Goal: Transaction & Acquisition: Purchase product/service

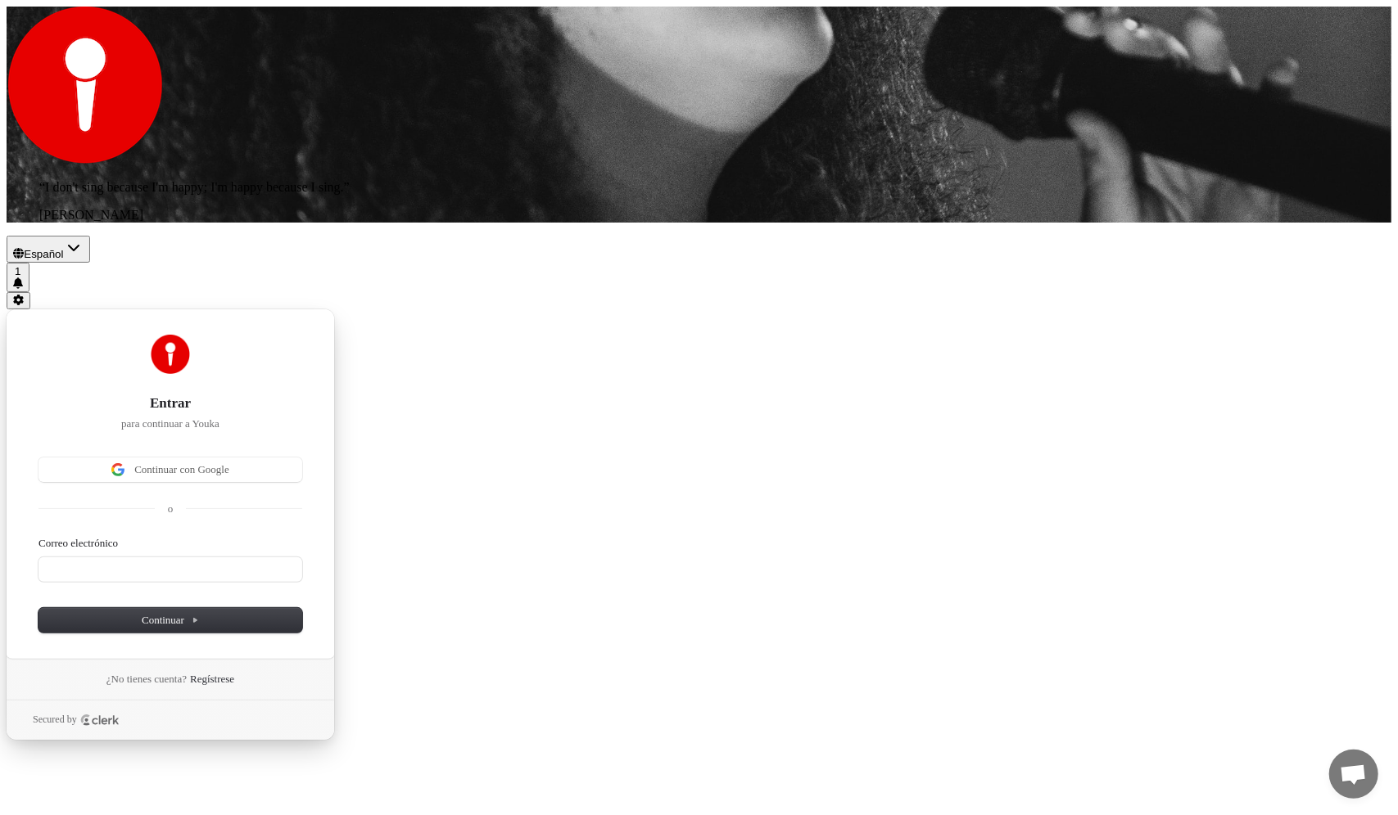
click at [866, 444] on div "Entrar para continuar a Youka Continuar con Google o Correo electrónico Continu…" at bounding box center [699, 524] width 1385 height 431
click at [229, 463] on span "Continuar con Google" at bounding box center [181, 470] width 95 height 15
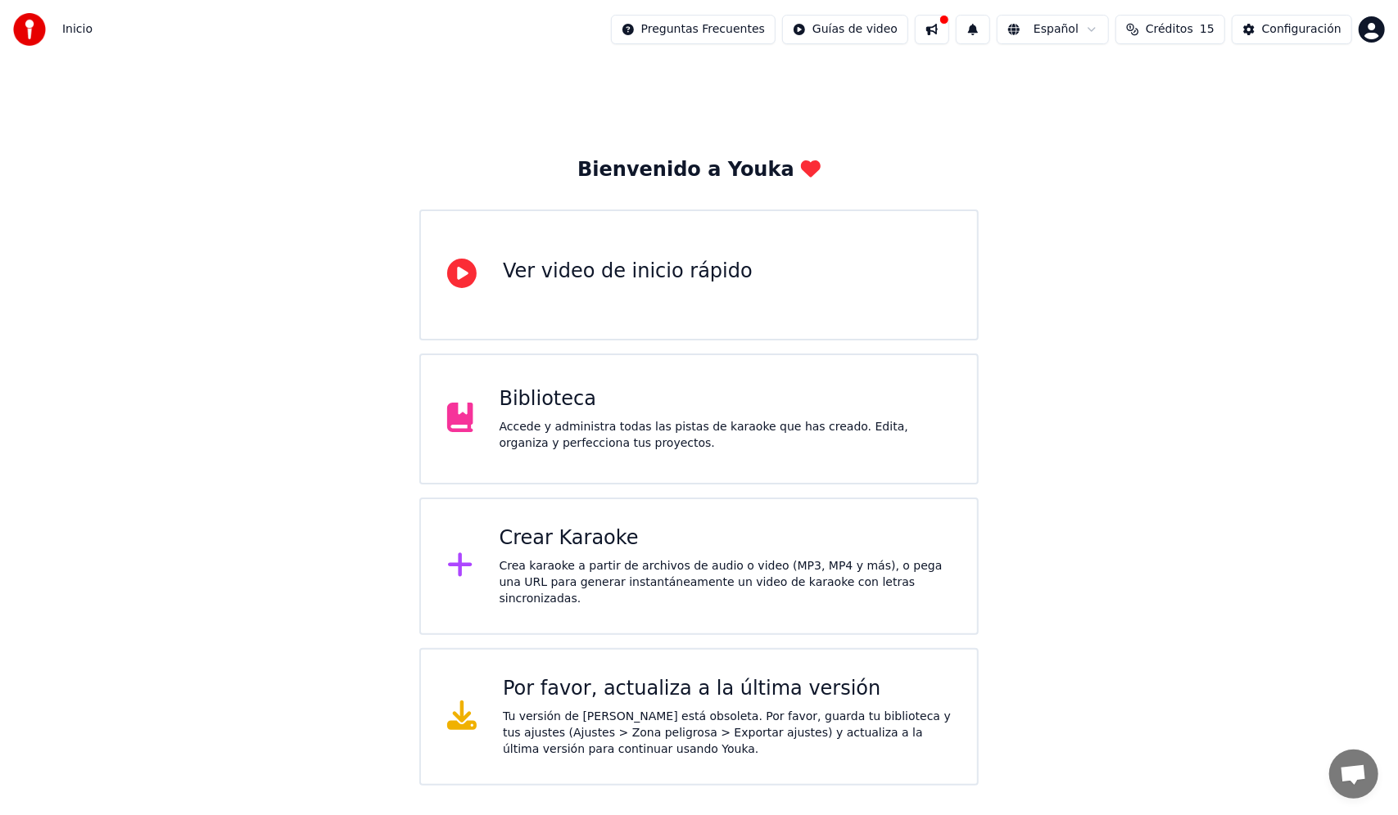
click at [550, 570] on div "Crea karaoke a partir de archivos de audio o video (MP3, MP4 y más), o pega una…" at bounding box center [724, 582] width 451 height 49
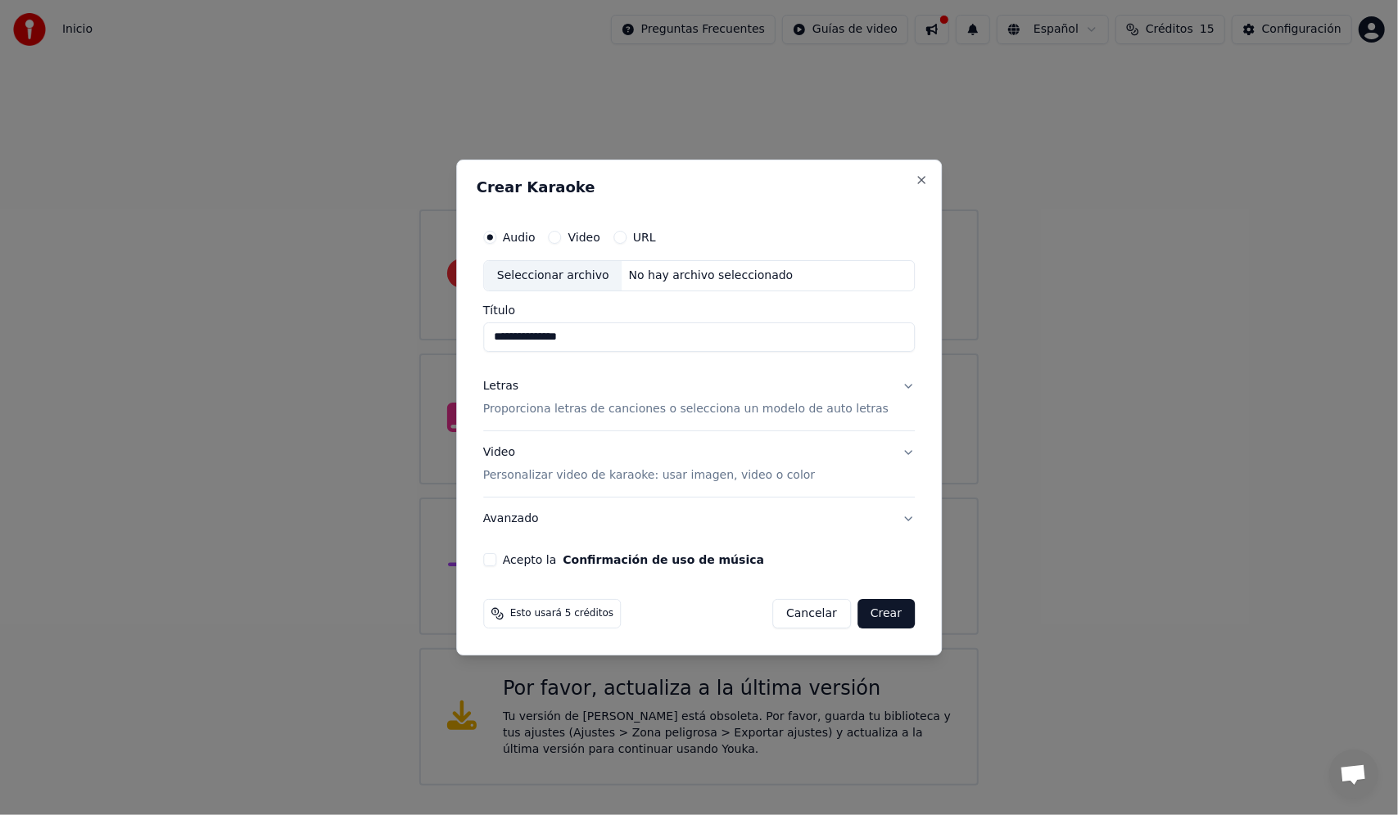
type input "**********"
click at [562, 554] on button "Confirmación de uso de música" at bounding box center [662, 559] width 201 height 11
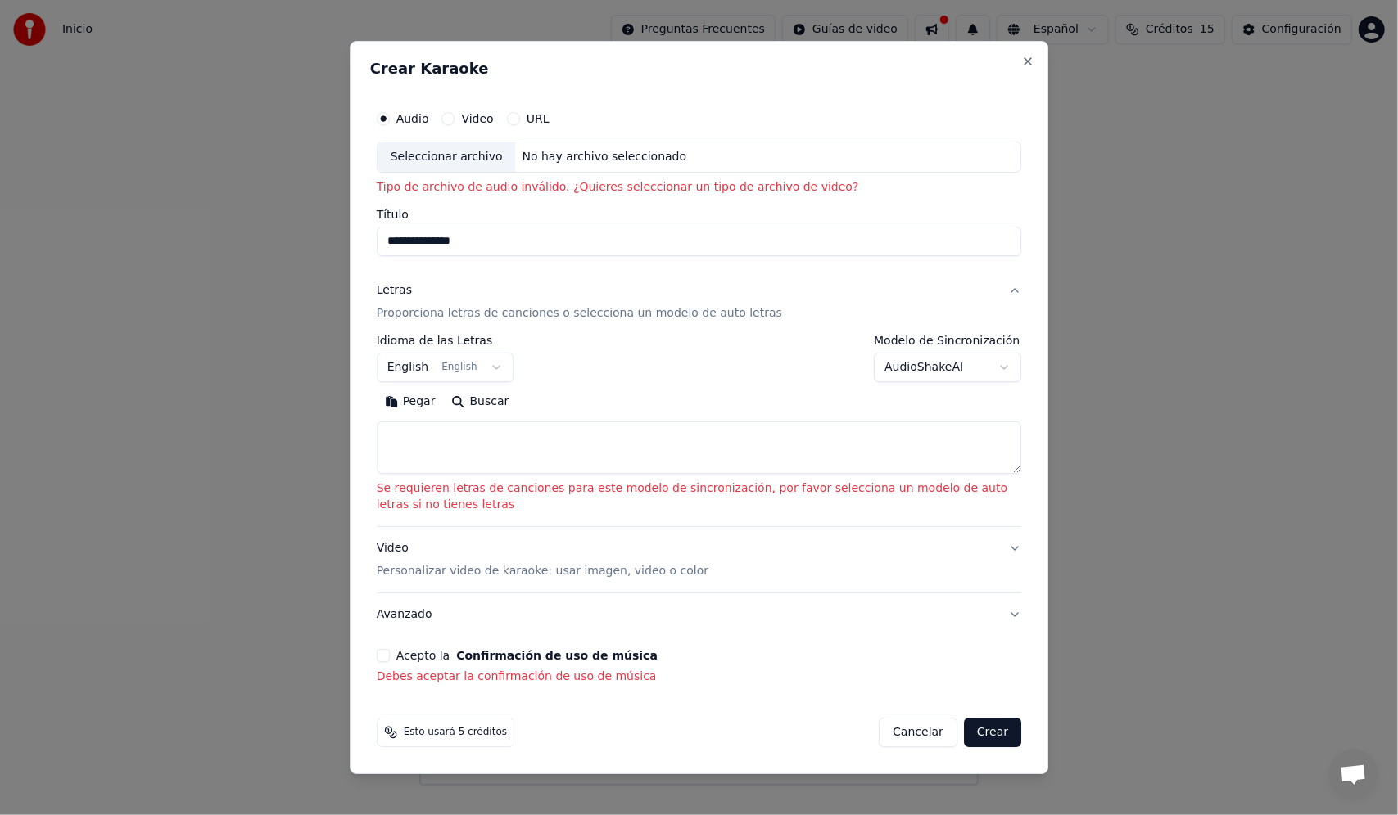
click at [472, 124] on label "Video" at bounding box center [478, 118] width 32 height 11
click at [455, 125] on button "Video" at bounding box center [448, 118] width 13 height 13
click at [385, 125] on div "Audio Video URL" at bounding box center [699, 118] width 645 height 33
click at [388, 120] on button "Audio" at bounding box center [383, 118] width 13 height 13
click at [447, 120] on button "Video" at bounding box center [448, 118] width 13 height 13
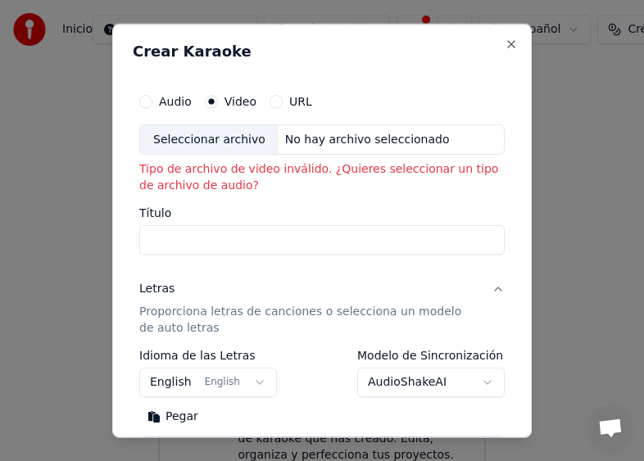
click at [145, 101] on button "Audio" at bounding box center [145, 100] width 13 height 13
click at [161, 242] on input "Título" at bounding box center [321, 239] width 365 height 29
type input "**********"
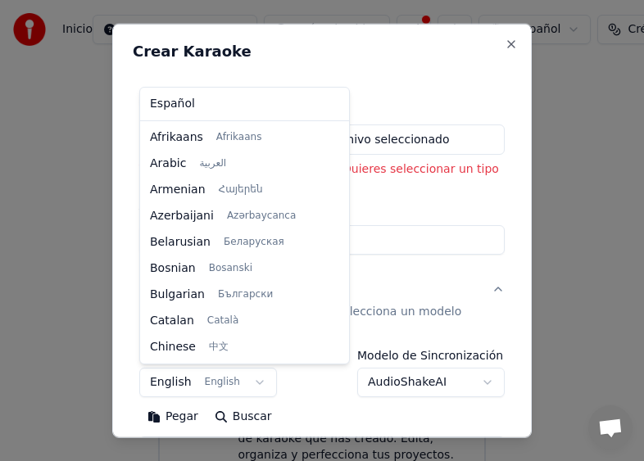
scroll to position [131, 0]
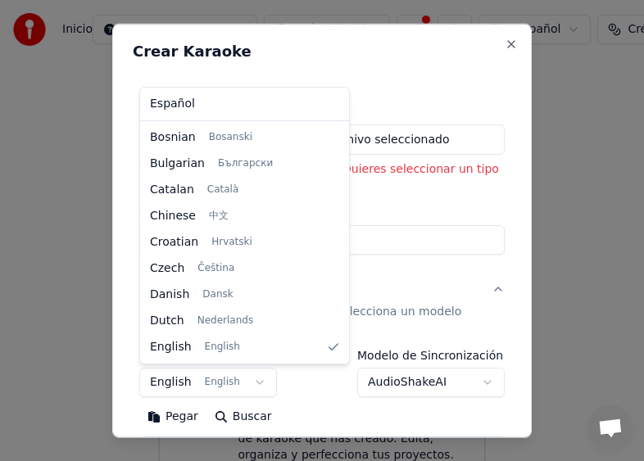
click at [249, 383] on body "**********" at bounding box center [322, 450] width 644 height 901
select select "**"
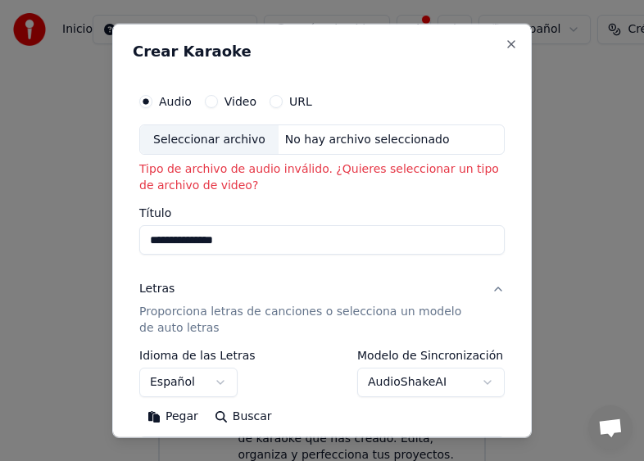
click at [250, 417] on button "Buscar" at bounding box center [243, 417] width 74 height 26
type textarea "**********"
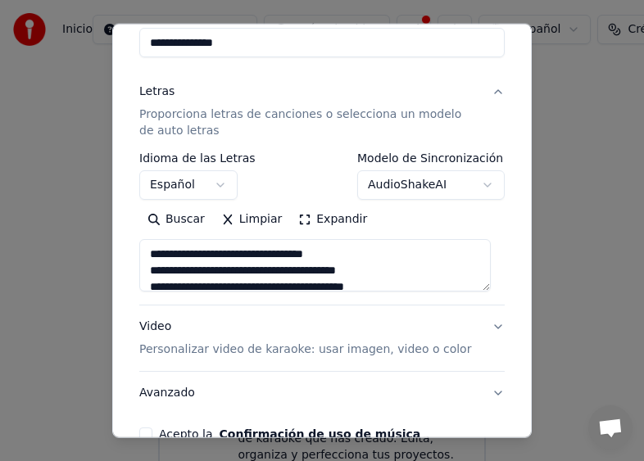
scroll to position [203, 0]
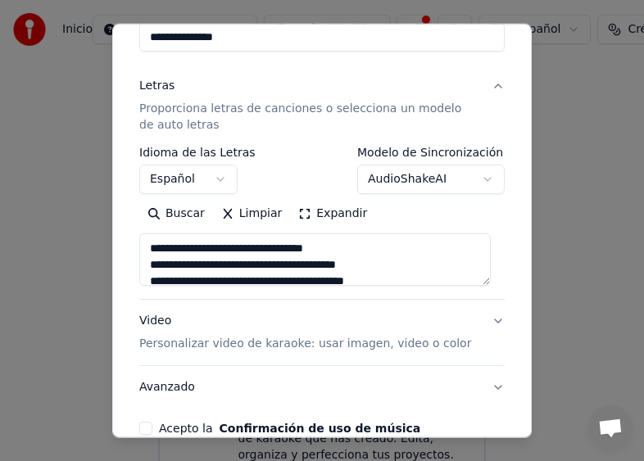
click at [486, 284] on textarea at bounding box center [314, 259] width 351 height 52
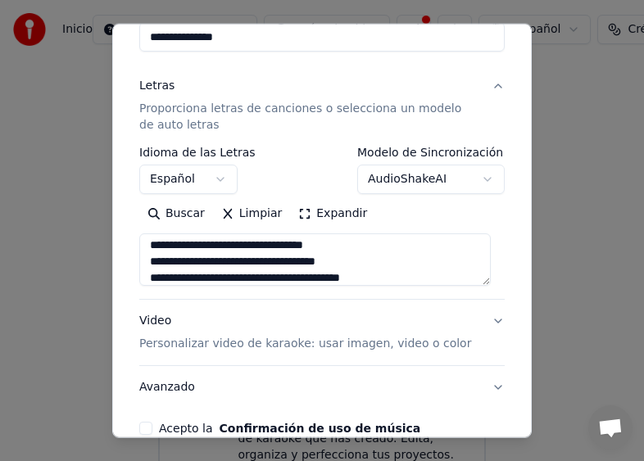
scroll to position [764, 0]
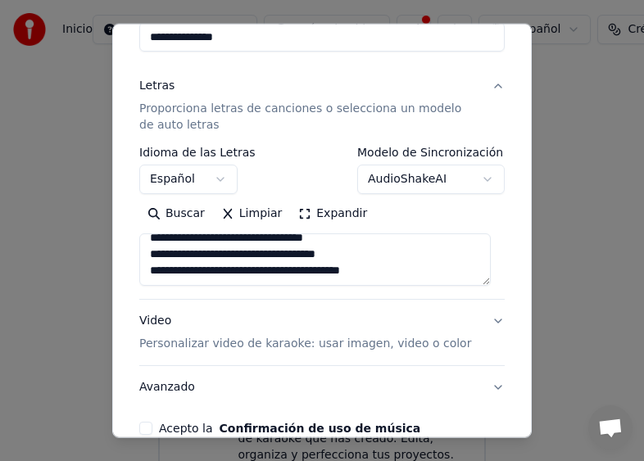
click at [300, 216] on button "Expandir" at bounding box center [332, 214] width 85 height 26
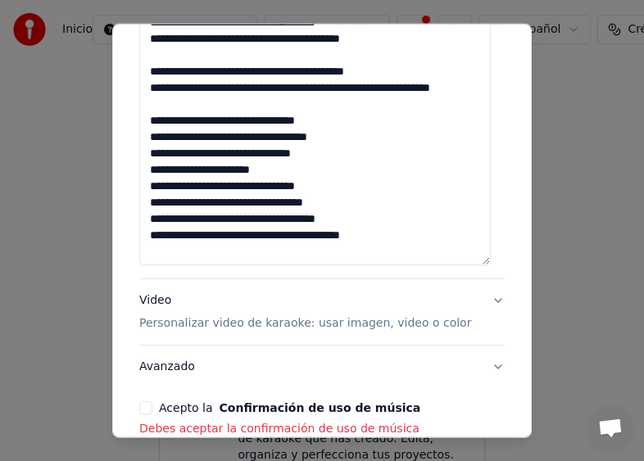
scroll to position [1073, 0]
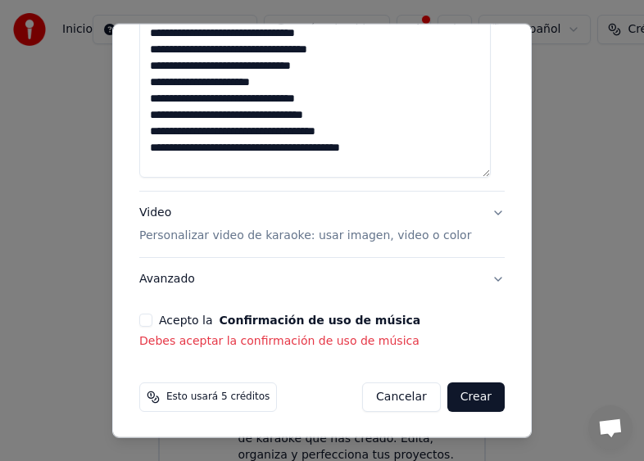
click at [400, 237] on p "Personalizar video de karaoke: usar imagen, video o color" at bounding box center [305, 236] width 332 height 16
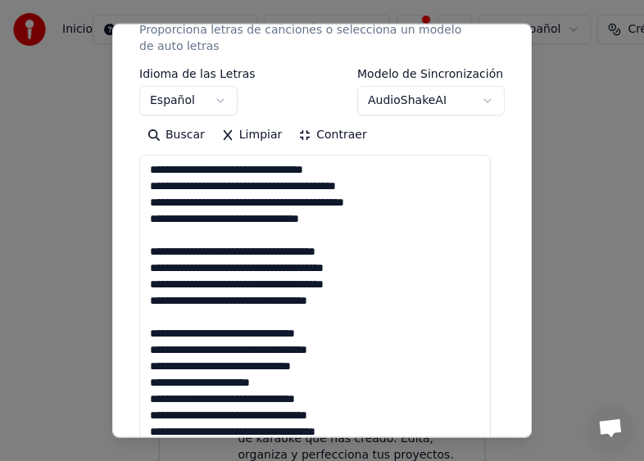
scroll to position [267, 0]
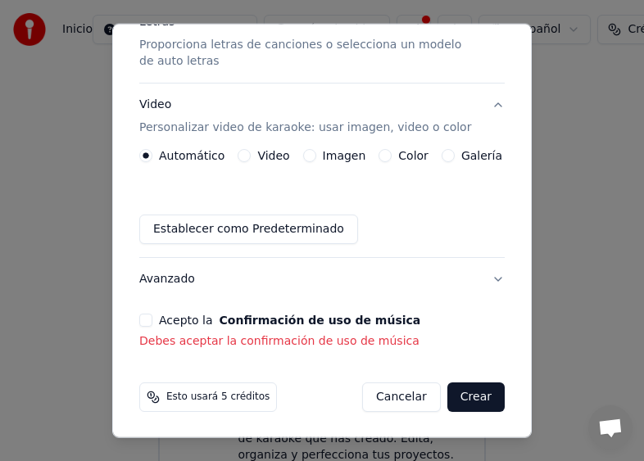
click at [169, 157] on label "Automático" at bounding box center [192, 155] width 66 height 11
click at [152, 157] on button "Automático" at bounding box center [145, 155] width 13 height 13
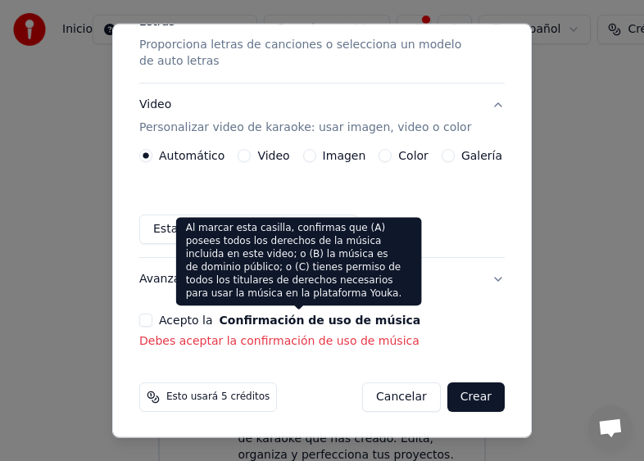
click at [306, 321] on button "Confirmación de uso de música" at bounding box center [319, 319] width 201 height 11
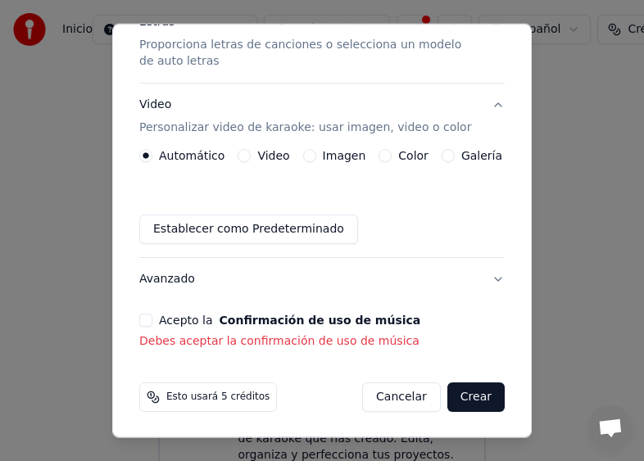
click at [148, 326] on button "Acepto la Confirmación de uso de música" at bounding box center [145, 320] width 13 height 13
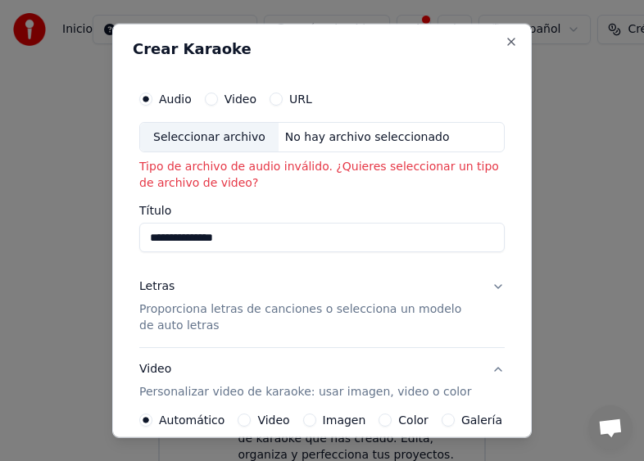
scroll to position [0, 0]
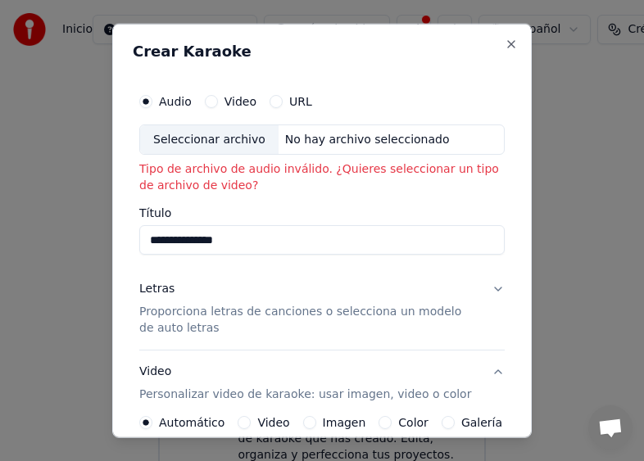
click at [210, 102] on button "Video" at bounding box center [211, 100] width 13 height 13
click at [154, 100] on div "Audio" at bounding box center [165, 100] width 52 height 13
click at [142, 99] on button "Audio" at bounding box center [145, 100] width 13 height 13
click at [287, 139] on div "No hay archivo seleccionado" at bounding box center [367, 139] width 178 height 16
click at [190, 143] on div "Seleccionar archivo" at bounding box center [209, 138] width 138 height 29
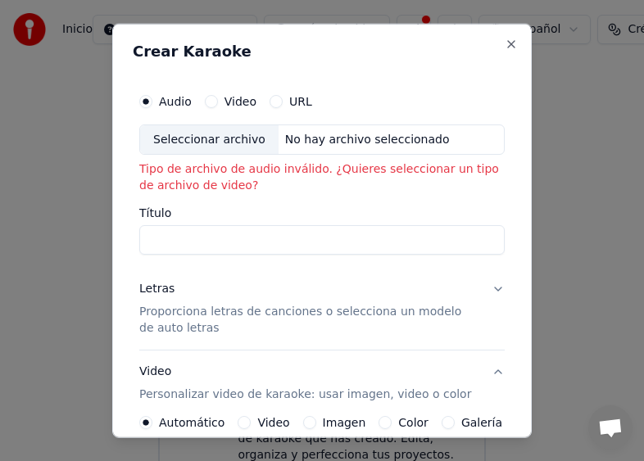
click at [161, 234] on input "Título" at bounding box center [321, 239] width 365 height 29
type input "**********"
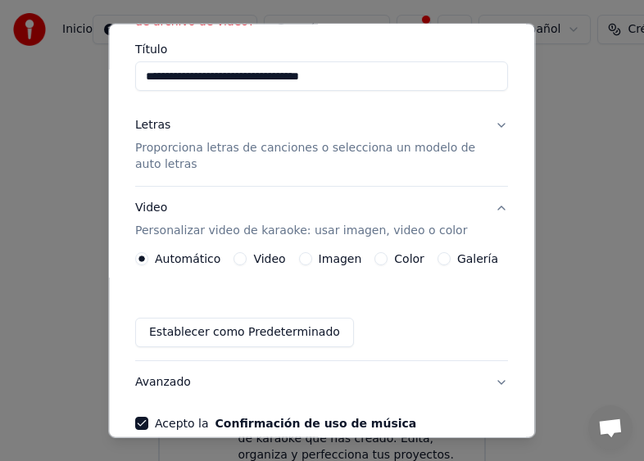
scroll to position [197, 0]
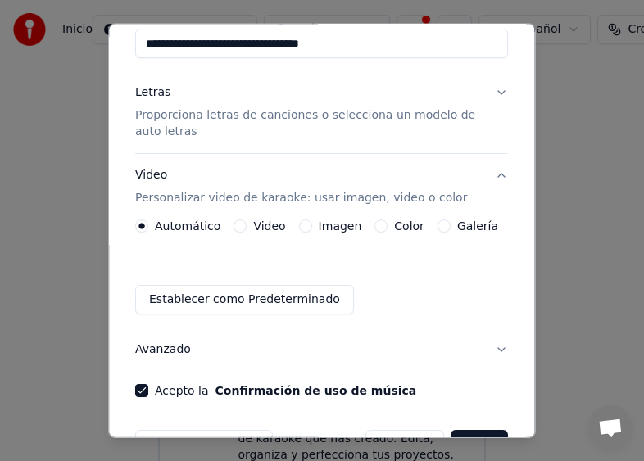
click at [156, 125] on p "Proporciona letras de canciones o selecciona un modelo de auto letras" at bounding box center [308, 123] width 346 height 33
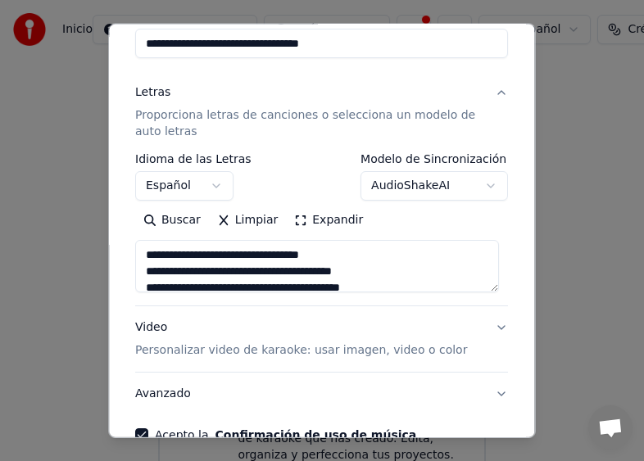
click at [183, 222] on button "Buscar" at bounding box center [172, 220] width 74 height 26
click at [300, 219] on button "Expandir" at bounding box center [329, 220] width 85 height 26
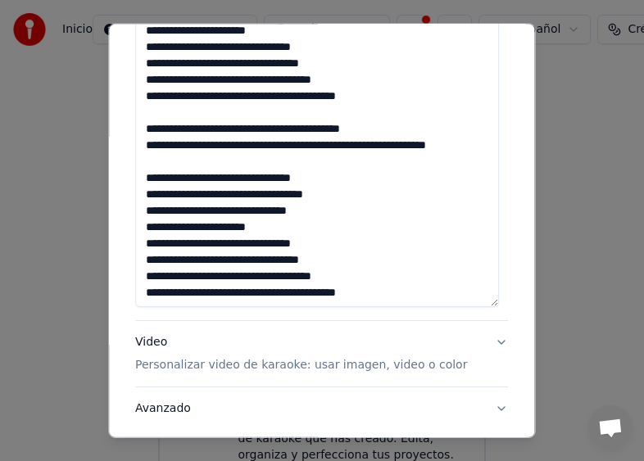
scroll to position [1035, 0]
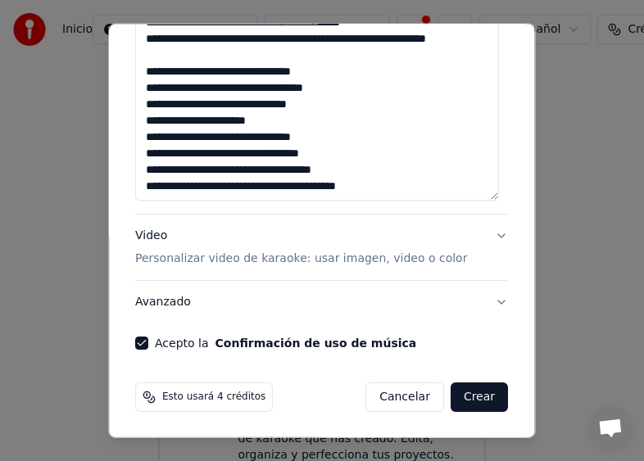
click at [368, 259] on p "Personalizar video de karaoke: usar imagen, video o color" at bounding box center [301, 259] width 332 height 16
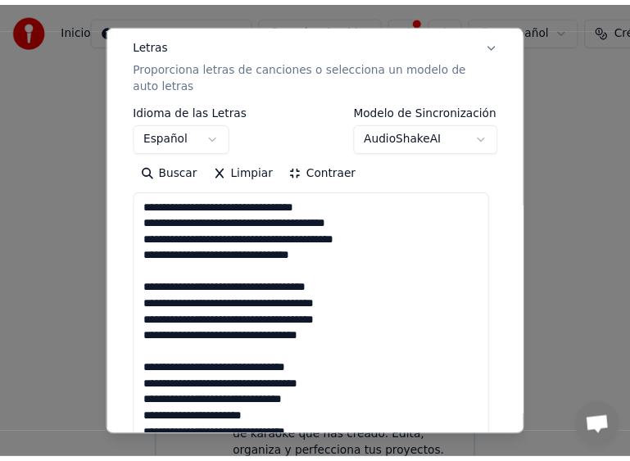
scroll to position [244, 0]
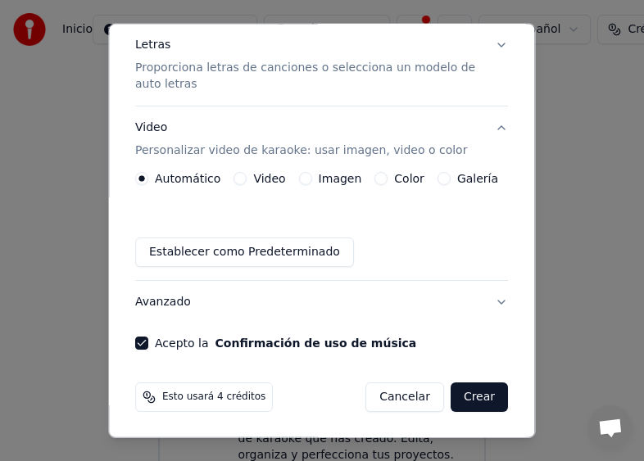
click at [375, 177] on button "Color" at bounding box center [381, 178] width 13 height 13
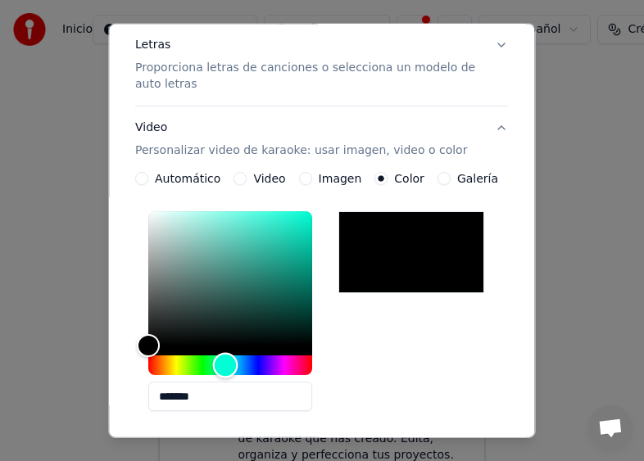
click at [224, 365] on div "Hue" at bounding box center [230, 365] width 164 height 20
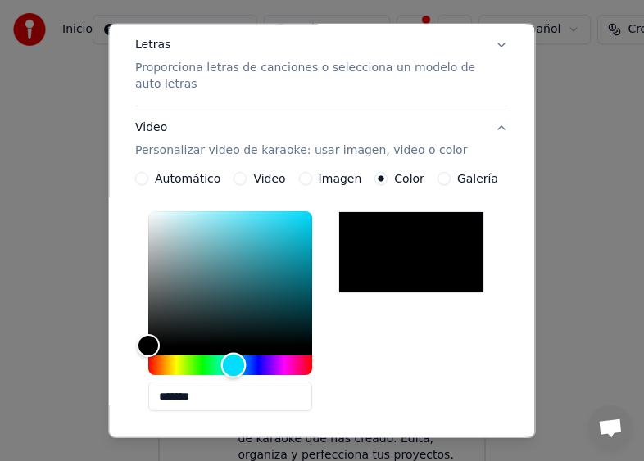
click at [232, 358] on div "Hue" at bounding box center [233, 365] width 25 height 25
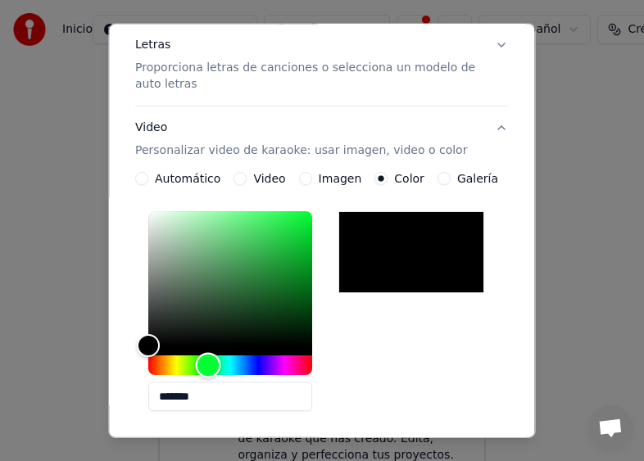
click at [206, 364] on div "Hue" at bounding box center [230, 365] width 164 height 20
click at [206, 364] on div "Hue" at bounding box center [208, 365] width 25 height 25
click at [257, 174] on label "Video" at bounding box center [270, 178] width 32 height 11
click at [247, 174] on button "Video" at bounding box center [240, 178] width 13 height 13
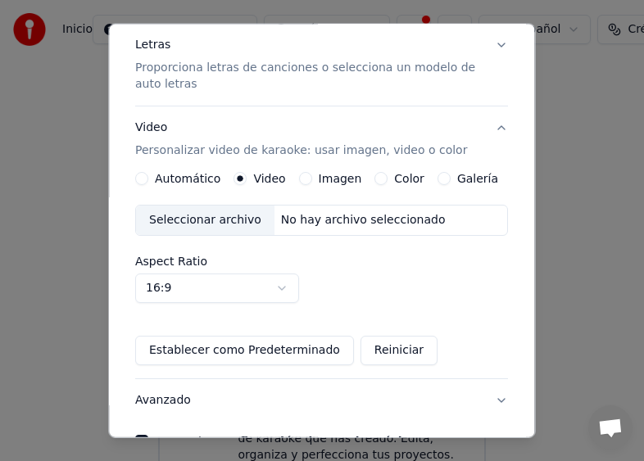
click at [140, 179] on button "Automático" at bounding box center [141, 178] width 13 height 13
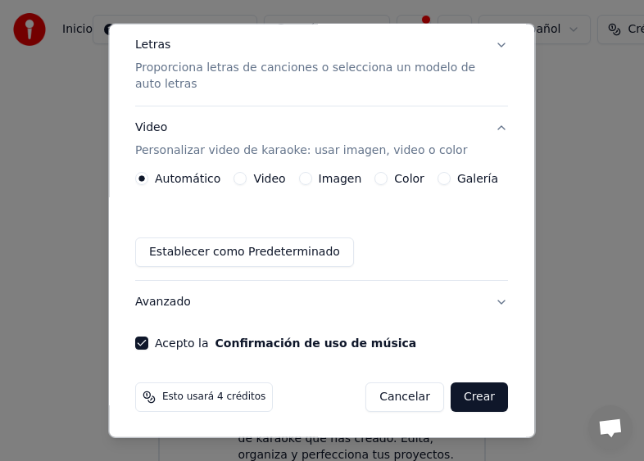
click at [253, 342] on button "Confirmación de uso de música" at bounding box center [315, 342] width 201 height 11
click at [467, 391] on button "Crear" at bounding box center [478, 396] width 57 height 29
click at [162, 395] on span "Esto usará 4 créditos" at bounding box center [213, 397] width 103 height 13
click at [456, 398] on button "Crear" at bounding box center [478, 396] width 57 height 29
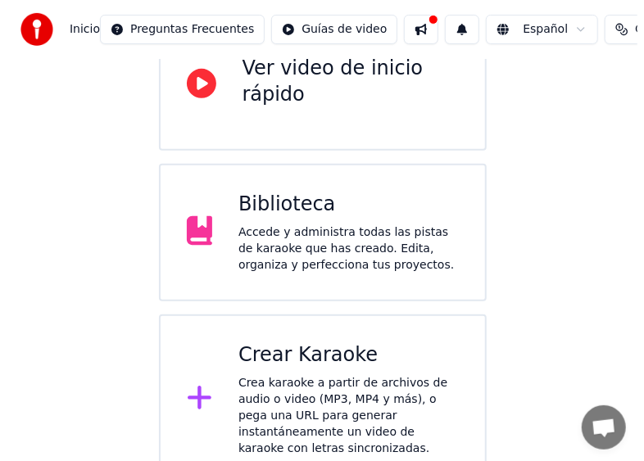
scroll to position [197, 0]
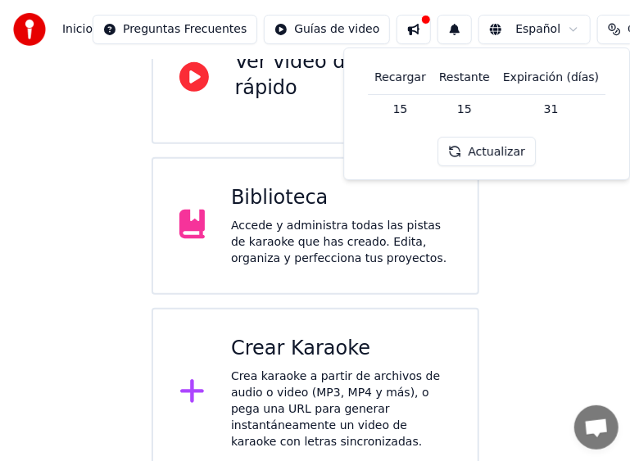
click at [496, 151] on button "Actualizar" at bounding box center [486, 151] width 97 height 29
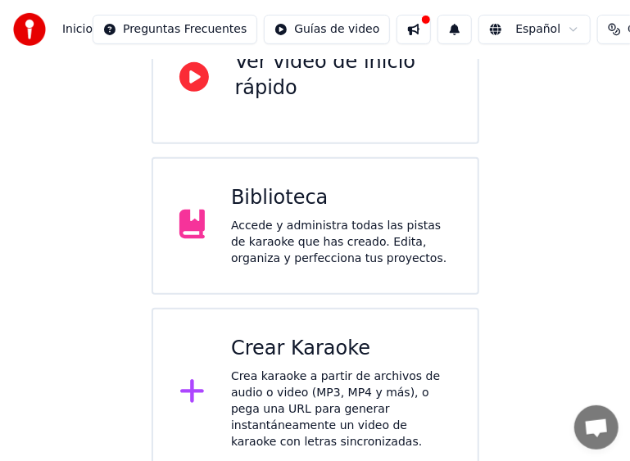
click at [412, 31] on button at bounding box center [413, 29] width 34 height 29
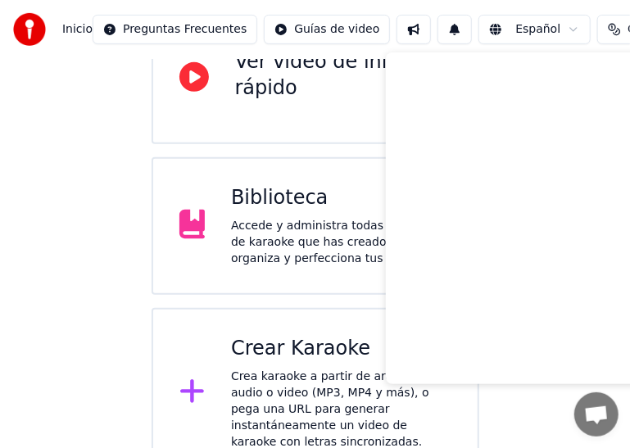
click at [296, 386] on div "Crea karaoke a partir de archivos de audio o video (MP3, MP4 y más), o pega una…" at bounding box center [341, 409] width 220 height 82
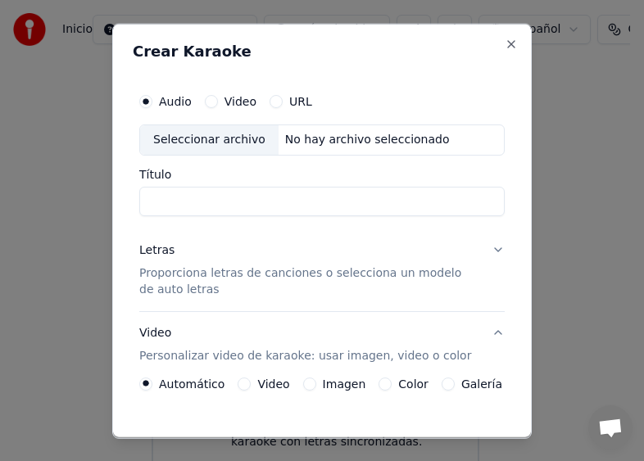
click at [177, 142] on div "Seleccionar archivo" at bounding box center [209, 138] width 138 height 29
type input "**********"
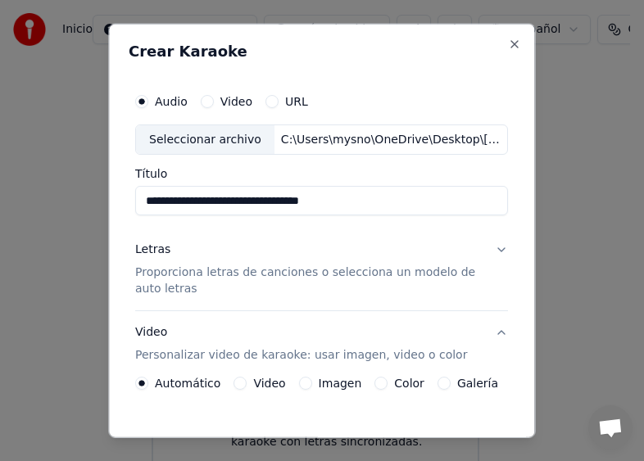
click at [178, 274] on p "Proporciona letras de canciones o selecciona un modelo de auto letras" at bounding box center [308, 280] width 346 height 33
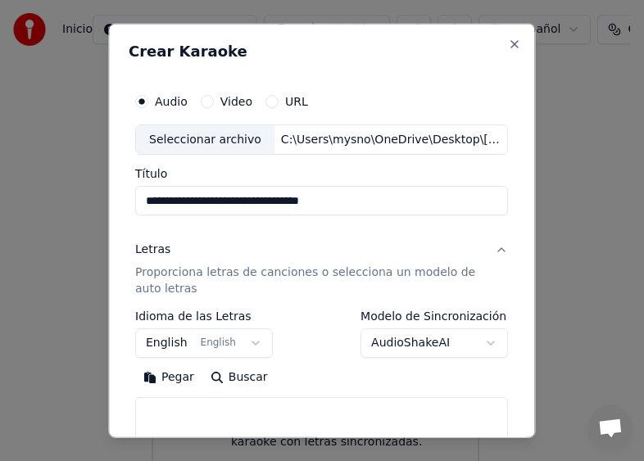
click at [242, 378] on button "Buscar" at bounding box center [239, 377] width 74 height 26
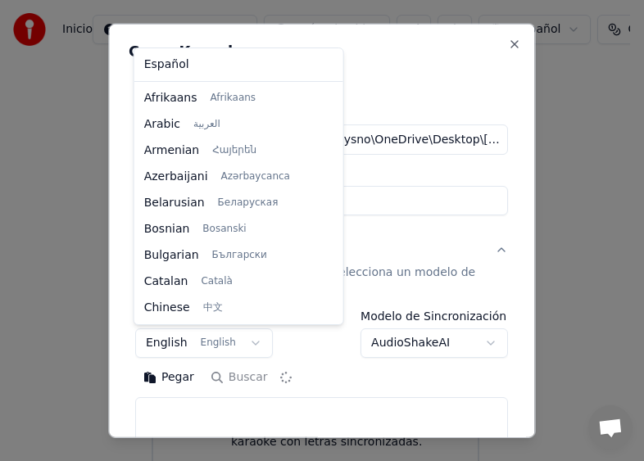
scroll to position [131, 0]
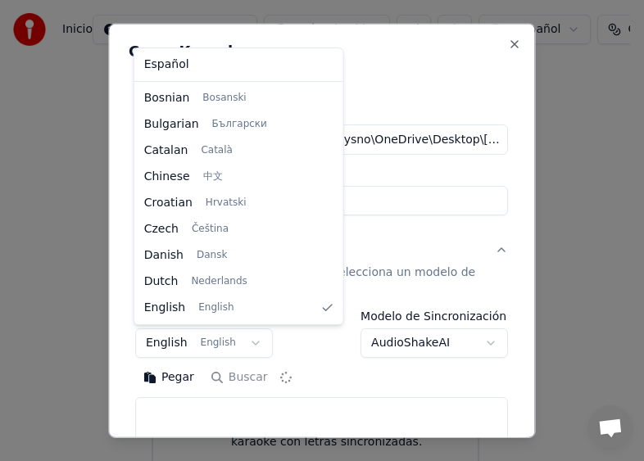
click at [240, 342] on body "**********" at bounding box center [315, 253] width 630 height 901
select select "**"
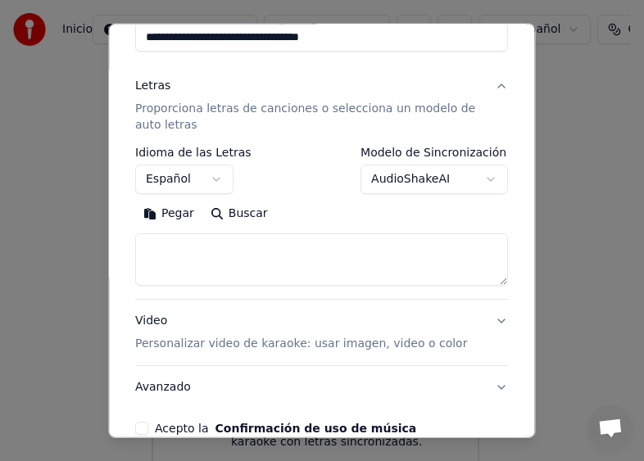
scroll to position [170, 0]
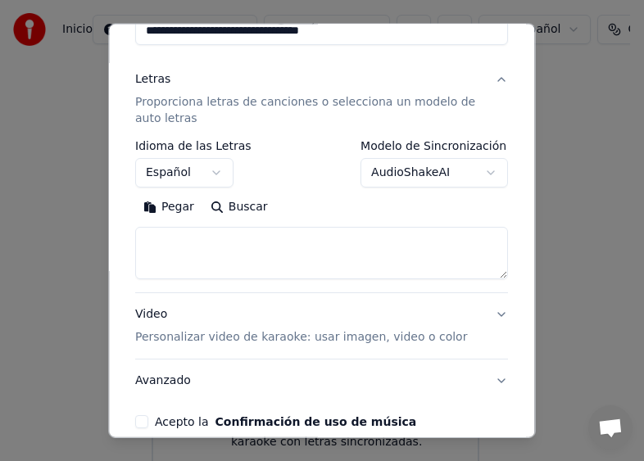
click at [238, 203] on button "Buscar" at bounding box center [239, 207] width 74 height 26
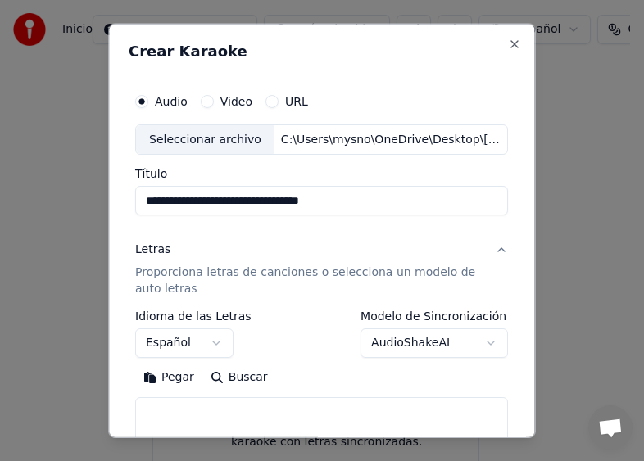
scroll to position [0, 0]
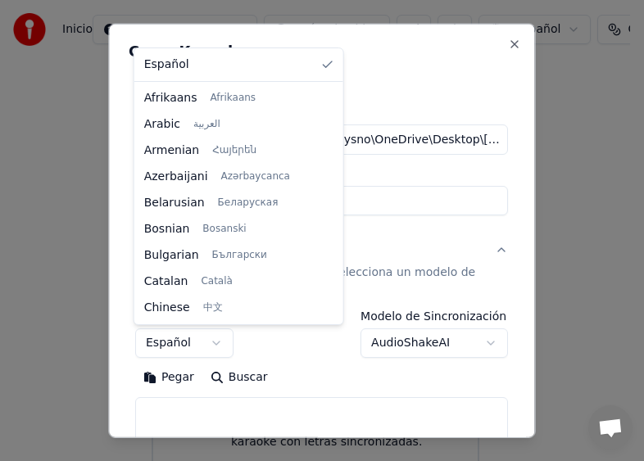
click at [215, 341] on body "**********" at bounding box center [315, 253] width 630 height 901
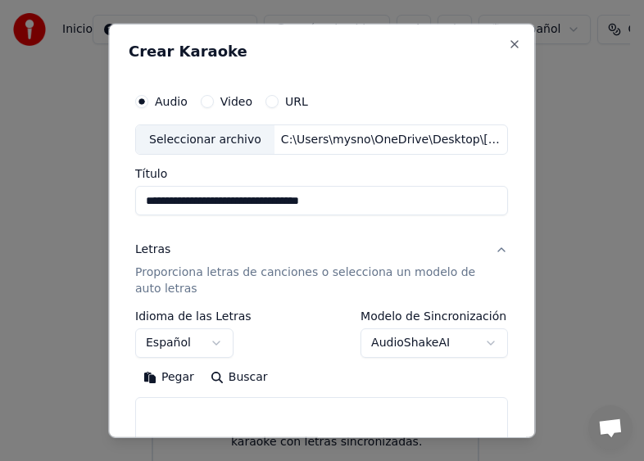
click at [226, 378] on button "Buscar" at bounding box center [239, 377] width 74 height 26
drag, startPoint x: 255, startPoint y: 206, endPoint x: 348, endPoint y: 197, distance: 93.0
click at [348, 197] on input "**********" at bounding box center [321, 200] width 373 height 29
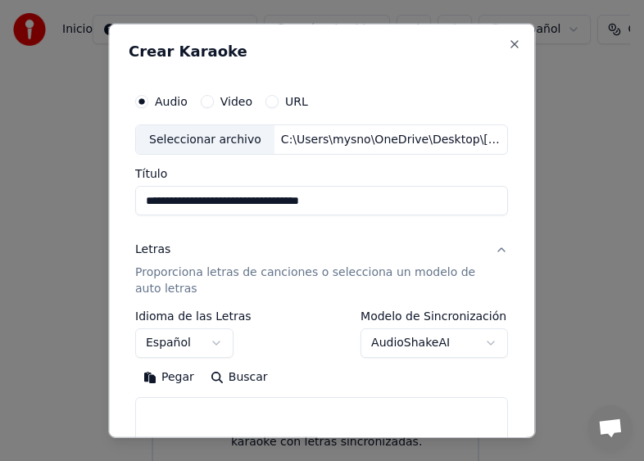
click at [348, 197] on input "**********" at bounding box center [321, 200] width 373 height 29
type input "**********"
click at [229, 385] on button "Buscar" at bounding box center [239, 377] width 74 height 26
type textarea "**********"
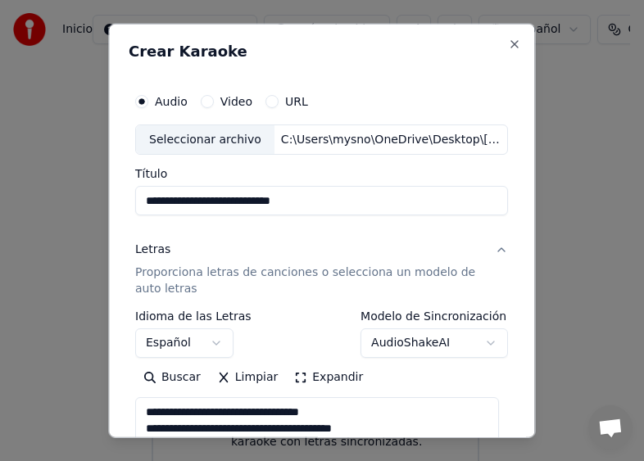
click at [301, 377] on button "Expandir" at bounding box center [329, 377] width 85 height 26
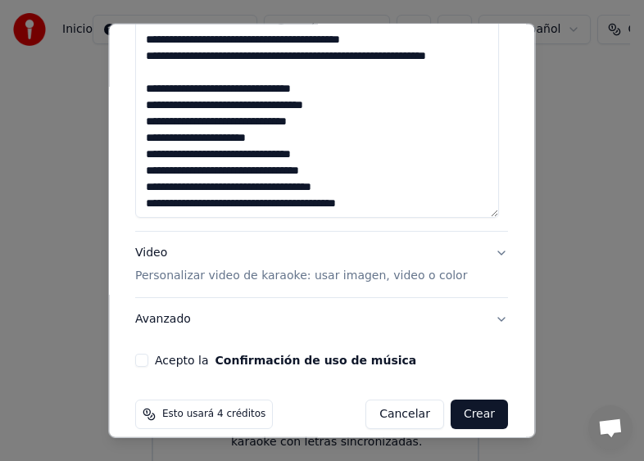
scroll to position [996, 0]
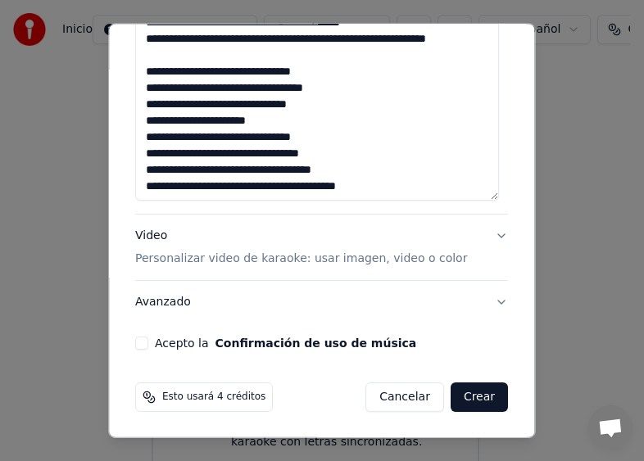
click at [490, 236] on button "Video Personalizar video de karaoke: usar imagen, video o color" at bounding box center [321, 248] width 373 height 66
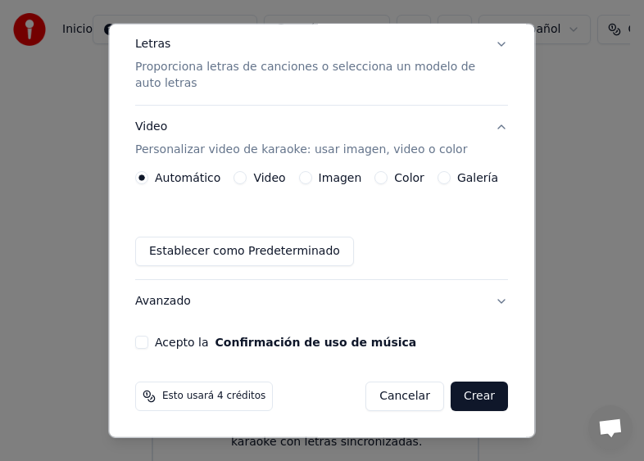
scroll to position [205, 0]
click at [142, 344] on button "Acepto la Confirmación de uso de música" at bounding box center [141, 343] width 13 height 13
click at [156, 395] on div "Esto usará 4 créditos" at bounding box center [204, 396] width 138 height 29
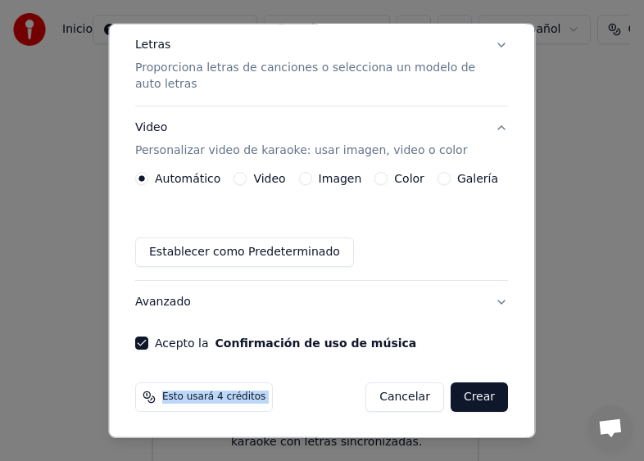
click at [156, 395] on div "Esto usará 4 créditos" at bounding box center [204, 396] width 138 height 29
drag, startPoint x: 455, startPoint y: 382, endPoint x: 472, endPoint y: 399, distance: 23.2
click at [472, 399] on button "Crear" at bounding box center [478, 396] width 57 height 29
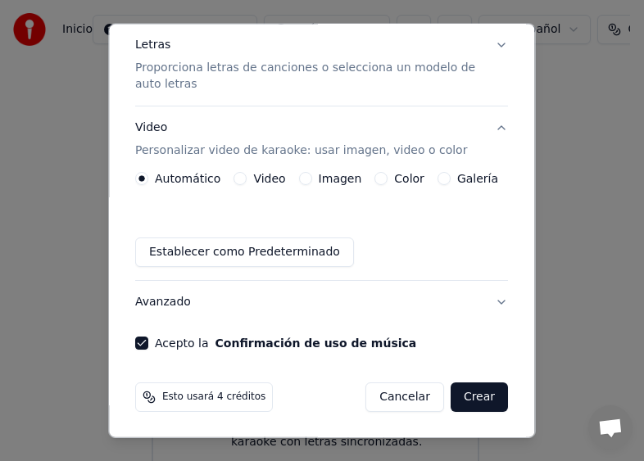
click at [472, 399] on button "Crear" at bounding box center [478, 396] width 57 height 29
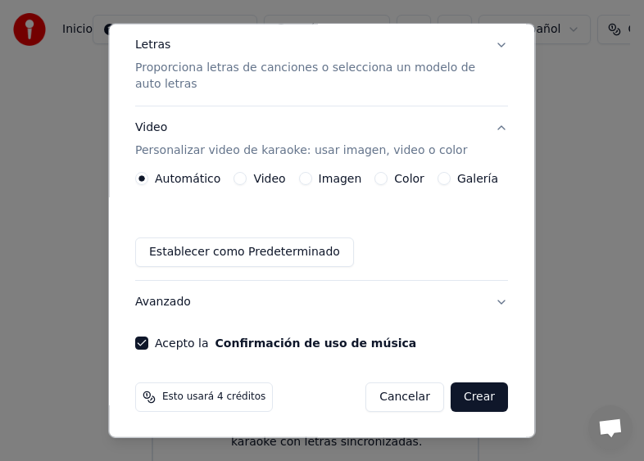
click at [175, 399] on span "Esto usará 4 créditos" at bounding box center [213, 397] width 103 height 13
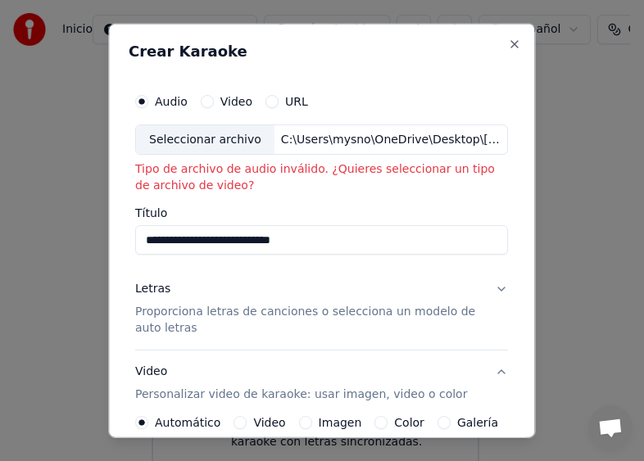
type button "audio"
type button "auto"
click at [174, 310] on p "Proporciona letras de canciones o selecciona un modelo de auto letras" at bounding box center [308, 320] width 346 height 33
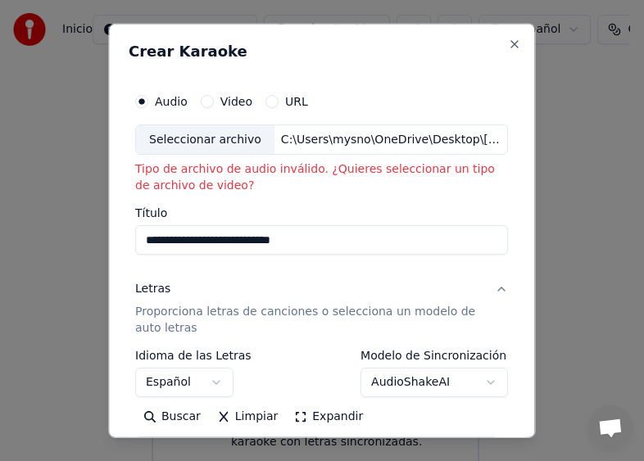
click at [314, 417] on button "Expandir" at bounding box center [329, 417] width 85 height 26
click at [174, 415] on button "Buscar" at bounding box center [172, 417] width 74 height 26
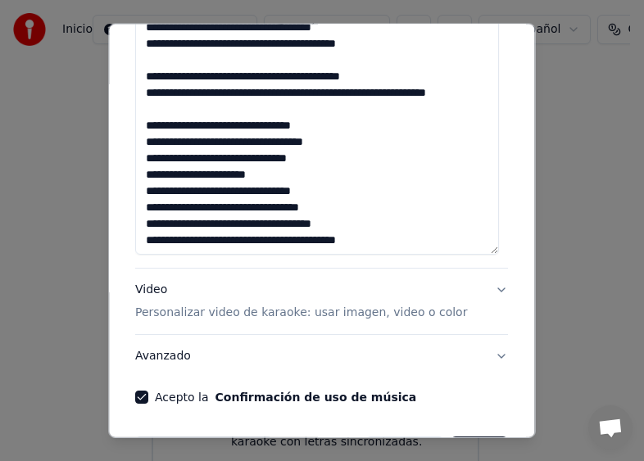
scroll to position [1035, 0]
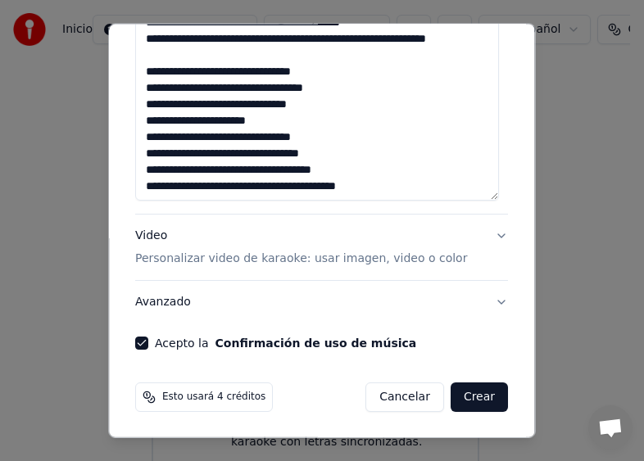
click at [490, 237] on button "Video Personalizar video de karaoke: usar imagen, video o color" at bounding box center [321, 248] width 373 height 66
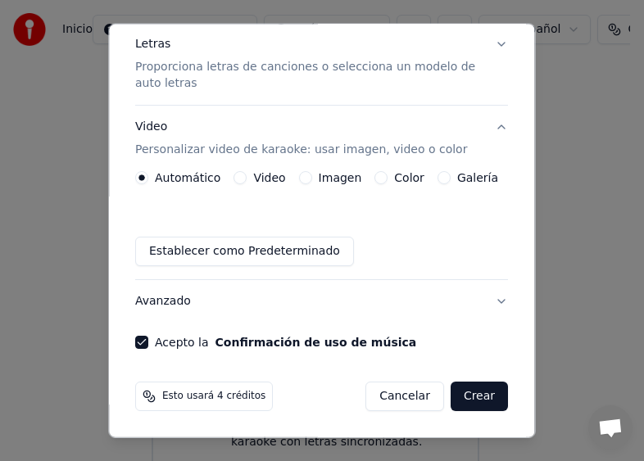
scroll to position [244, 0]
click at [489, 303] on button "Avanzado" at bounding box center [321, 302] width 373 height 43
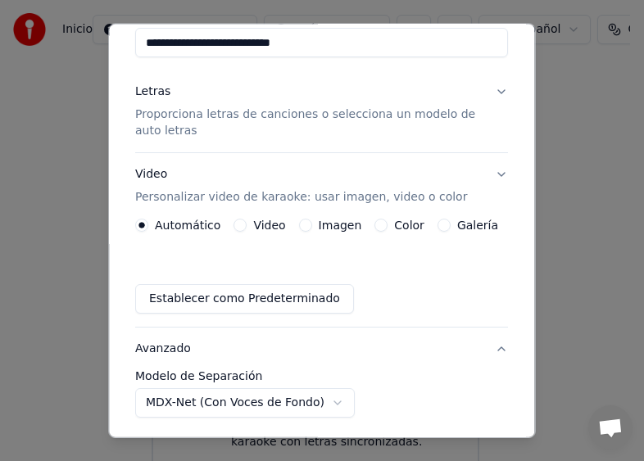
scroll to position [197, 0]
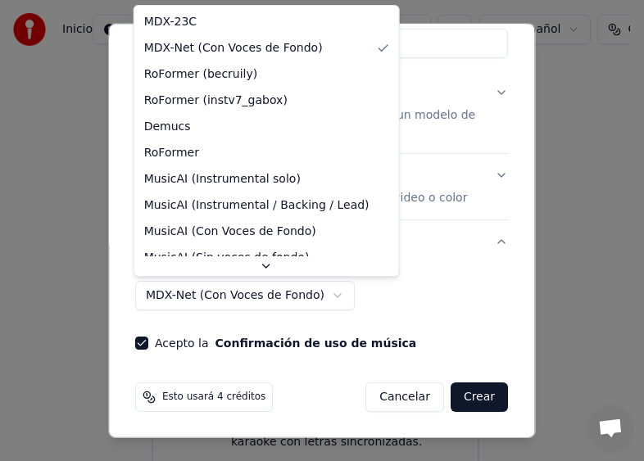
click at [321, 292] on body "**********" at bounding box center [315, 253] width 630 height 901
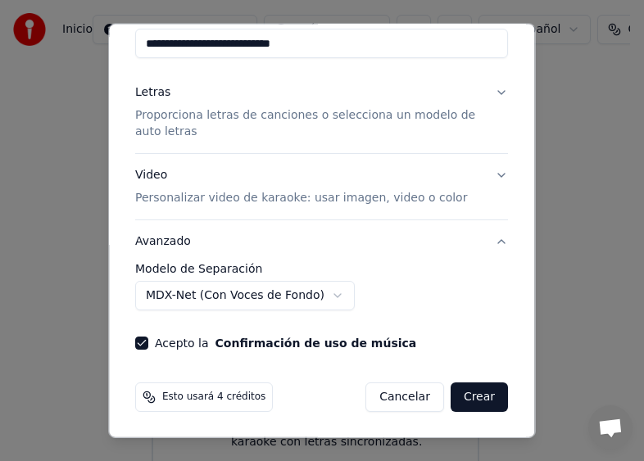
click at [321, 292] on body "**********" at bounding box center [315, 253] width 630 height 901
click at [142, 342] on button "Acepto la Confirmación de uso de música" at bounding box center [141, 343] width 13 height 13
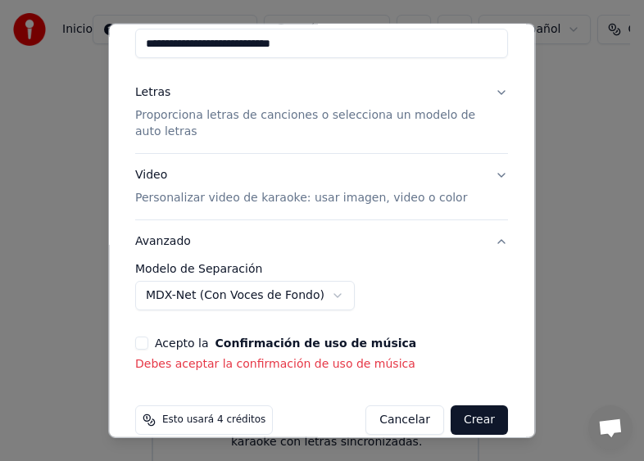
click at [142, 342] on button "Acepto la Confirmación de uso de música" at bounding box center [141, 343] width 13 height 13
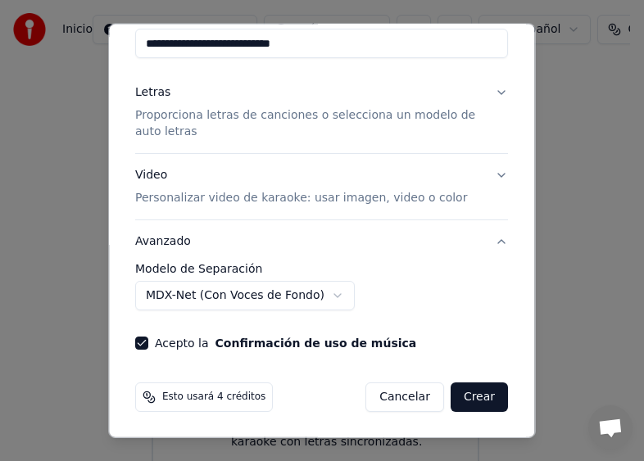
click at [467, 389] on button "Crear" at bounding box center [478, 396] width 57 height 29
drag, startPoint x: 467, startPoint y: 389, endPoint x: 527, endPoint y: 115, distance: 280.9
click at [527, 115] on div "**********" at bounding box center [321, 230] width 427 height 415
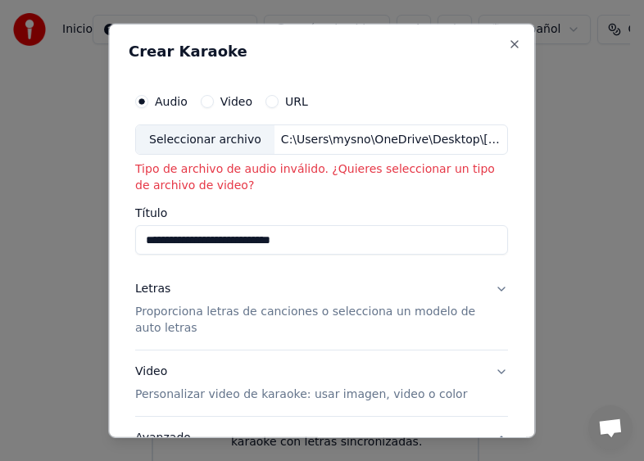
scroll to position [0, 0]
click at [288, 144] on div "C:\Users\mysno\OneDrive\Desktop\Kany García - Mundo Inventado (Audio).mp4" at bounding box center [390, 139] width 233 height 16
click at [209, 103] on button "Video" at bounding box center [207, 100] width 13 height 13
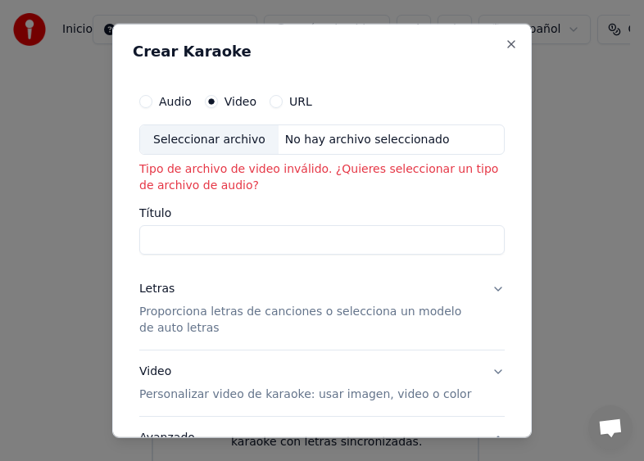
click at [197, 142] on div "Seleccionar archivo" at bounding box center [209, 138] width 138 height 29
type input "**********"
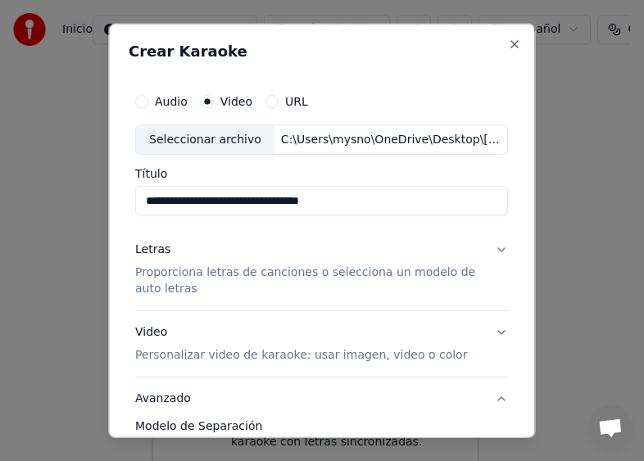
click at [260, 272] on p "Proporciona letras de canciones o selecciona un modelo de auto letras" at bounding box center [308, 280] width 346 height 33
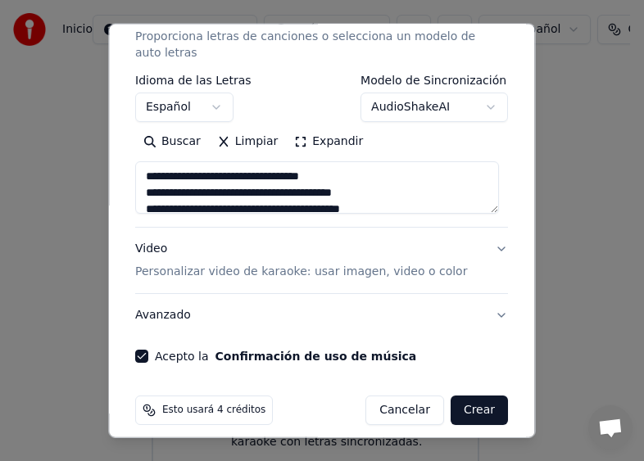
scroll to position [249, 0]
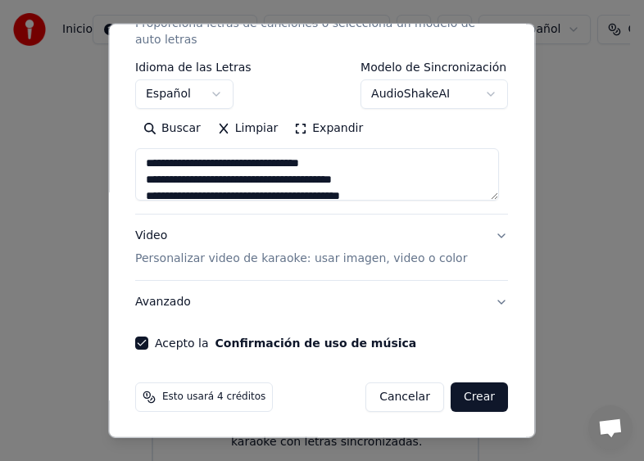
click at [475, 394] on button "Crear" at bounding box center [478, 396] width 57 height 29
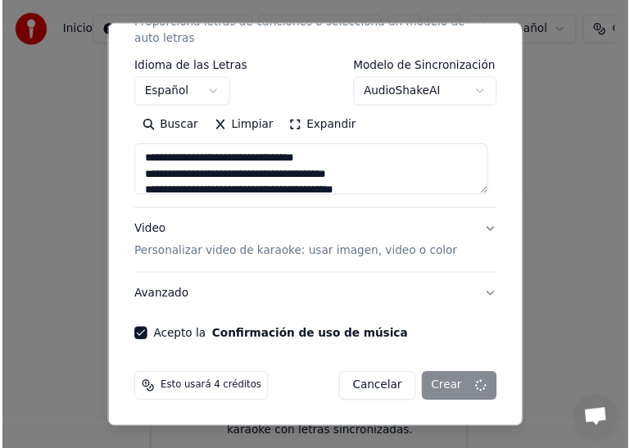
scroll to position [111, 0]
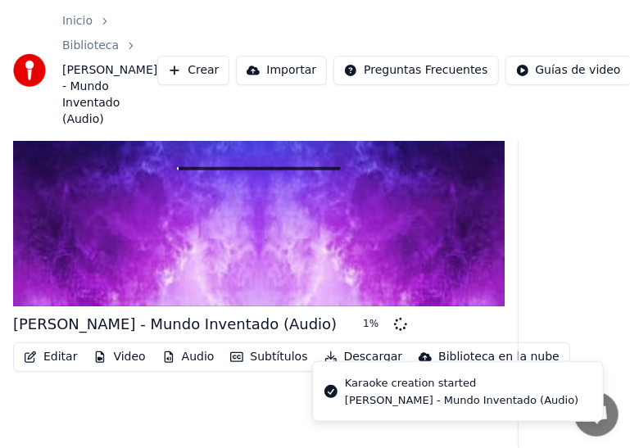
click at [475, 364] on li "Karaoke creation started Kany García - Mundo Inventado (Audio)" at bounding box center [457, 391] width 291 height 61
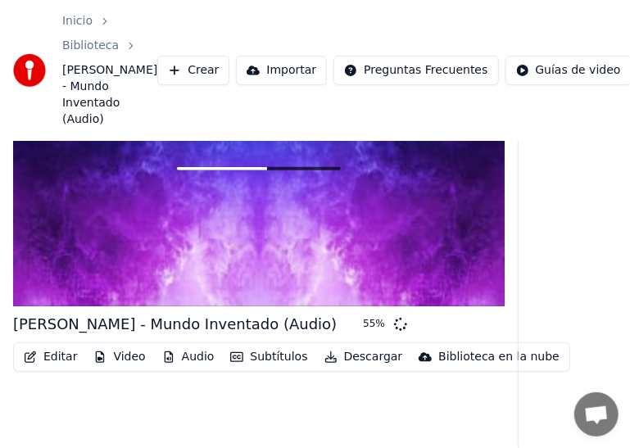
scroll to position [94, 0]
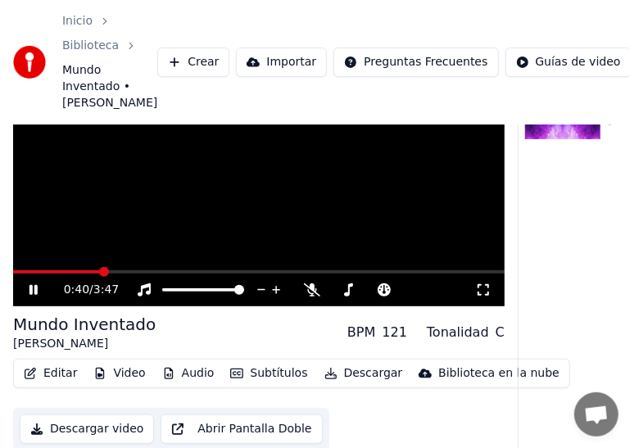
click at [559, 133] on img at bounding box center [562, 118] width 75 height 43
click at [218, 436] on button "Abrir Pantalla Doble" at bounding box center [240, 428] width 161 height 29
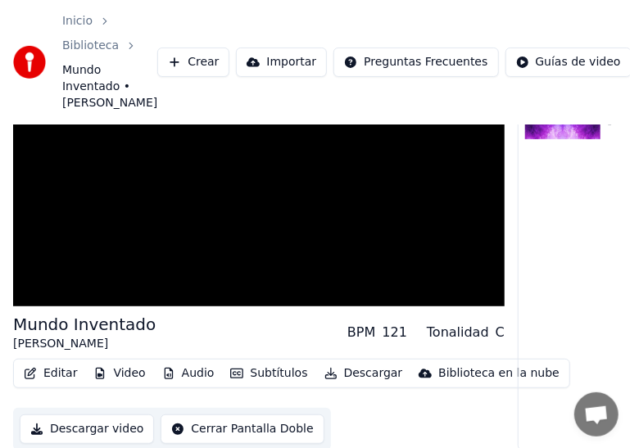
click at [92, 427] on button "Descargar video" at bounding box center [87, 428] width 134 height 29
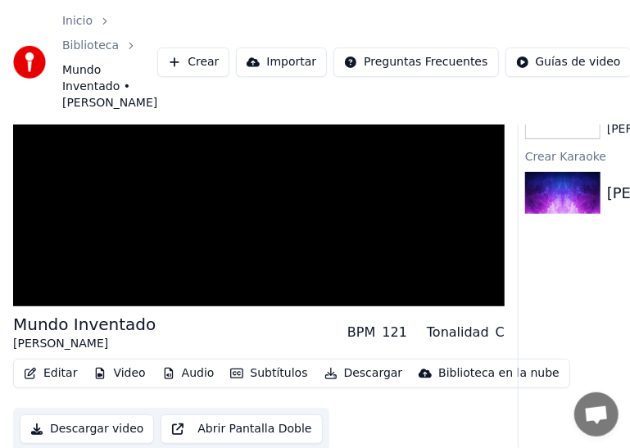
click at [259, 62] on button "Importar" at bounding box center [281, 61] width 91 height 29
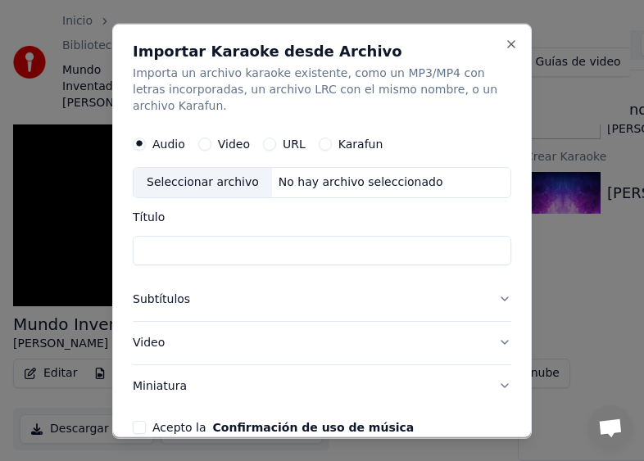
click at [202, 145] on button "Video" at bounding box center [204, 143] width 13 height 13
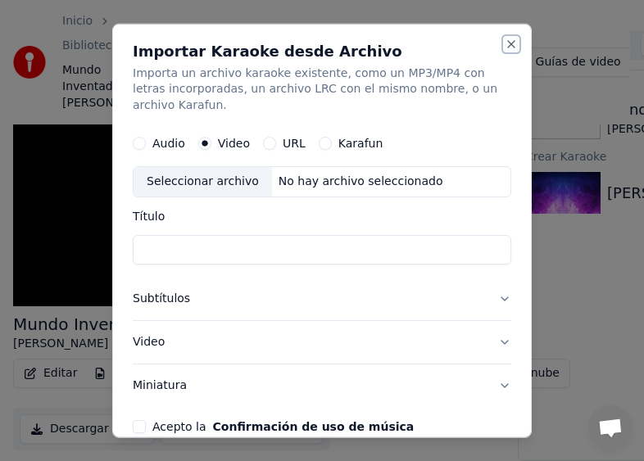
click at [504, 45] on button "Close" at bounding box center [510, 43] width 13 height 13
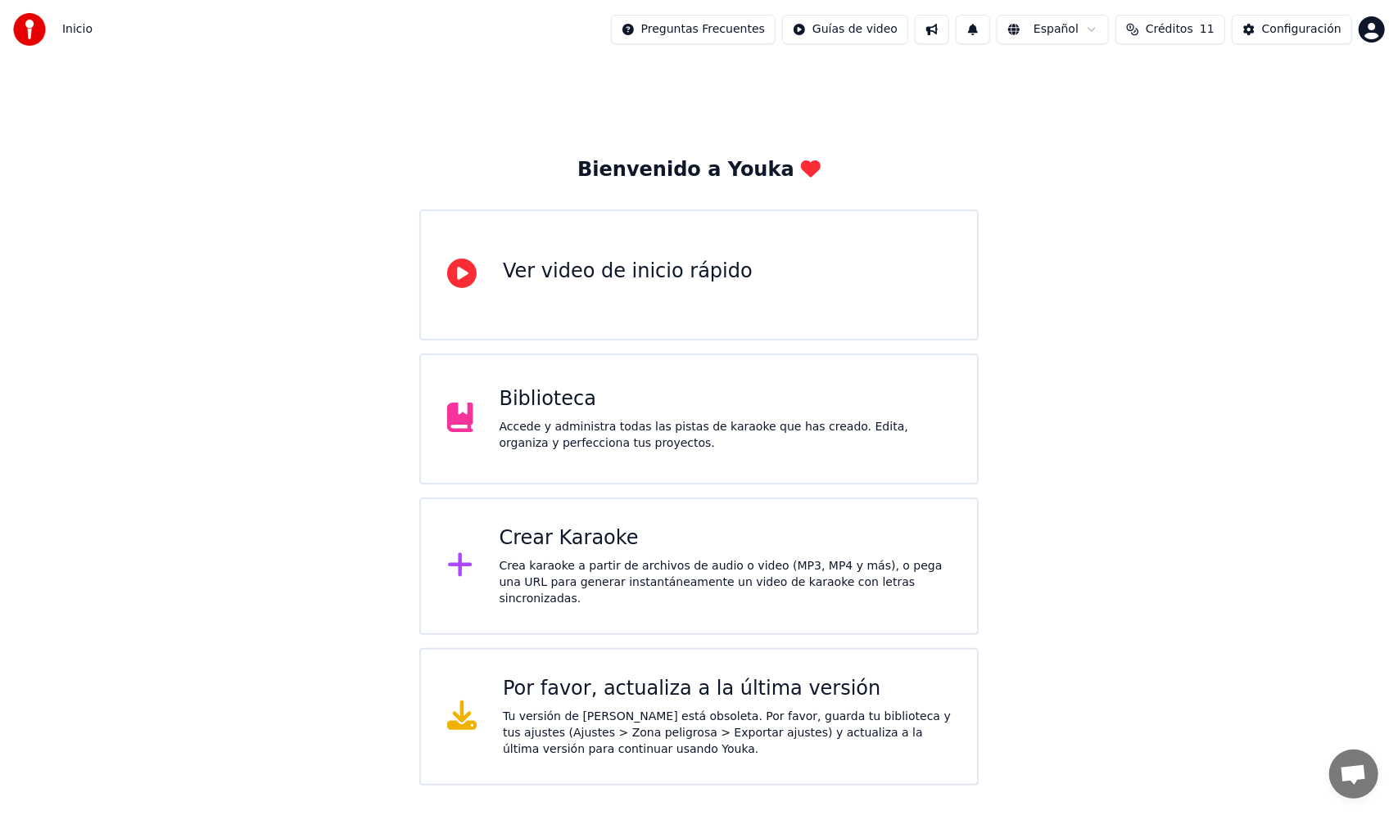
click at [513, 552] on div "Crear Karaoke" at bounding box center [724, 539] width 451 height 26
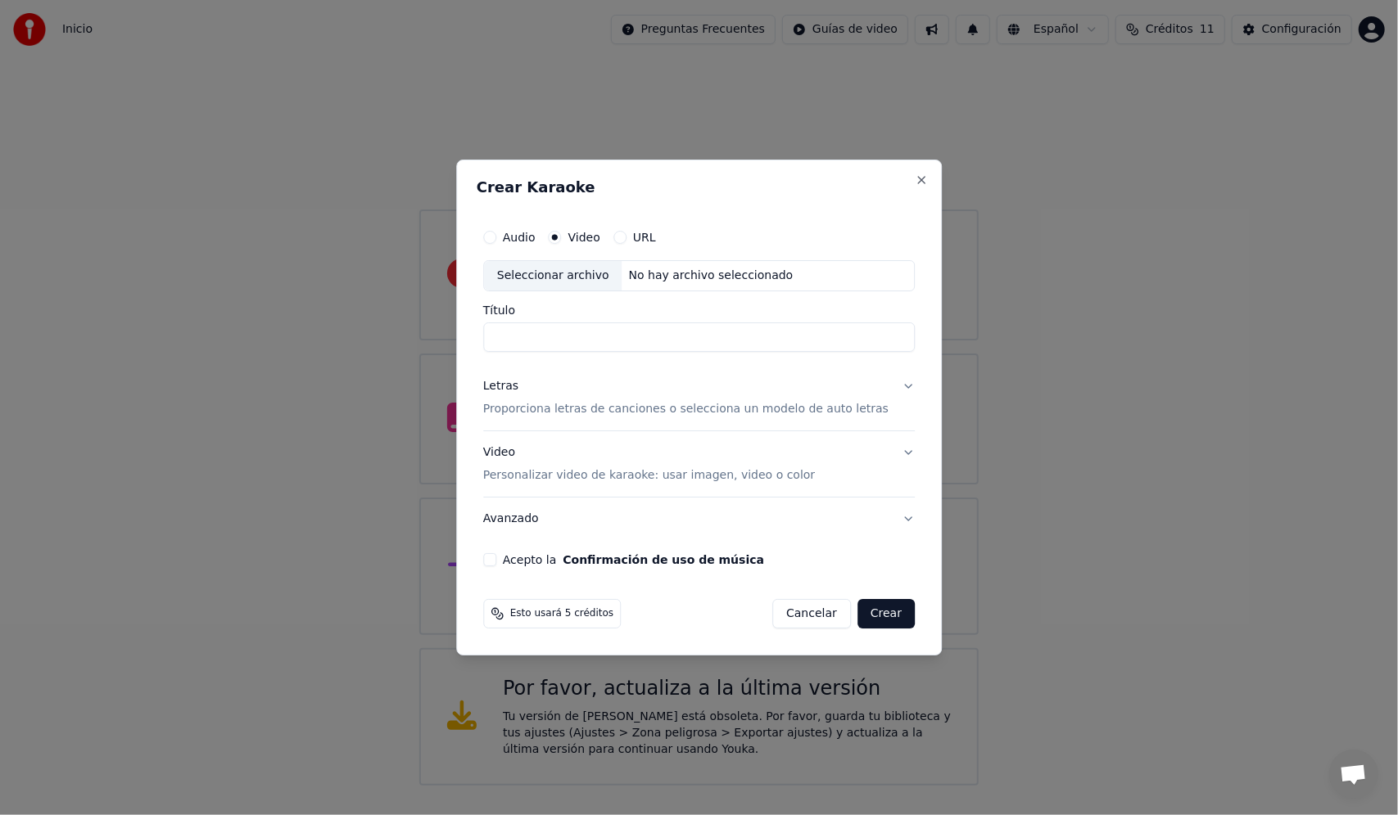
click at [543, 329] on input "Título" at bounding box center [698, 337] width 431 height 29
click at [553, 274] on div "Seleccionar archivo" at bounding box center [553, 275] width 138 height 29
type input "**********"
click at [646, 409] on p "Proporciona letras de canciones o selecciona un modelo de auto letras" at bounding box center [685, 409] width 405 height 16
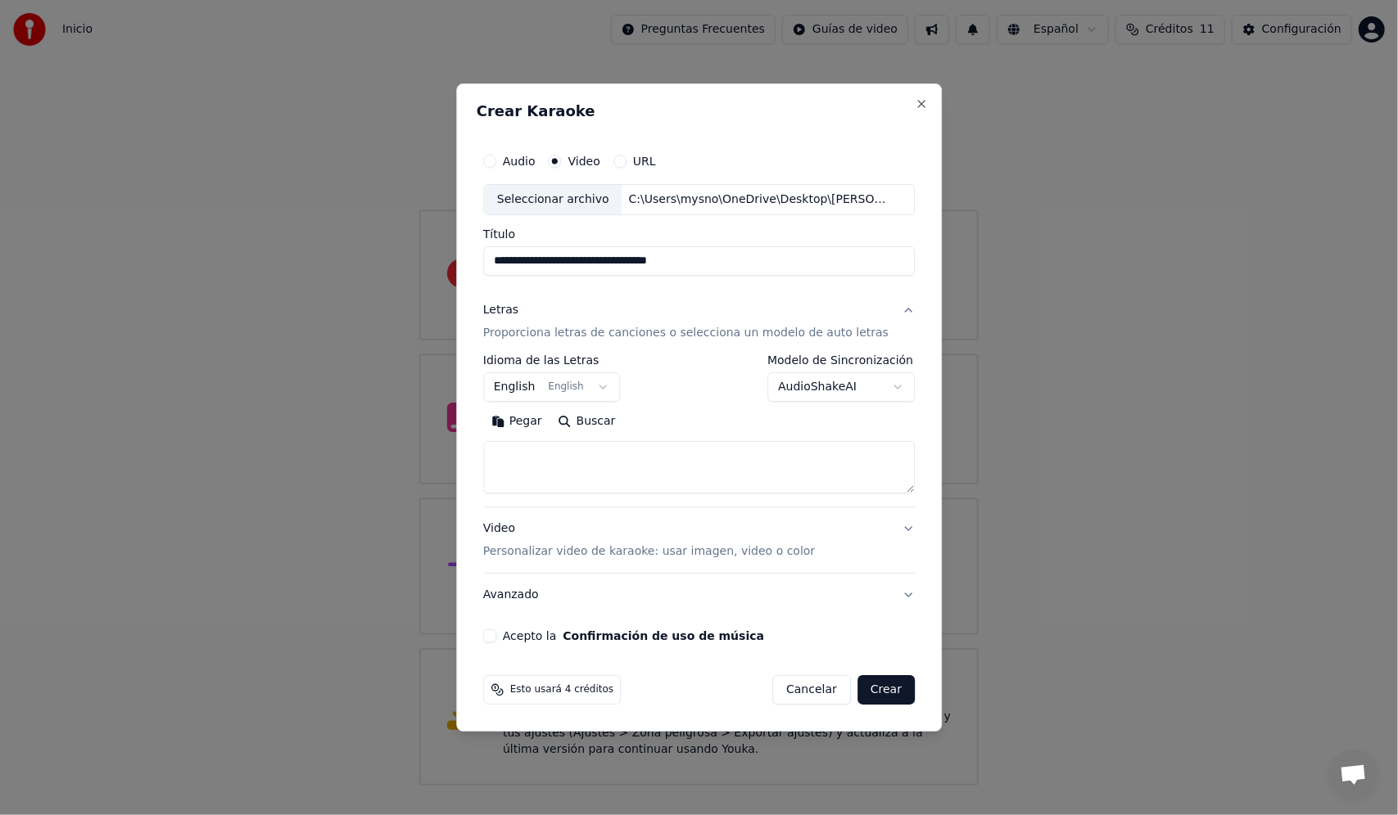
click at [597, 424] on button "Buscar" at bounding box center [587, 422] width 74 height 26
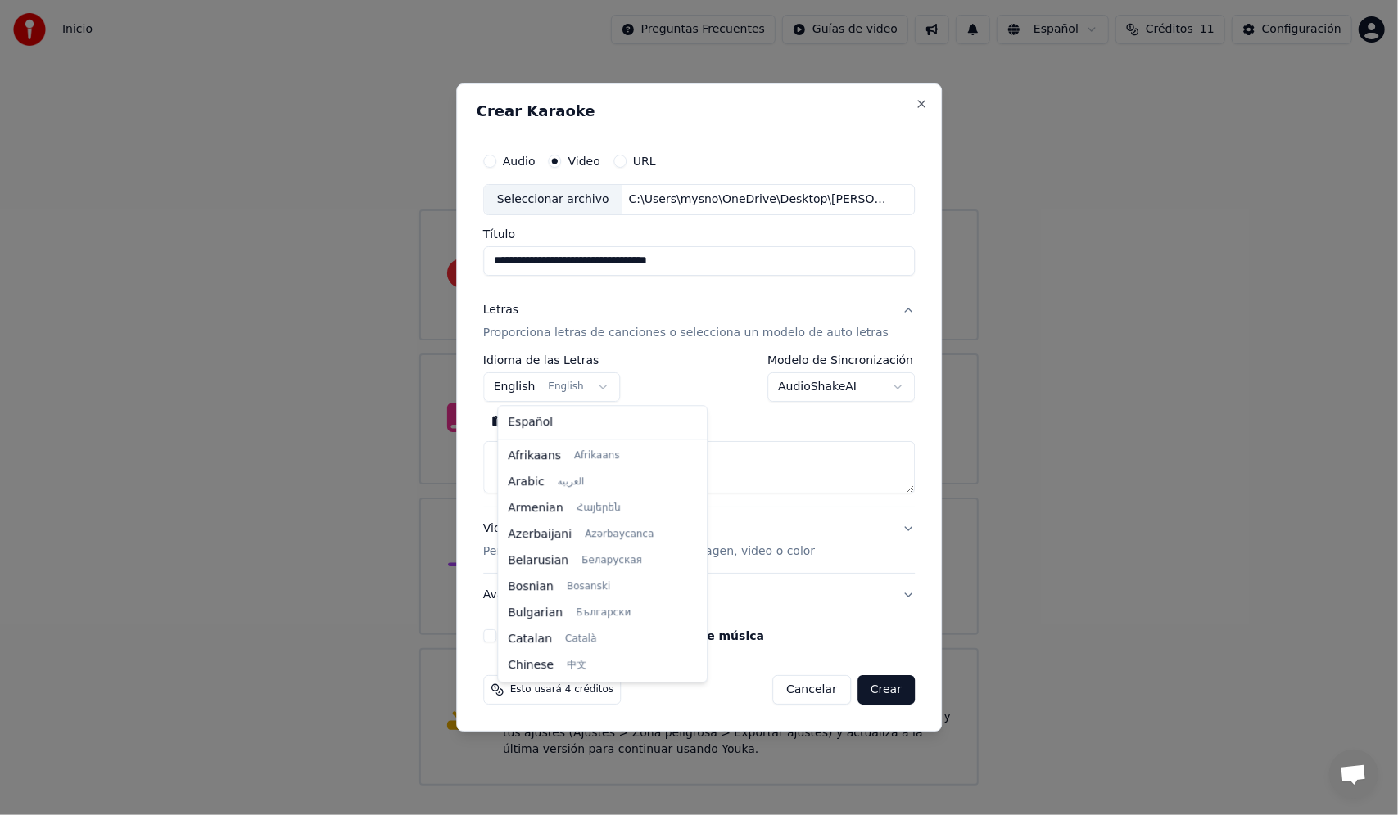
click at [608, 385] on body "**********" at bounding box center [699, 393] width 1398 height 786
select select "**"
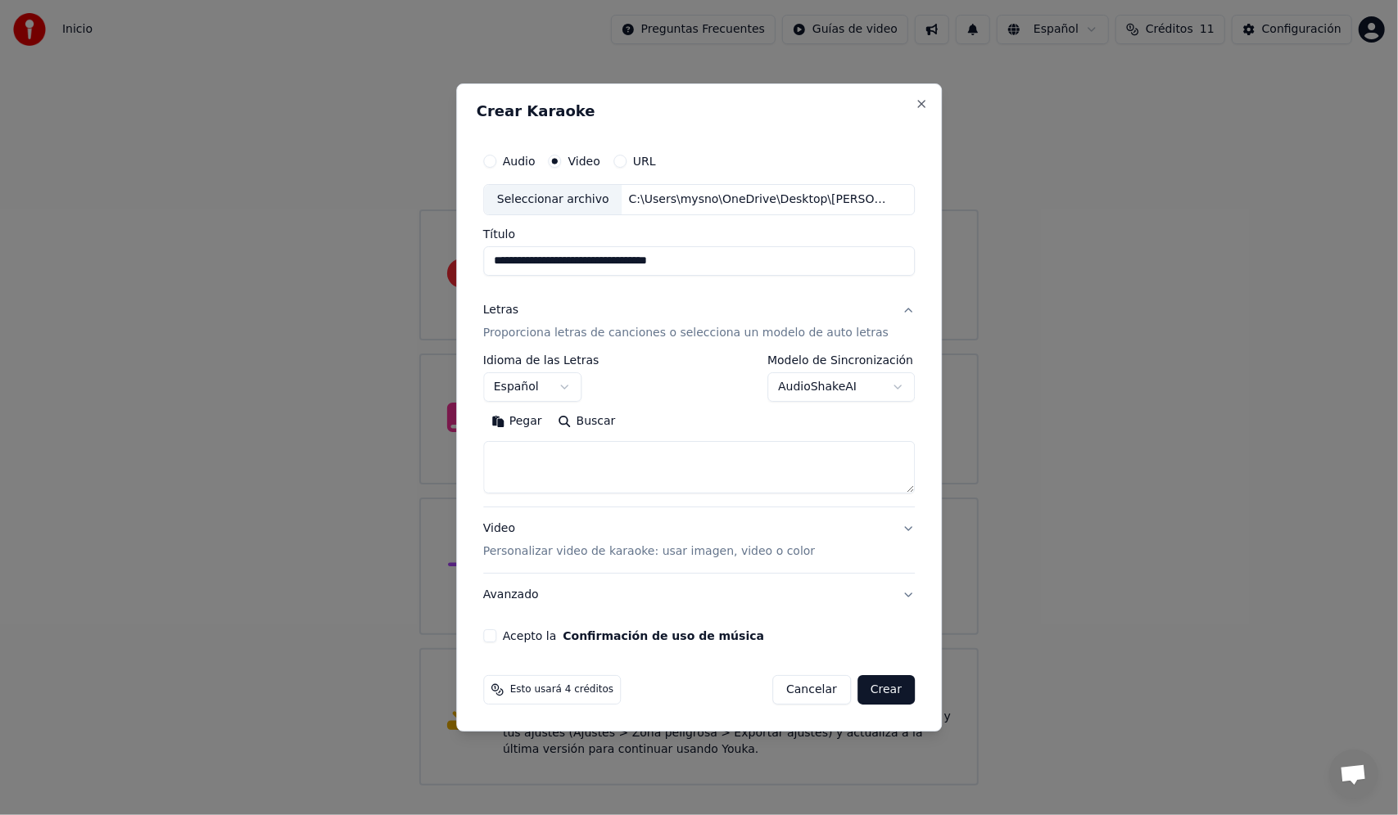
click at [597, 433] on button "Buscar" at bounding box center [587, 422] width 74 height 26
click at [608, 421] on button "Buscar" at bounding box center [587, 422] width 74 height 26
click at [712, 262] on input "**********" at bounding box center [698, 260] width 431 height 29
type input "**********"
click at [610, 419] on button "Buscar" at bounding box center [587, 422] width 74 height 26
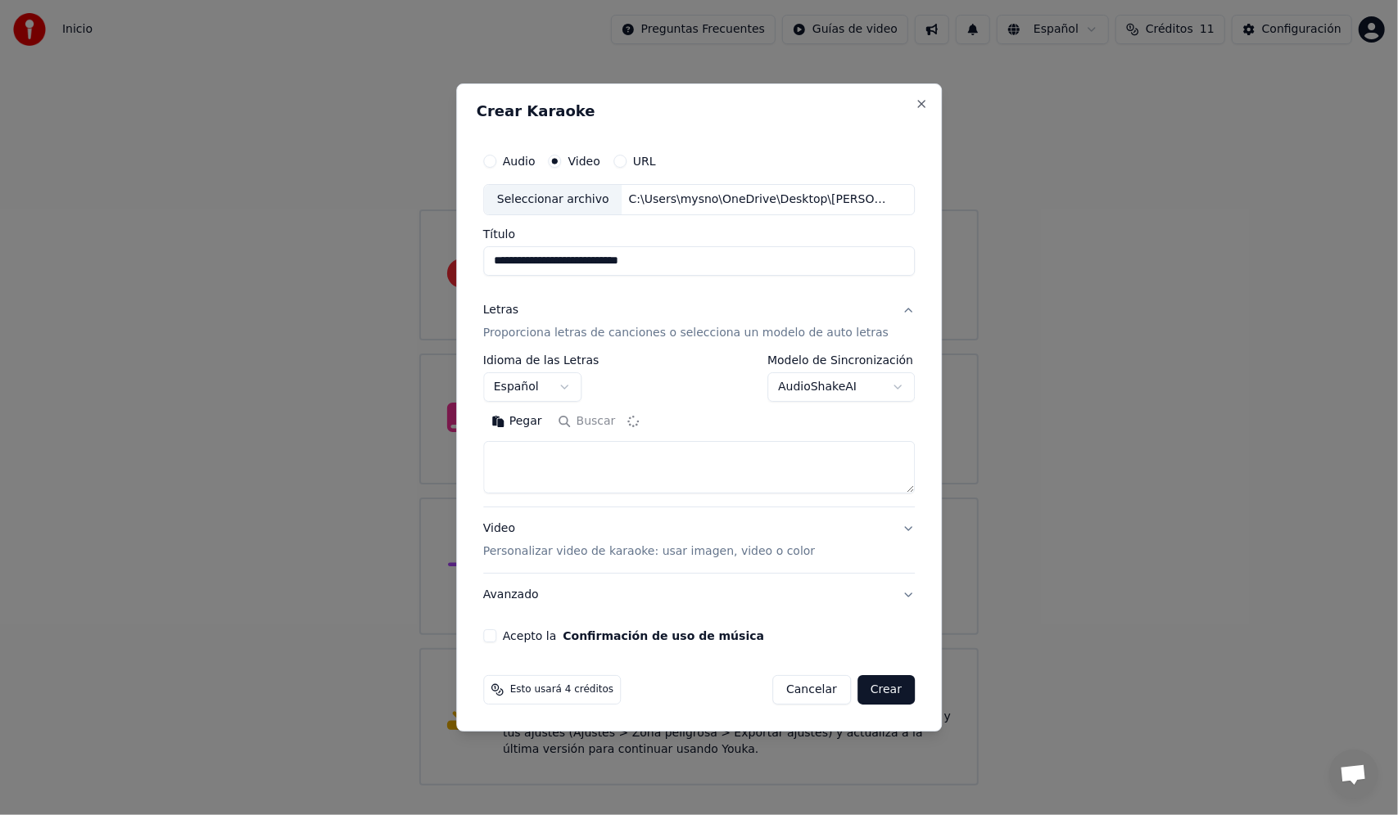
type textarea "**********"
click at [661, 419] on button "Expandir" at bounding box center [676, 422] width 85 height 26
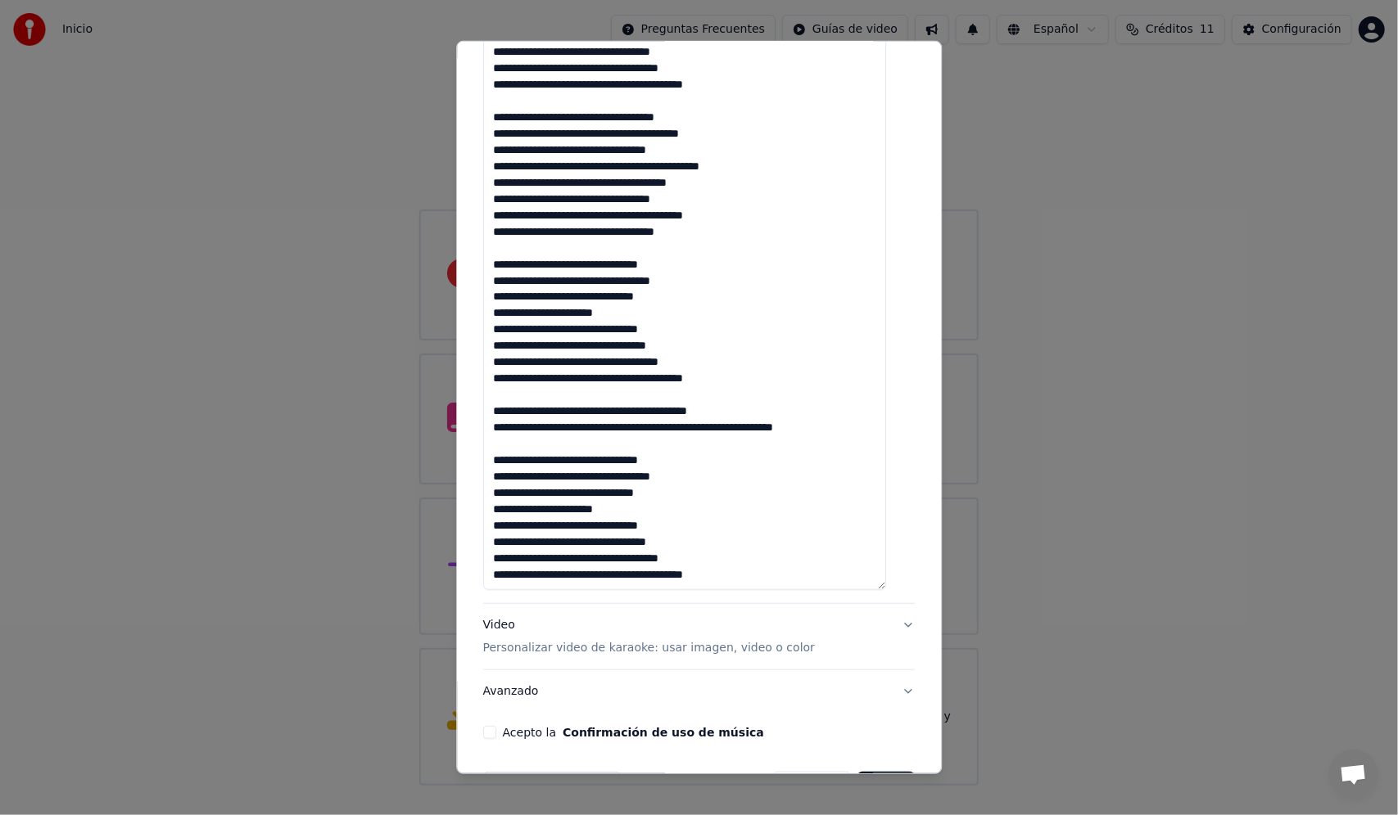
scroll to position [661, 0]
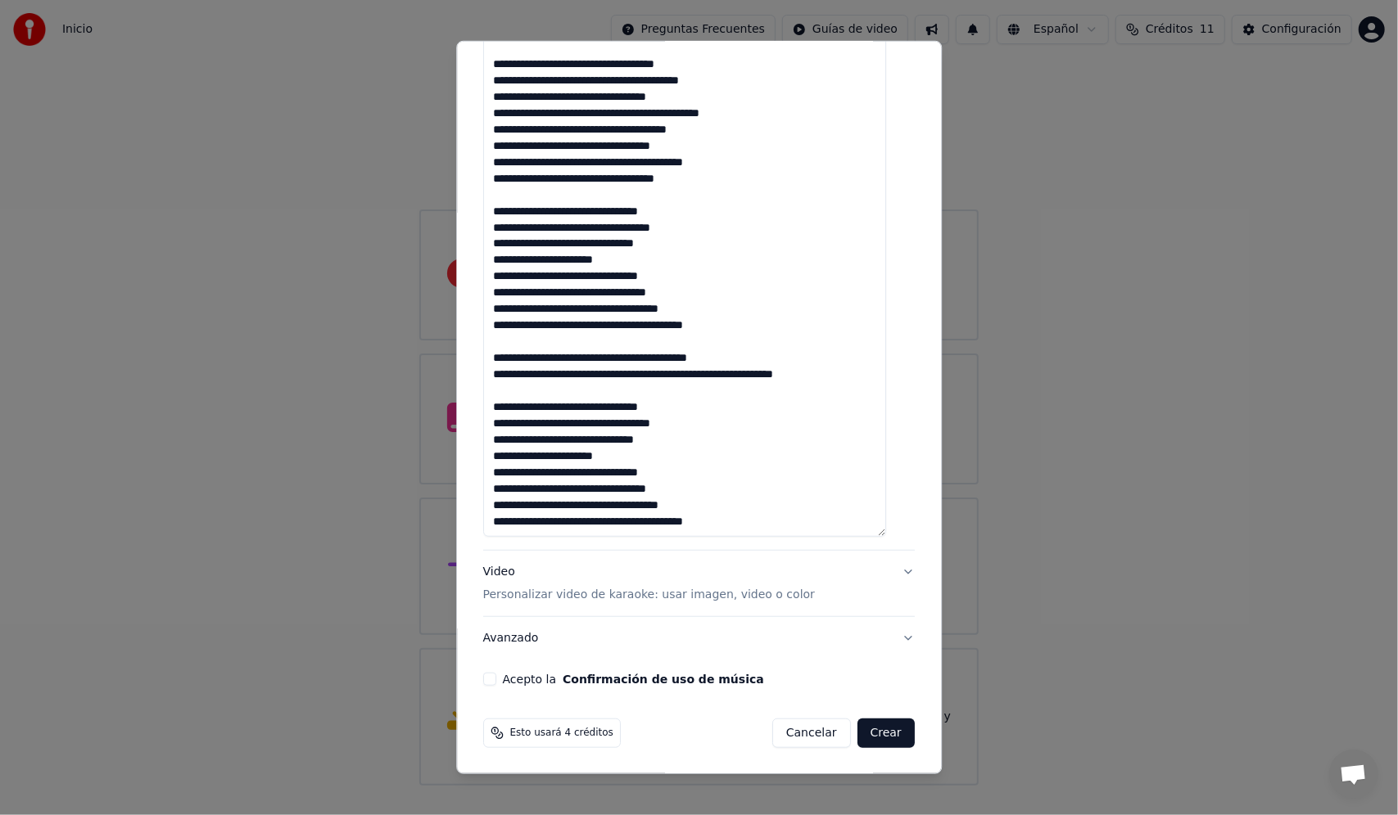
click at [888, 573] on button "Video Personalizar video de karaoke: usar imagen, video o color" at bounding box center [698, 584] width 431 height 66
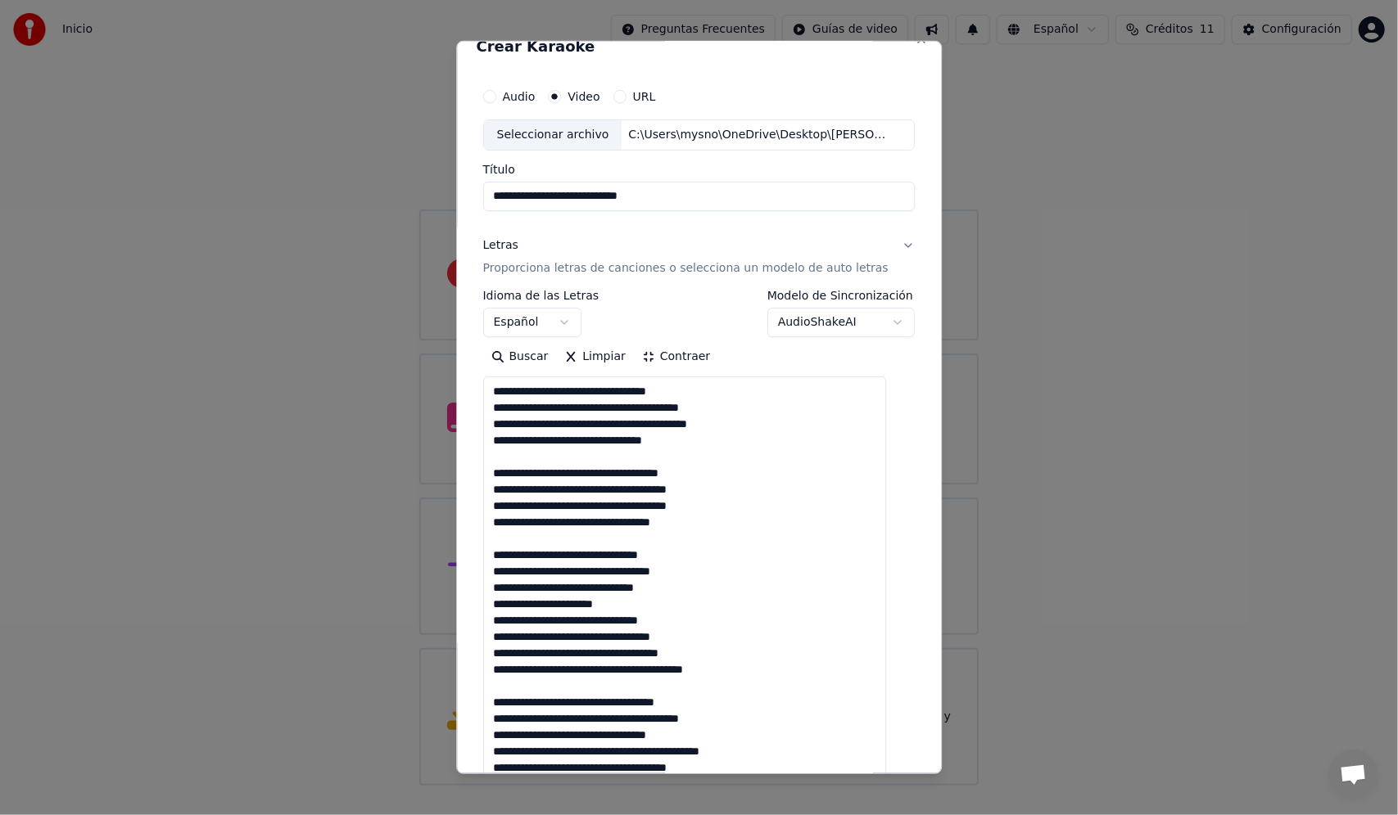
scroll to position [0, 0]
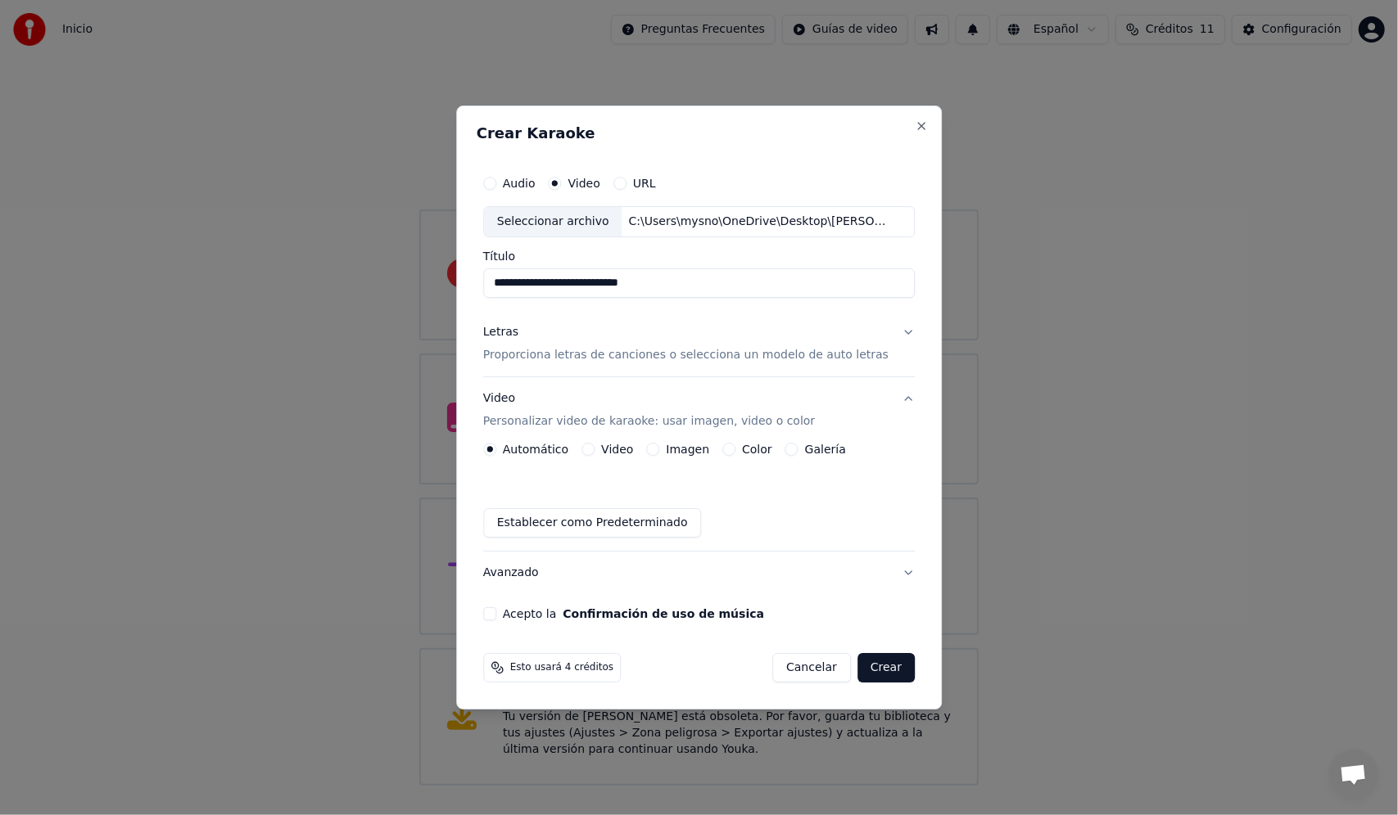
click at [684, 449] on label "Imagen" at bounding box center [687, 449] width 43 height 11
click at [659, 449] on button "Imagen" at bounding box center [652, 449] width 13 height 13
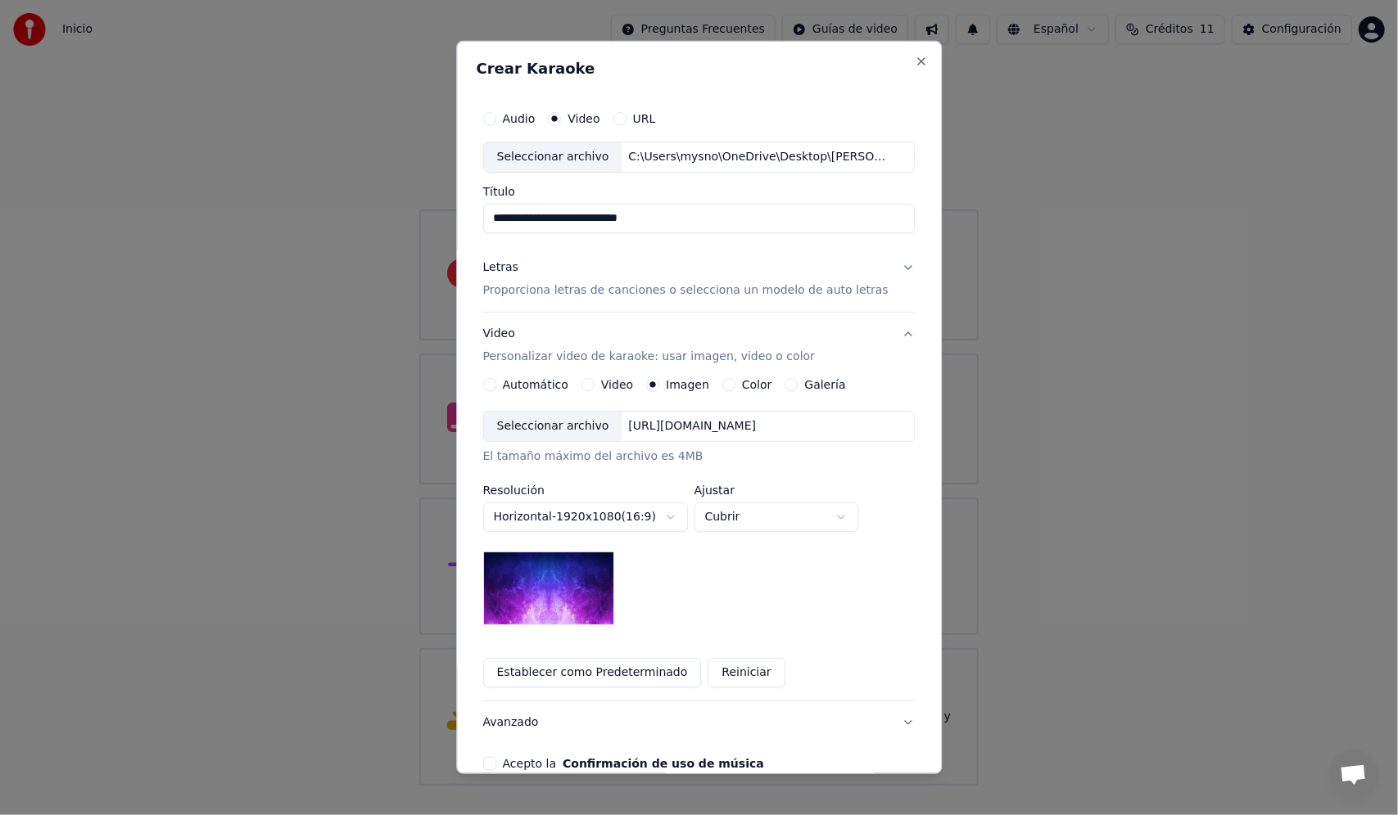
click at [557, 422] on div "Seleccionar archivo" at bounding box center [553, 426] width 138 height 29
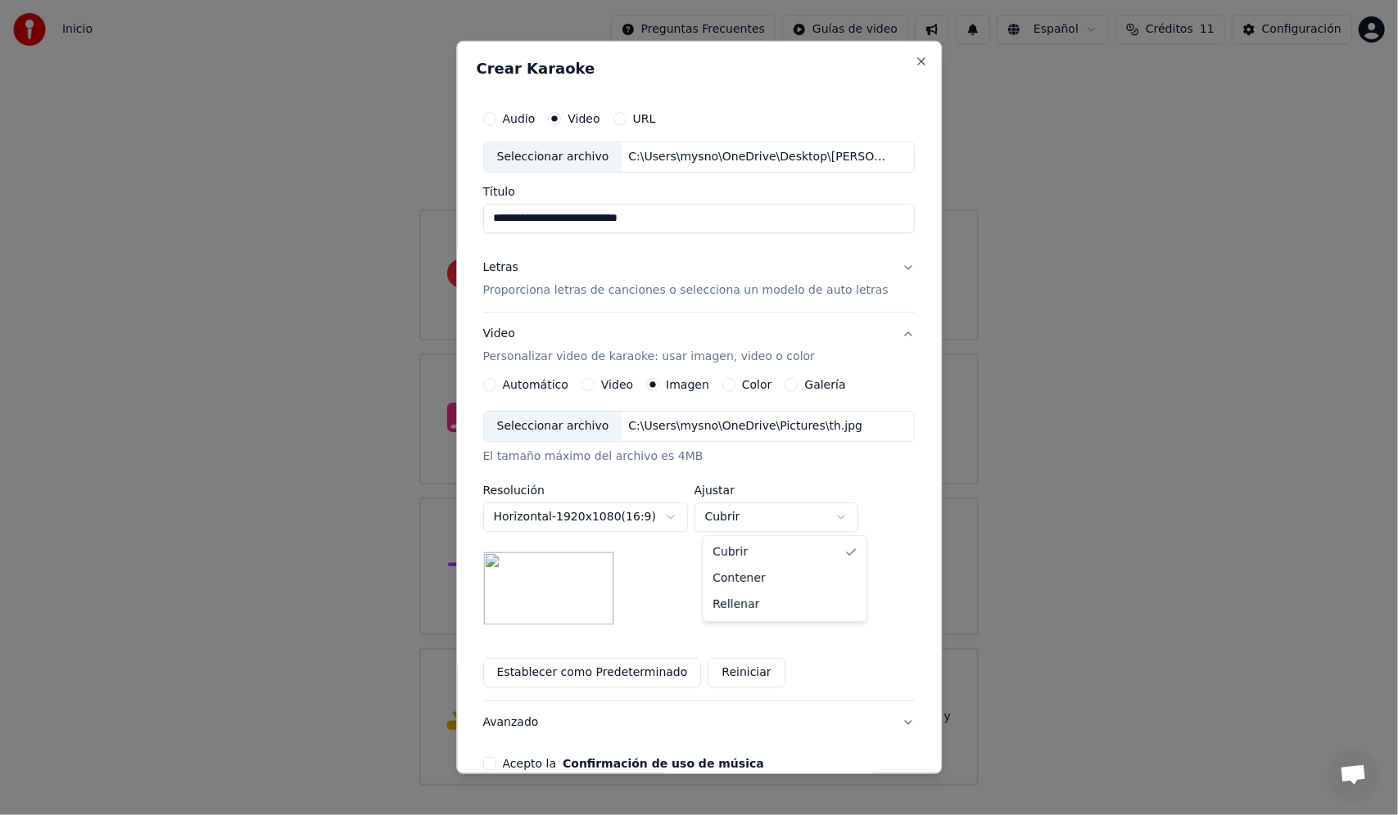
click at [852, 519] on body "**********" at bounding box center [699, 393] width 1398 height 786
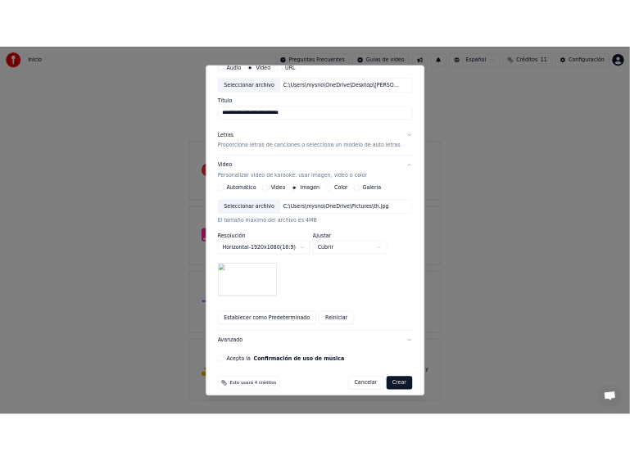
scroll to position [84, 0]
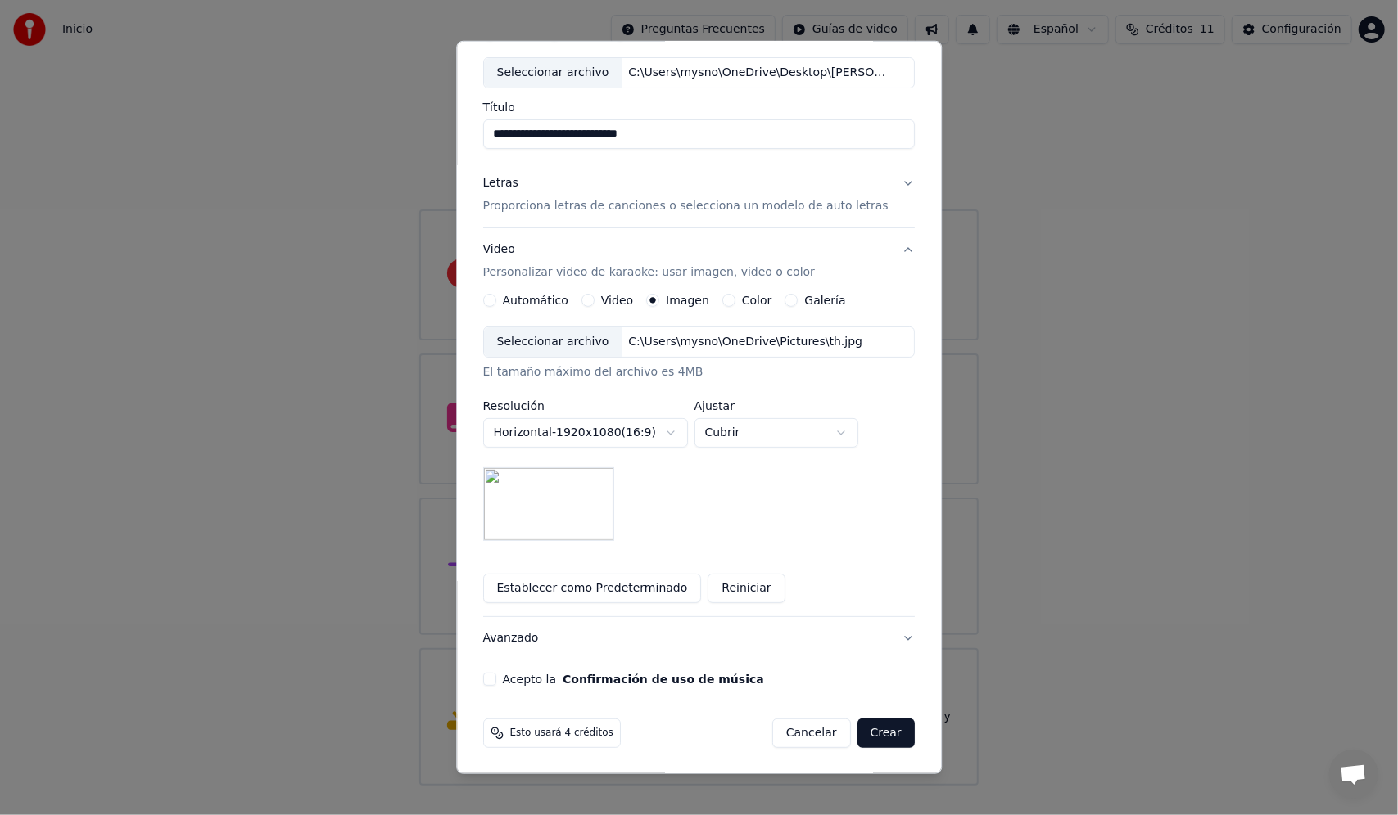
click at [496, 677] on button "Acepto la Confirmación de uso de música" at bounding box center [489, 679] width 13 height 13
click at [558, 729] on span "Esto usará 4 créditos" at bounding box center [561, 733] width 103 height 13
click at [860, 731] on button "Crear" at bounding box center [885, 733] width 57 height 29
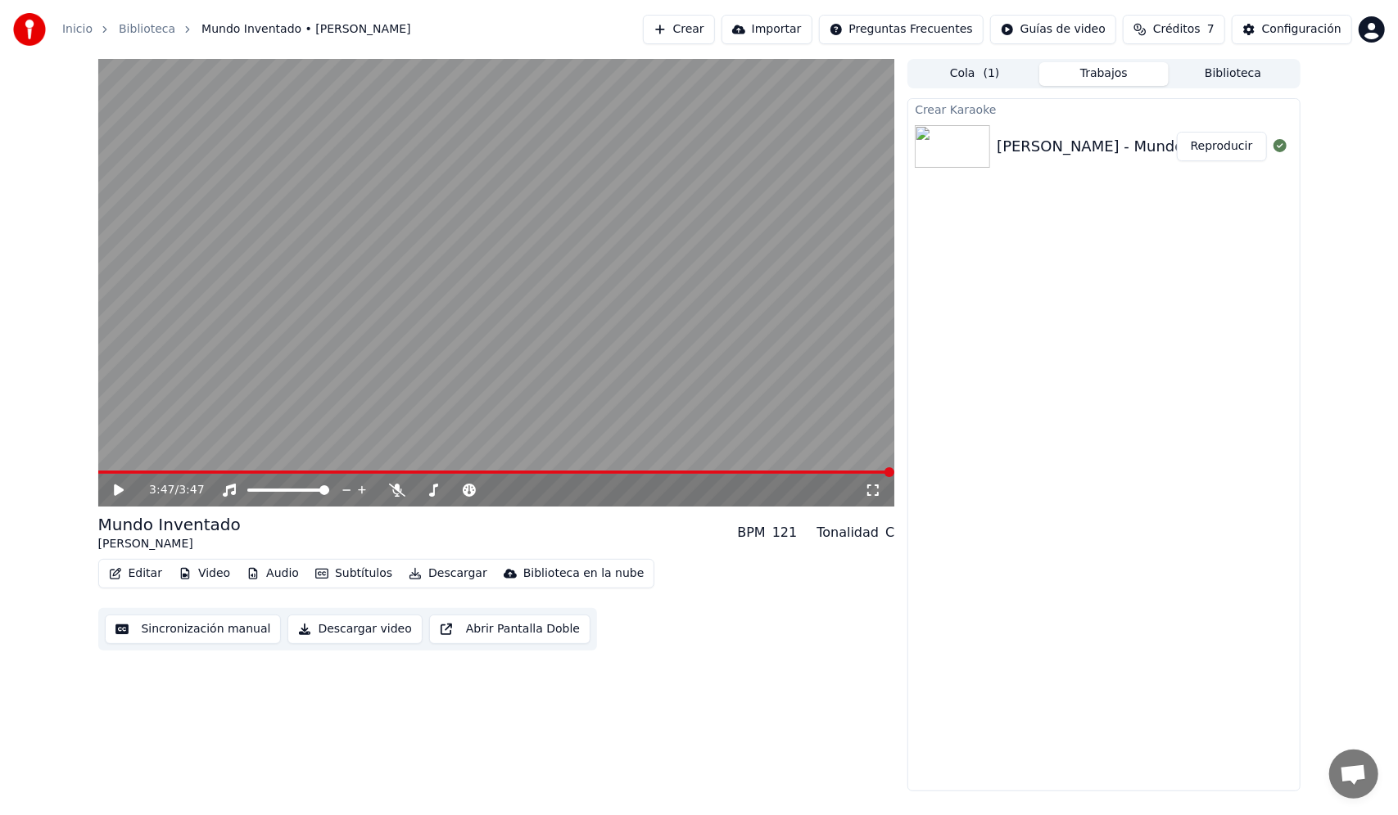
click at [971, 151] on img at bounding box center [952, 146] width 75 height 43
click at [1229, 151] on button "Reproducir" at bounding box center [1222, 146] width 90 height 29
click at [457, 341] on video at bounding box center [496, 283] width 797 height 448
click at [346, 627] on button "Descargar video" at bounding box center [354, 629] width 134 height 29
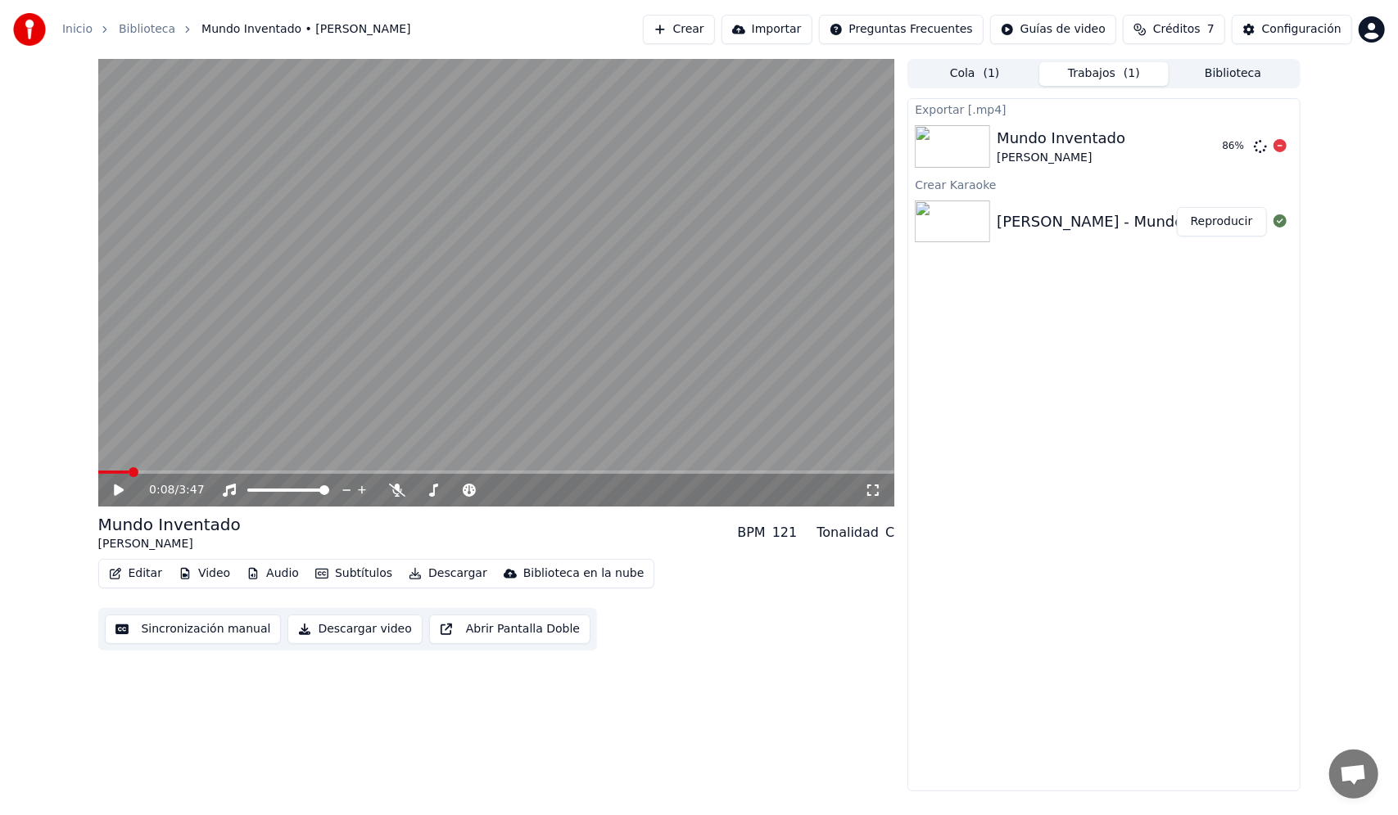
click at [977, 150] on img at bounding box center [952, 146] width 75 height 43
click at [1229, 146] on button "Mostrar" at bounding box center [1231, 146] width 72 height 29
click at [444, 570] on button "Descargar" at bounding box center [448, 573] width 92 height 23
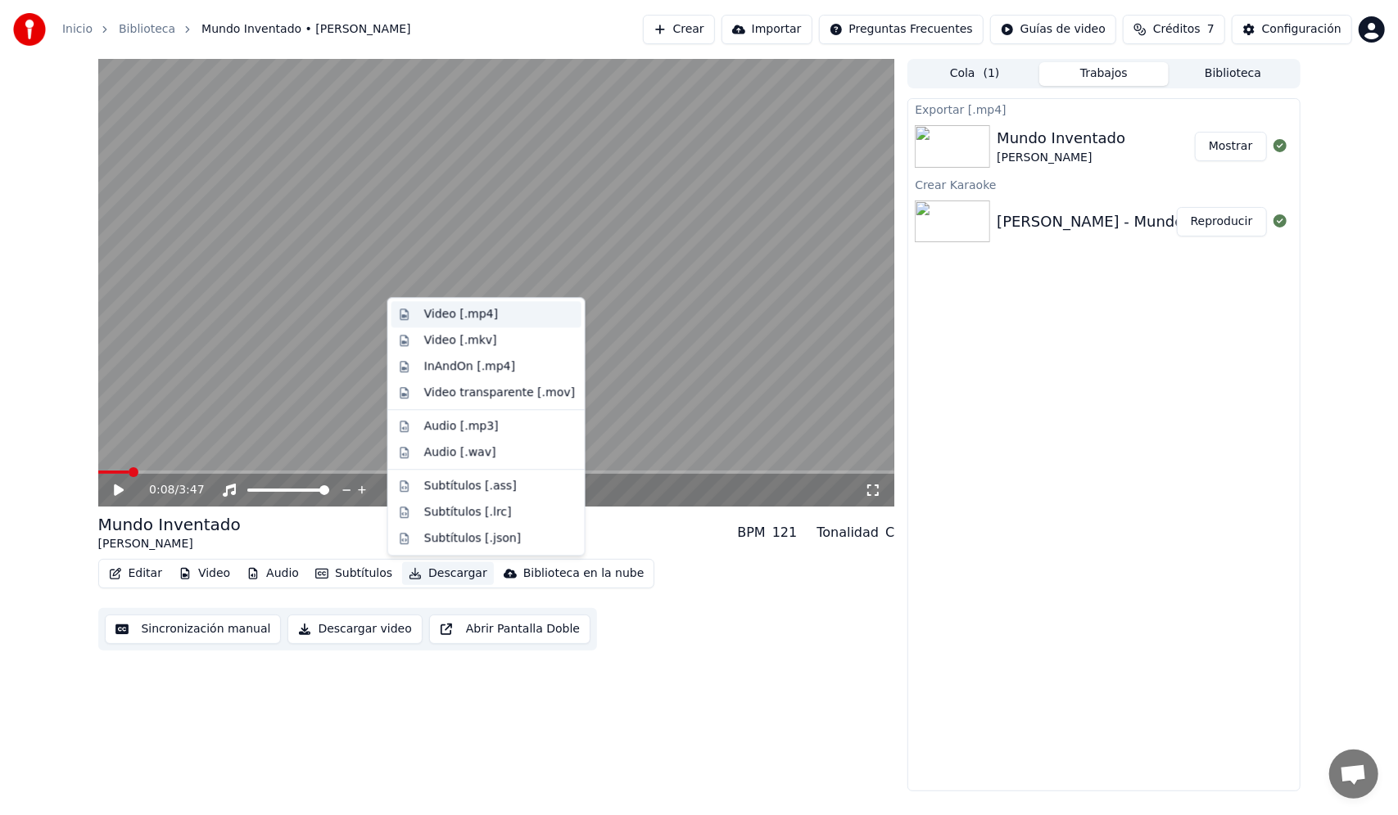
click at [445, 318] on div "Video [.mp4]" at bounding box center [461, 314] width 74 height 16
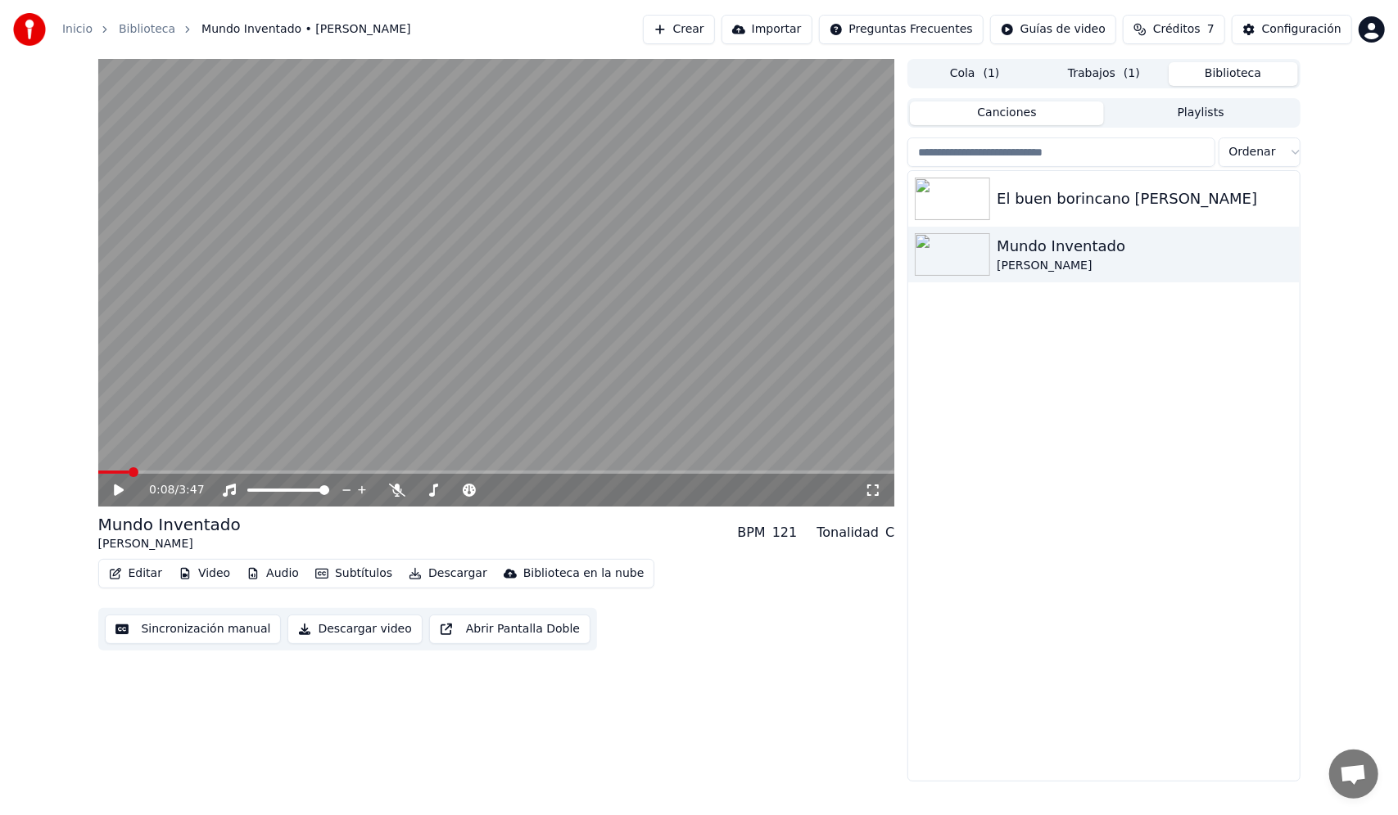
click at [1230, 69] on button "Biblioteca" at bounding box center [1232, 74] width 129 height 24
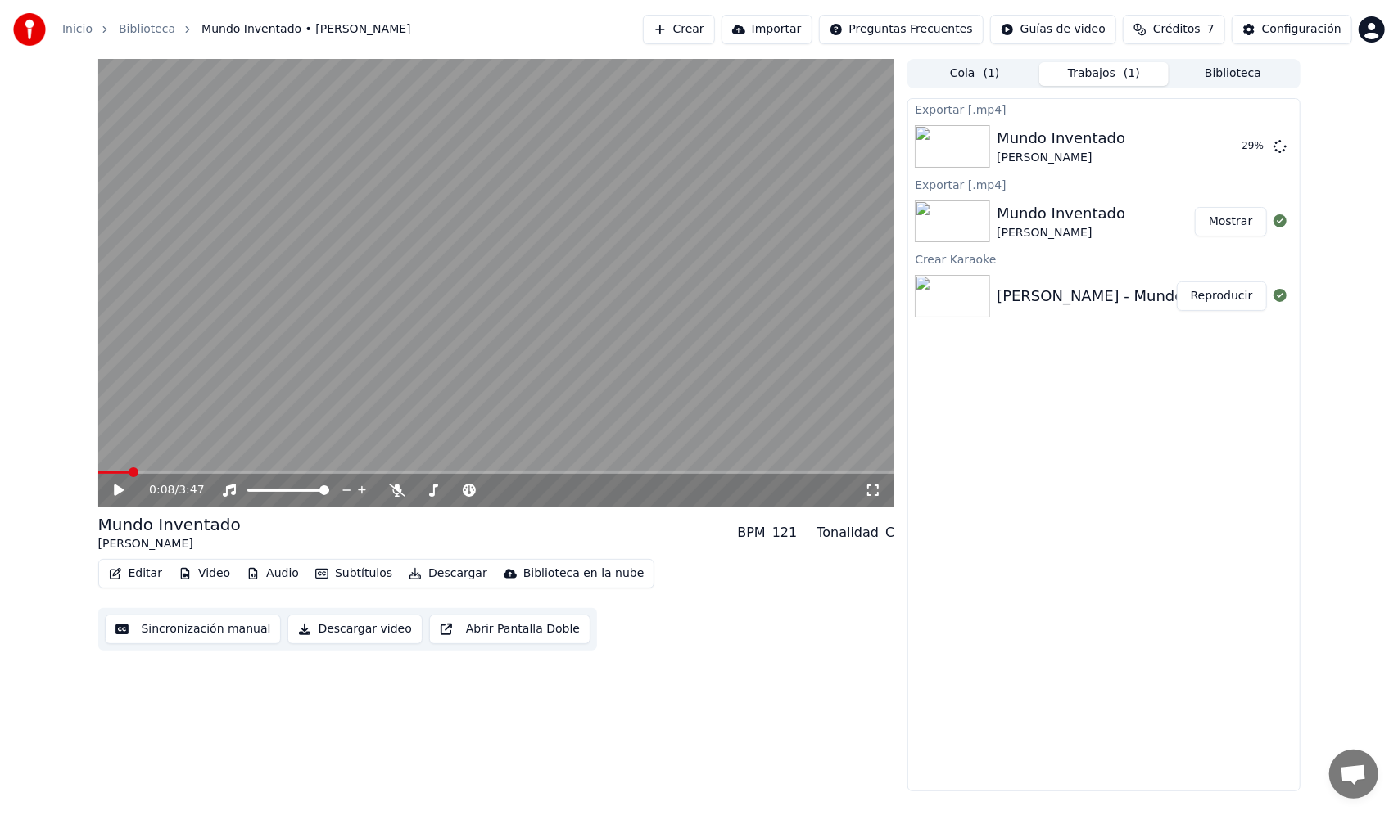
click at [1108, 74] on button "Trabajos ( 1 )" at bounding box center [1103, 74] width 129 height 24
click at [1058, 146] on div "Mundo Inventado" at bounding box center [1060, 138] width 129 height 23
click at [1300, 29] on div "Configuración" at bounding box center [1301, 29] width 79 height 16
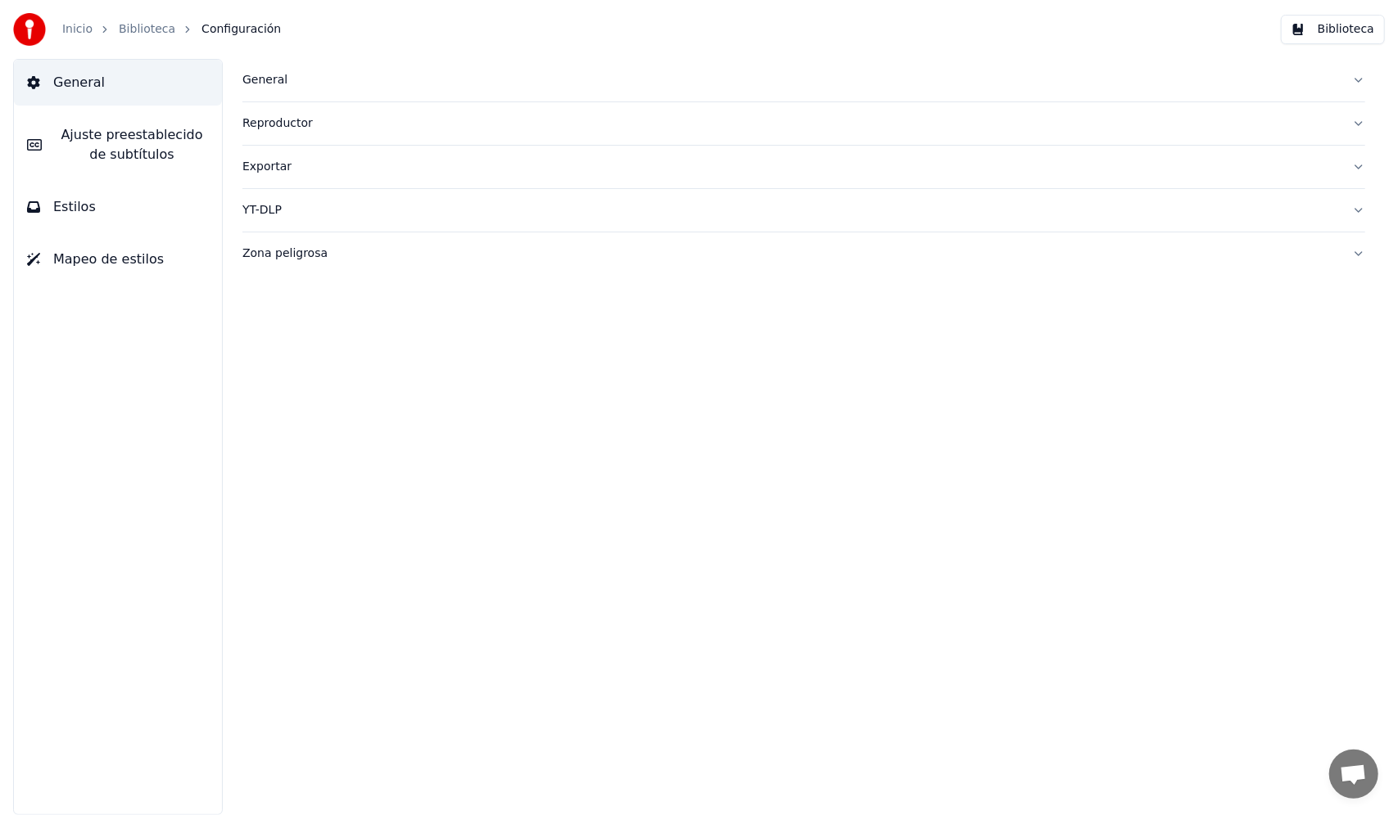
click at [269, 167] on div "Exportar" at bounding box center [790, 167] width 1096 height 16
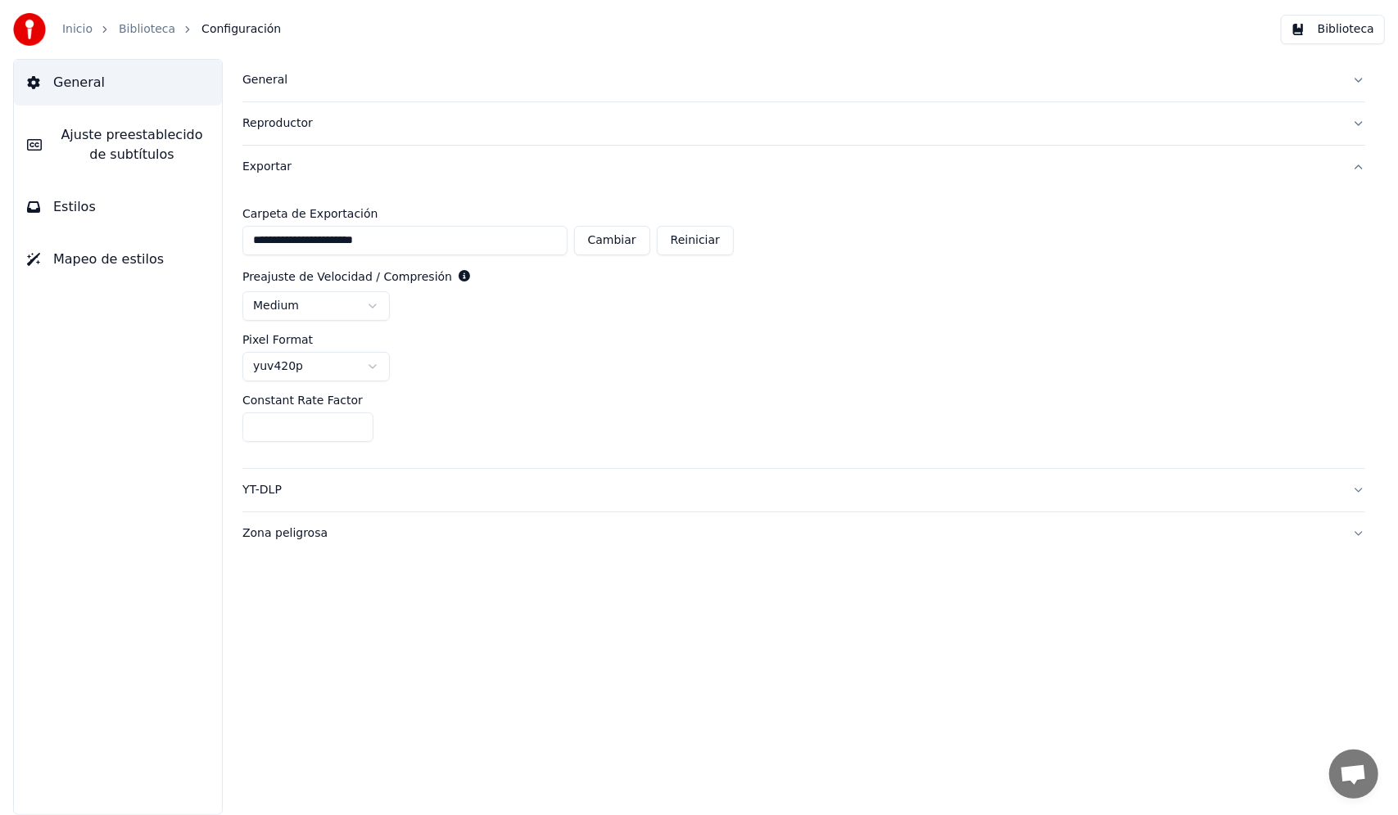
click at [624, 241] on button "Cambiar" at bounding box center [612, 240] width 76 height 29
click at [621, 246] on button "Cambiar" at bounding box center [612, 240] width 76 height 29
type input "**********"
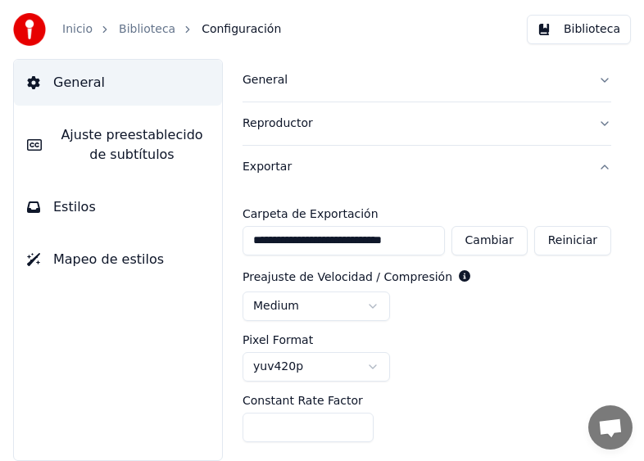
click at [75, 29] on link "Inicio" at bounding box center [77, 29] width 30 height 16
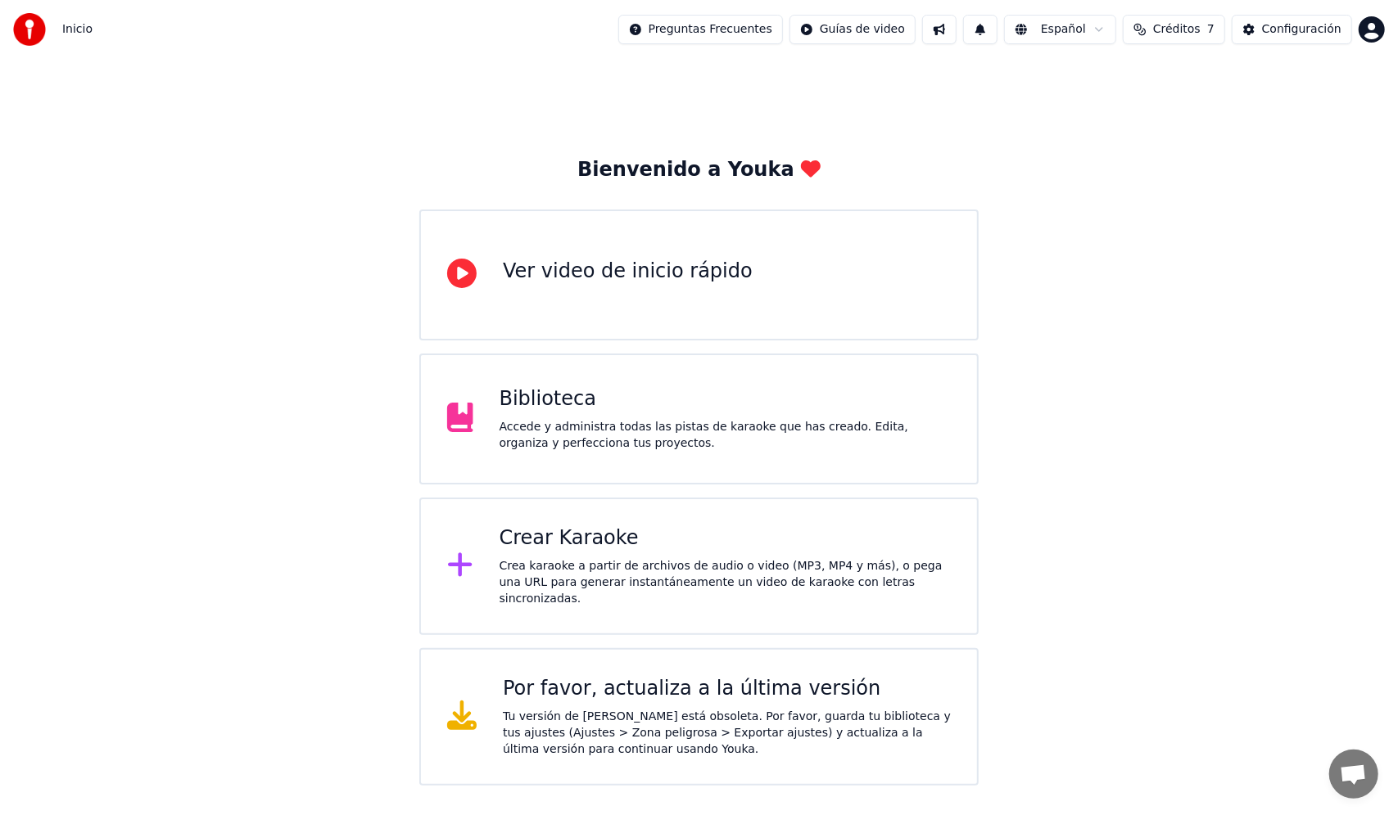
click at [555, 448] on div "Accede y administra todas las pistas de karaoke que has creado. Edita, organiza…" at bounding box center [724, 435] width 451 height 33
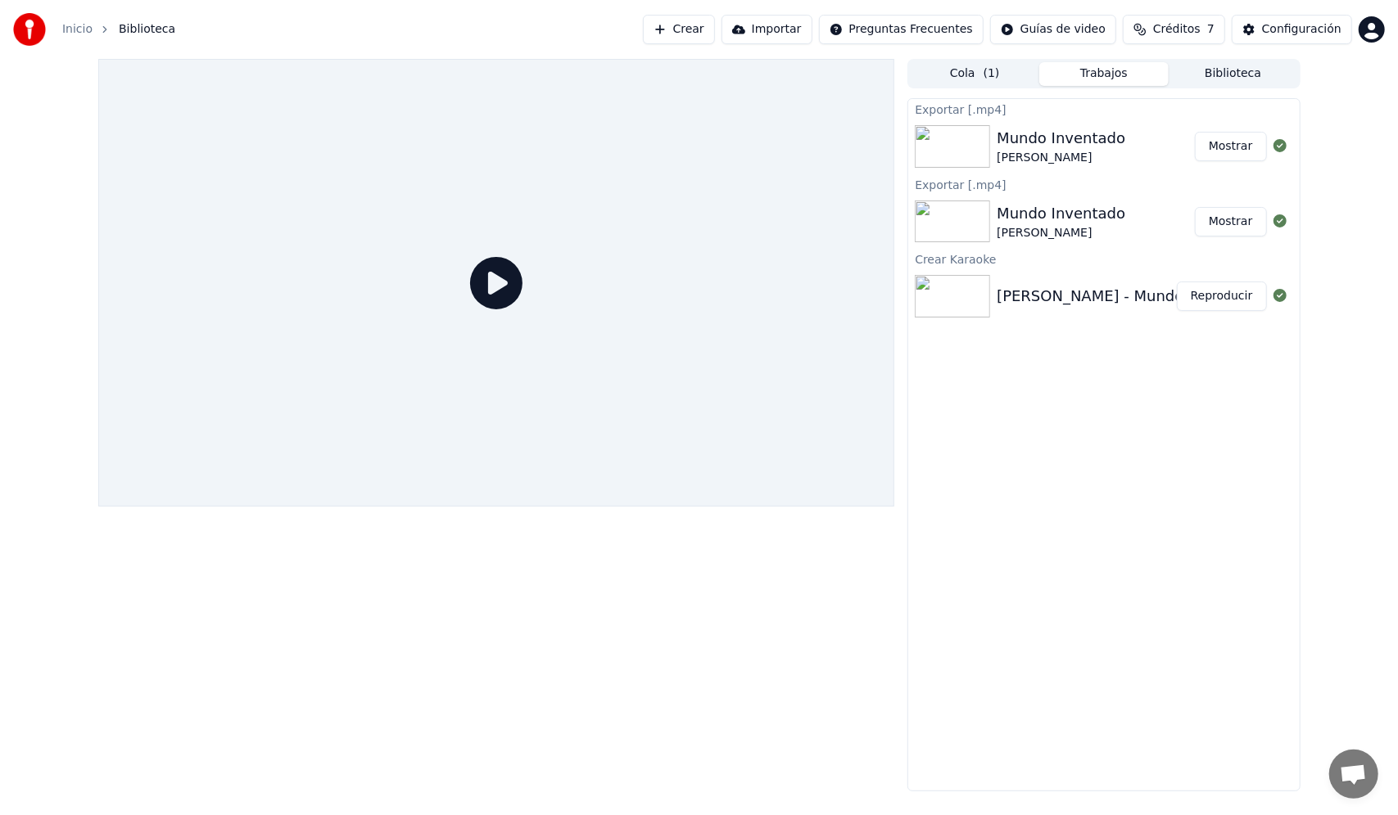
click at [1032, 146] on div "Mundo Inventado" at bounding box center [1060, 138] width 129 height 23
click at [946, 149] on img at bounding box center [952, 146] width 75 height 43
click at [946, 295] on img at bounding box center [952, 296] width 75 height 43
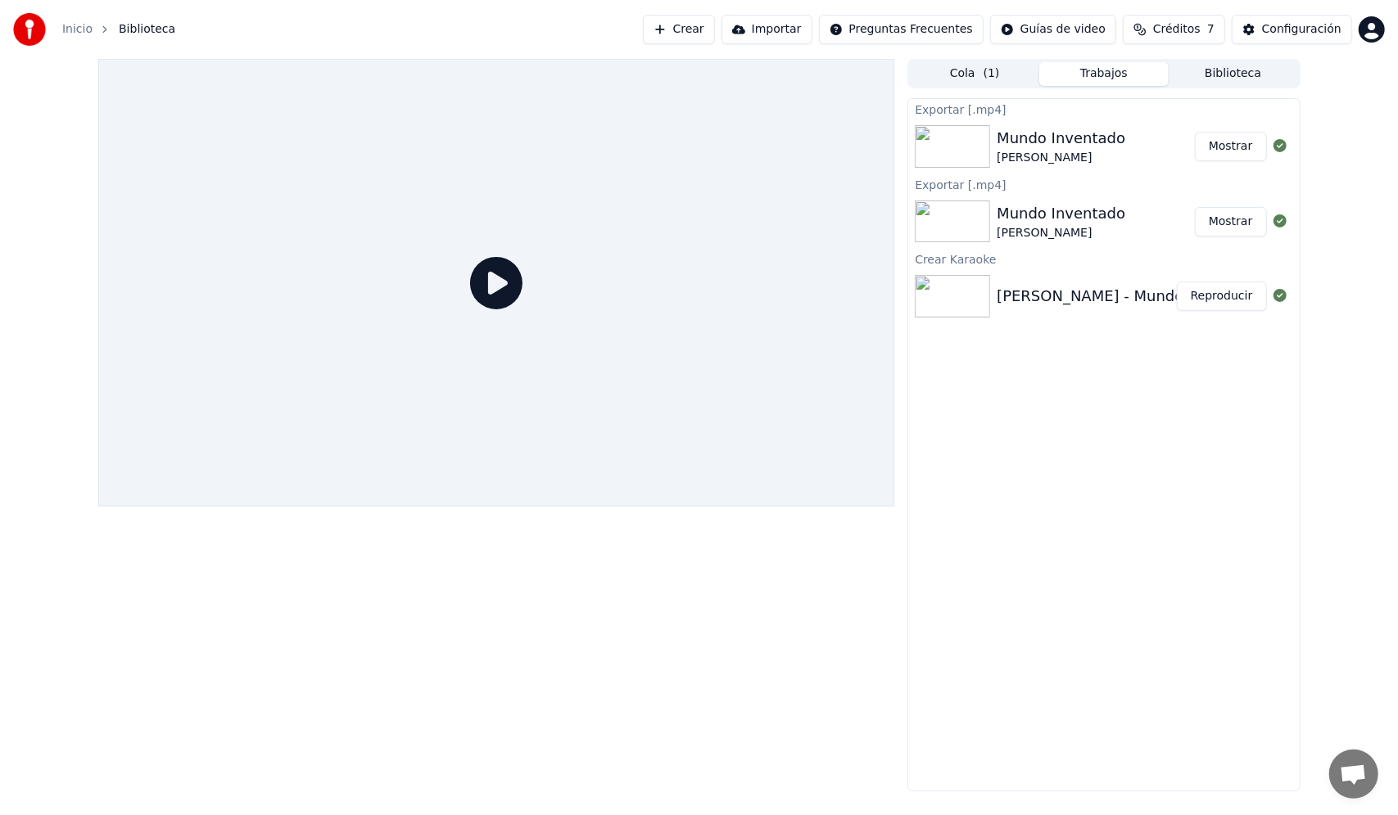
click at [946, 295] on img at bounding box center [952, 296] width 75 height 43
click at [1225, 302] on button "Reproducir" at bounding box center [1222, 296] width 90 height 29
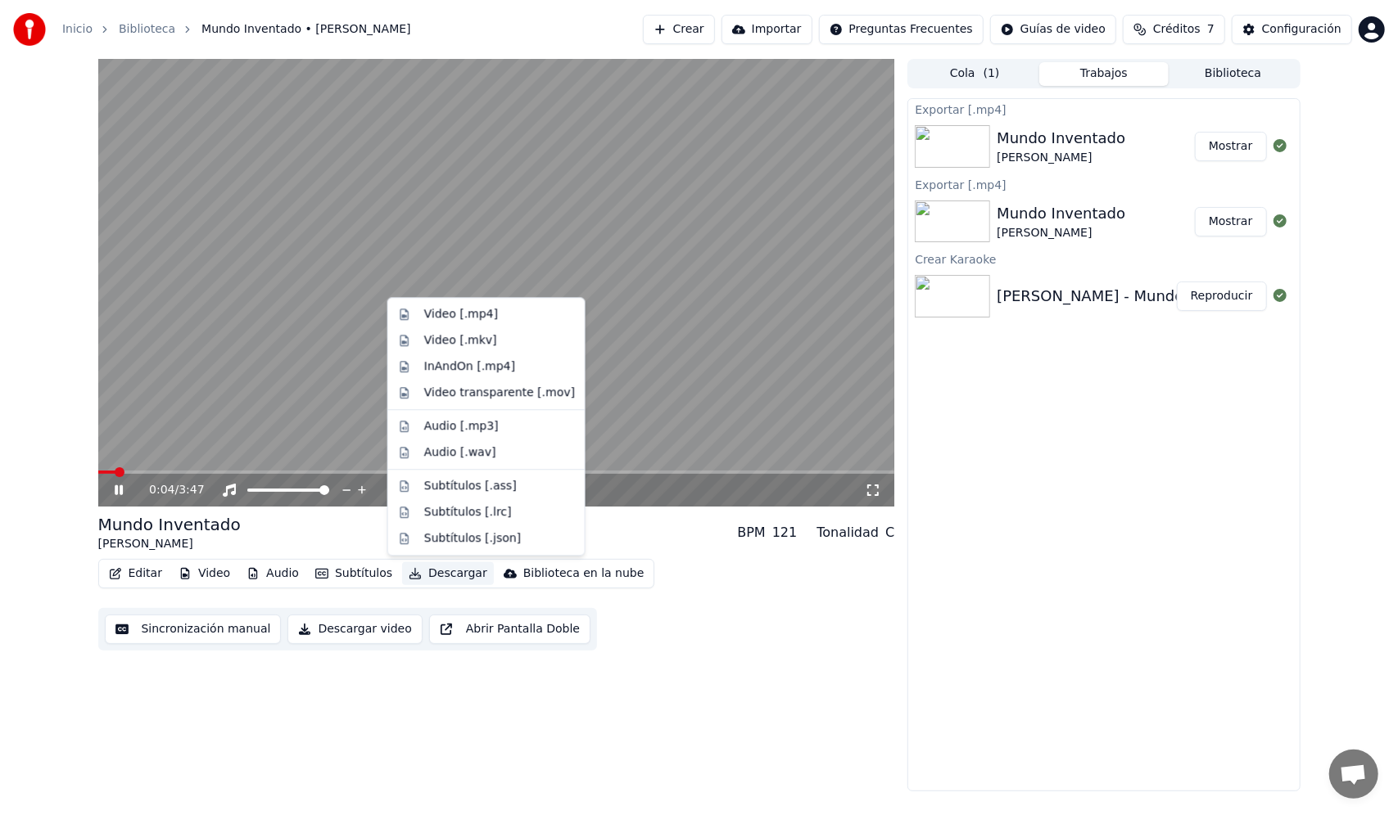
click at [436, 576] on button "Descargar" at bounding box center [448, 573] width 92 height 23
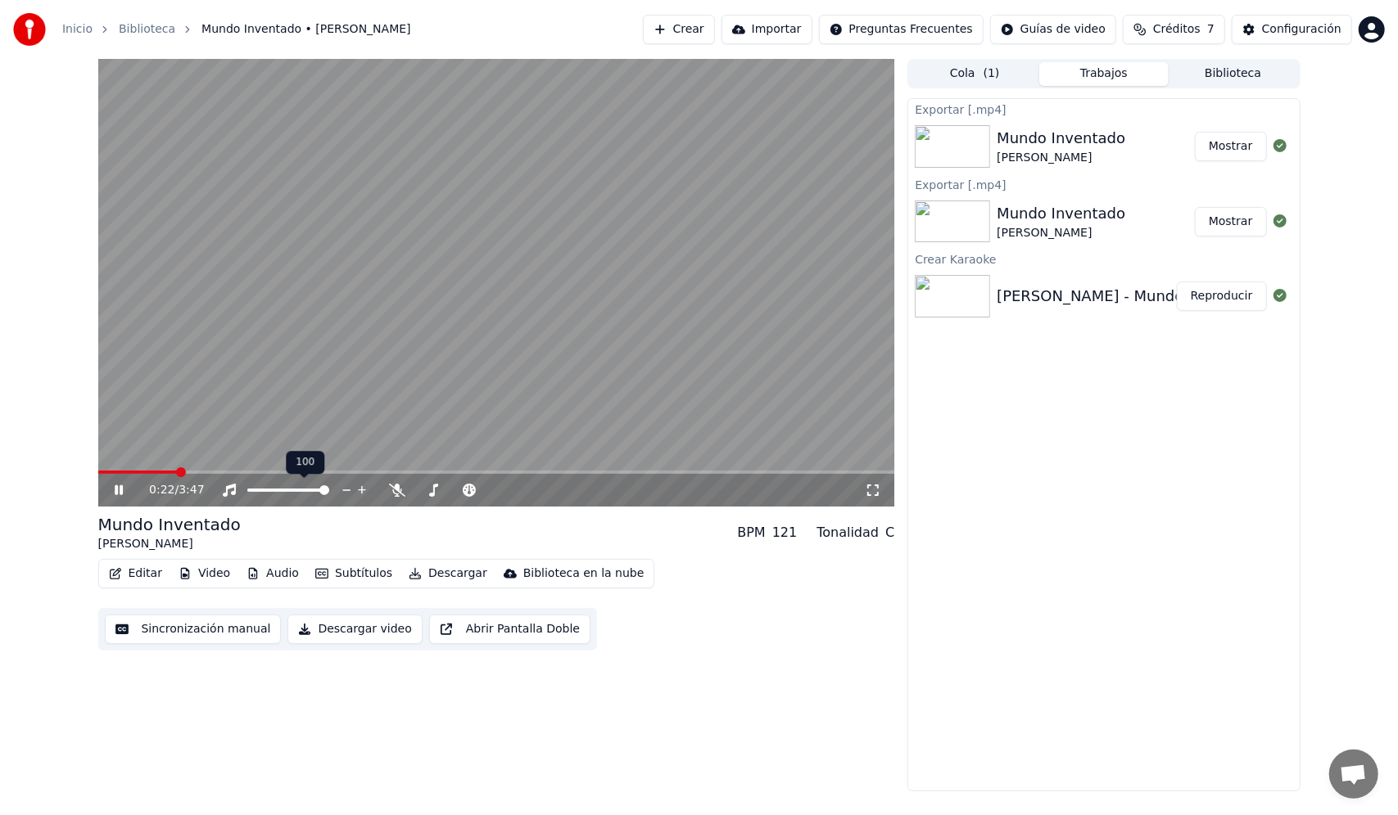
click at [287, 470] on div "100 100" at bounding box center [305, 462] width 38 height 23
click at [331, 466] on video at bounding box center [496, 283] width 797 height 448
click at [1264, 20] on button "Configuración" at bounding box center [1291, 29] width 120 height 29
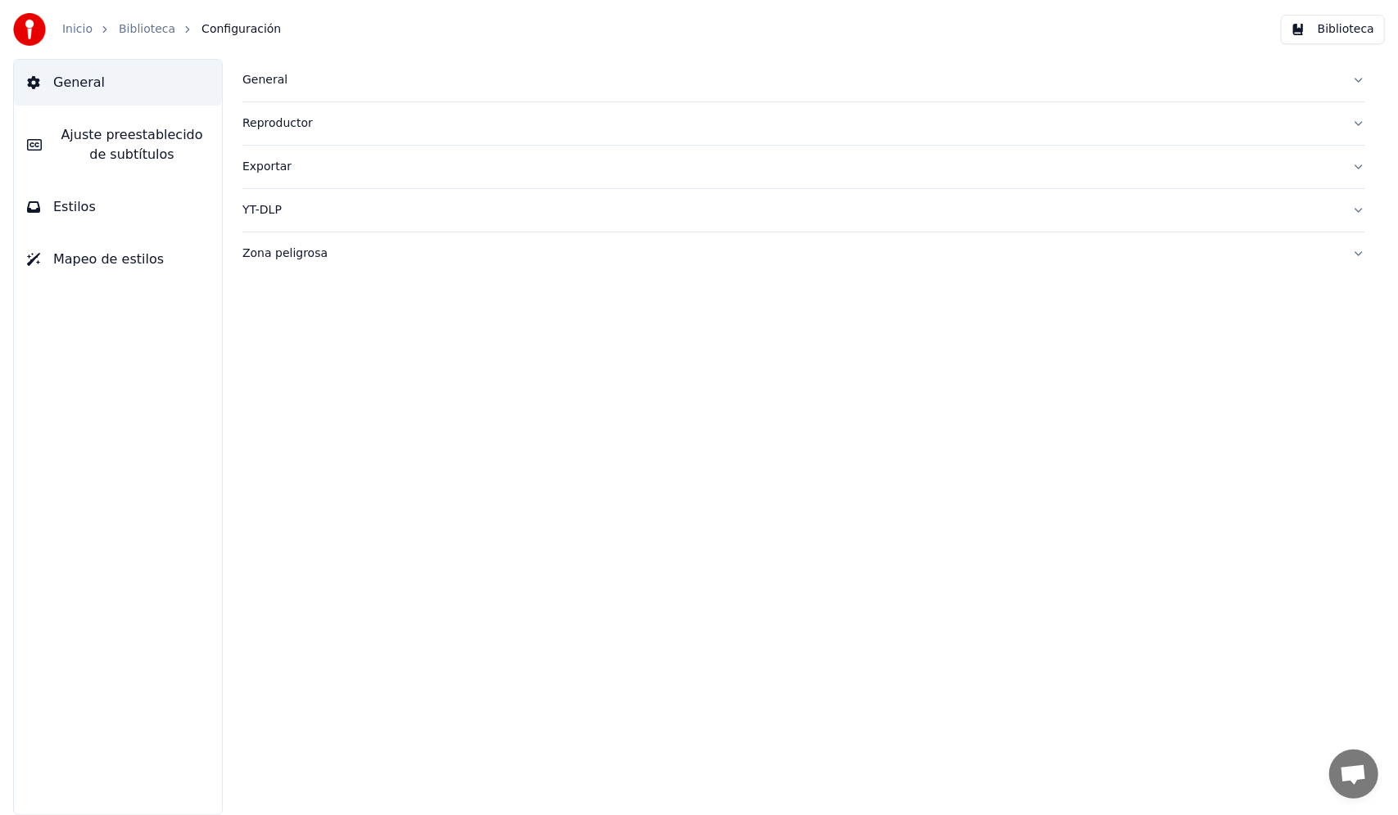
click at [265, 171] on div "Exportar" at bounding box center [790, 167] width 1096 height 16
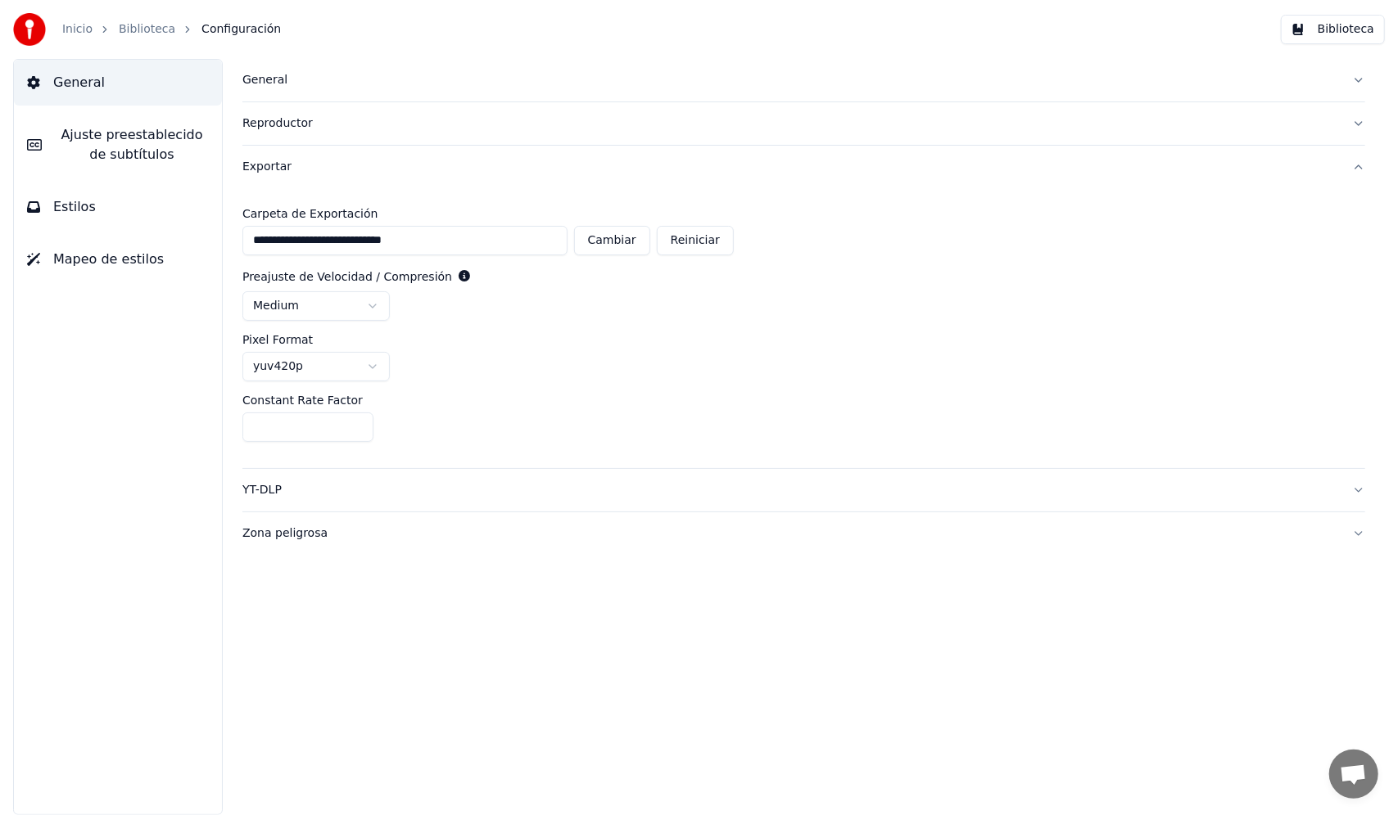
click at [75, 28] on link "Inicio" at bounding box center [77, 29] width 30 height 16
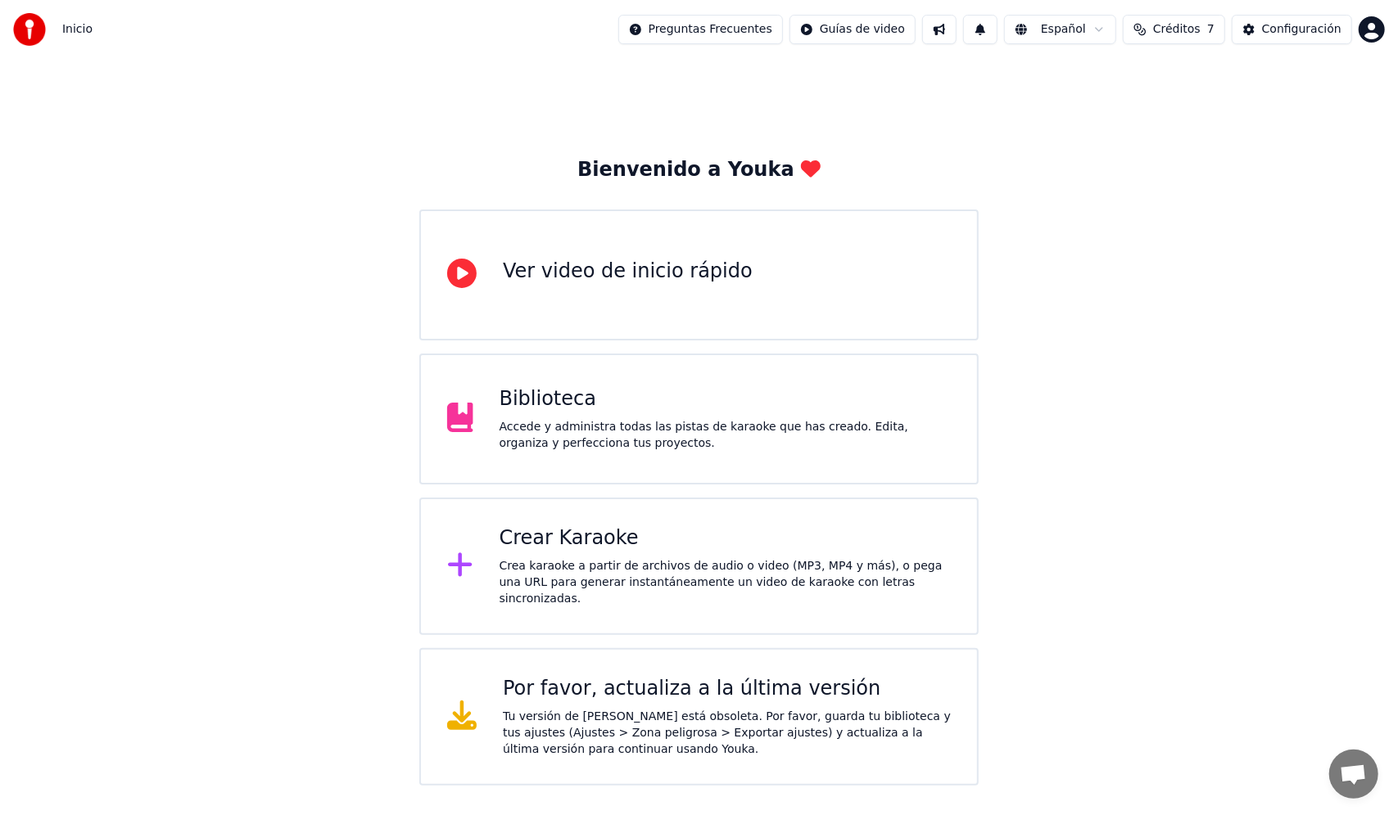
click at [684, 383] on div "Biblioteca Accede y administra todas las pistas de karaoke que has creado. Edit…" at bounding box center [698, 419] width 559 height 131
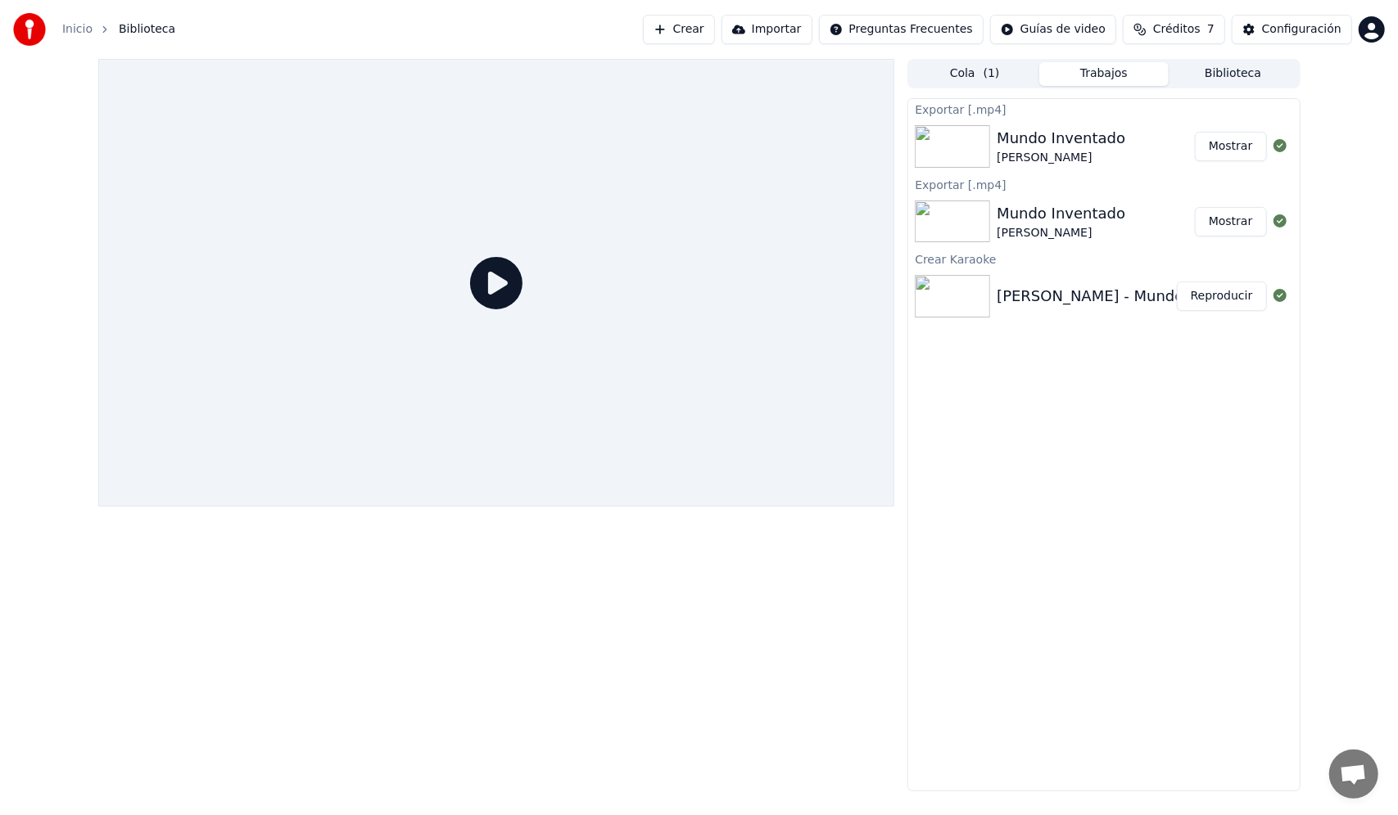
click at [1218, 294] on button "Reproducir" at bounding box center [1222, 296] width 90 height 29
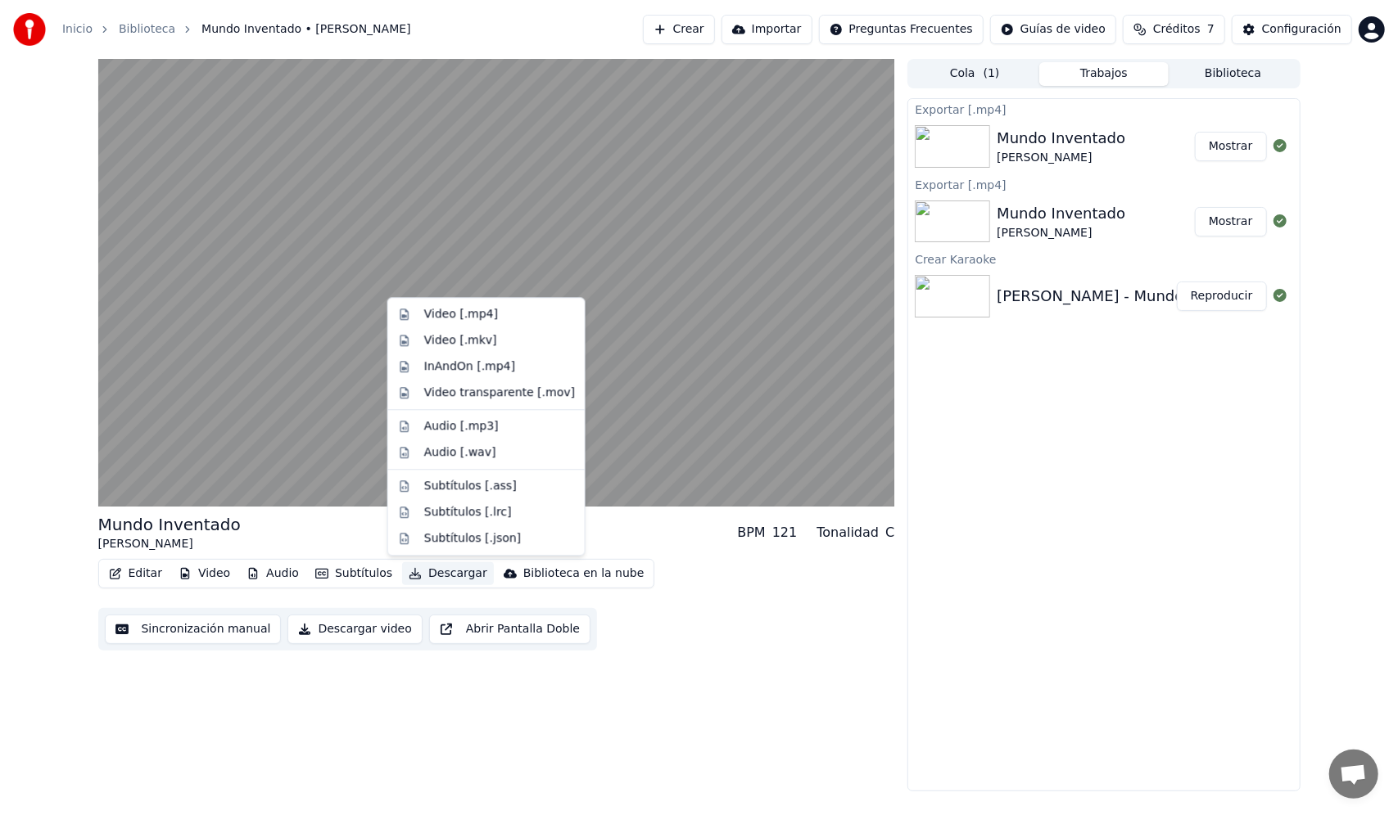
click at [432, 573] on button "Descargar" at bounding box center [448, 573] width 92 height 23
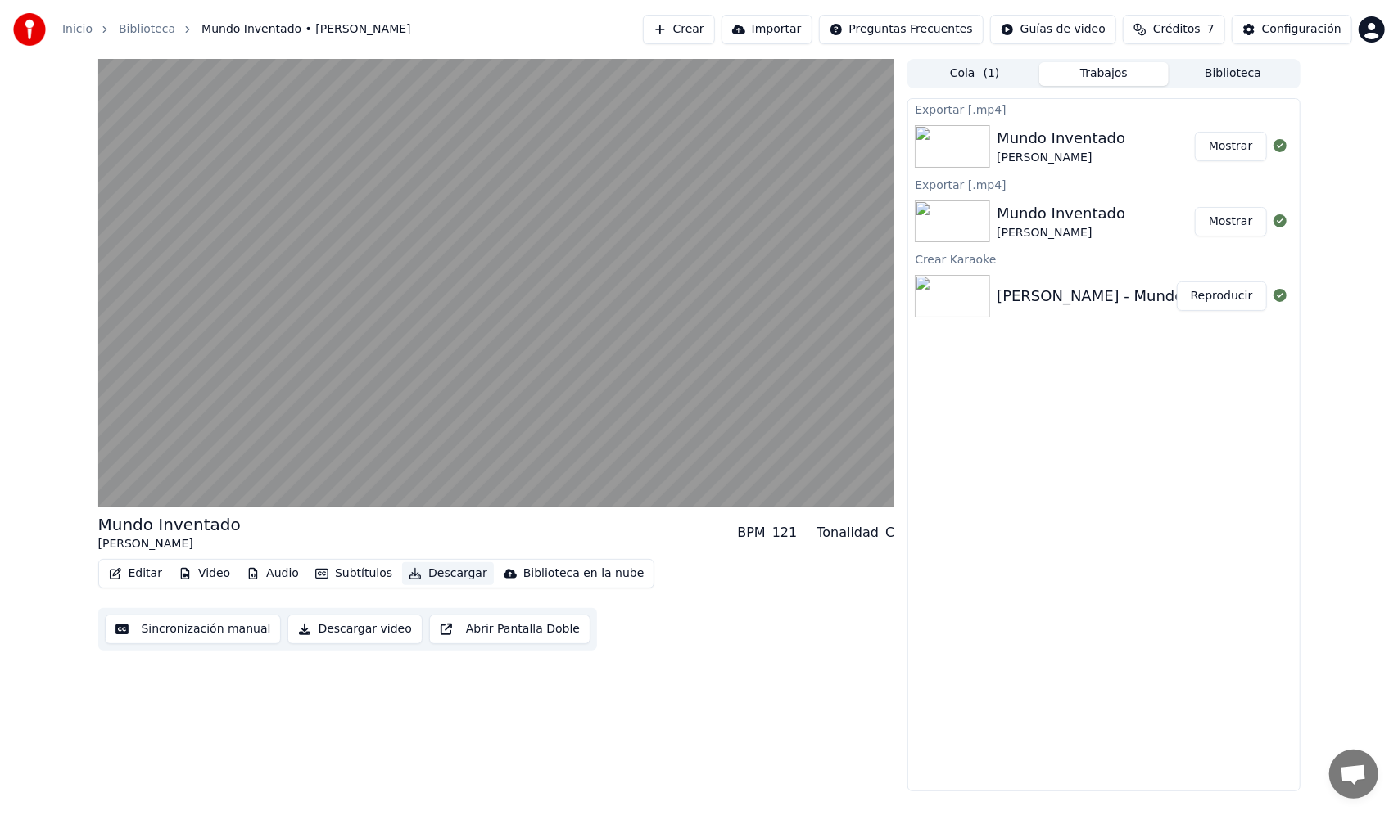
click at [432, 573] on button "Descargar" at bounding box center [448, 573] width 92 height 23
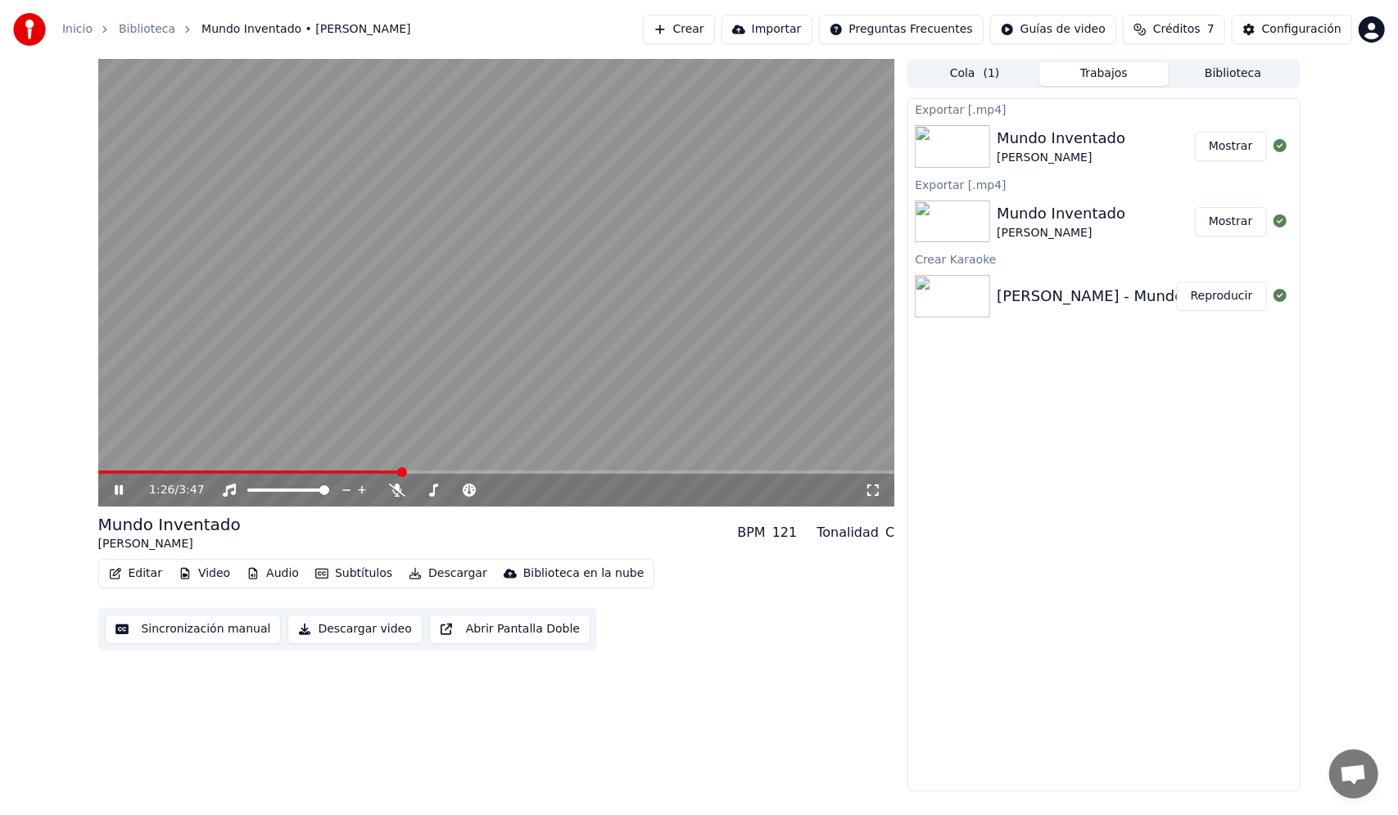
click at [351, 386] on video at bounding box center [496, 283] width 797 height 448
click at [174, 403] on video at bounding box center [496, 283] width 797 height 448
click at [488, 469] on video at bounding box center [496, 283] width 797 height 448
drag, startPoint x: 675, startPoint y: 478, endPoint x: 493, endPoint y: 478, distance: 181.8
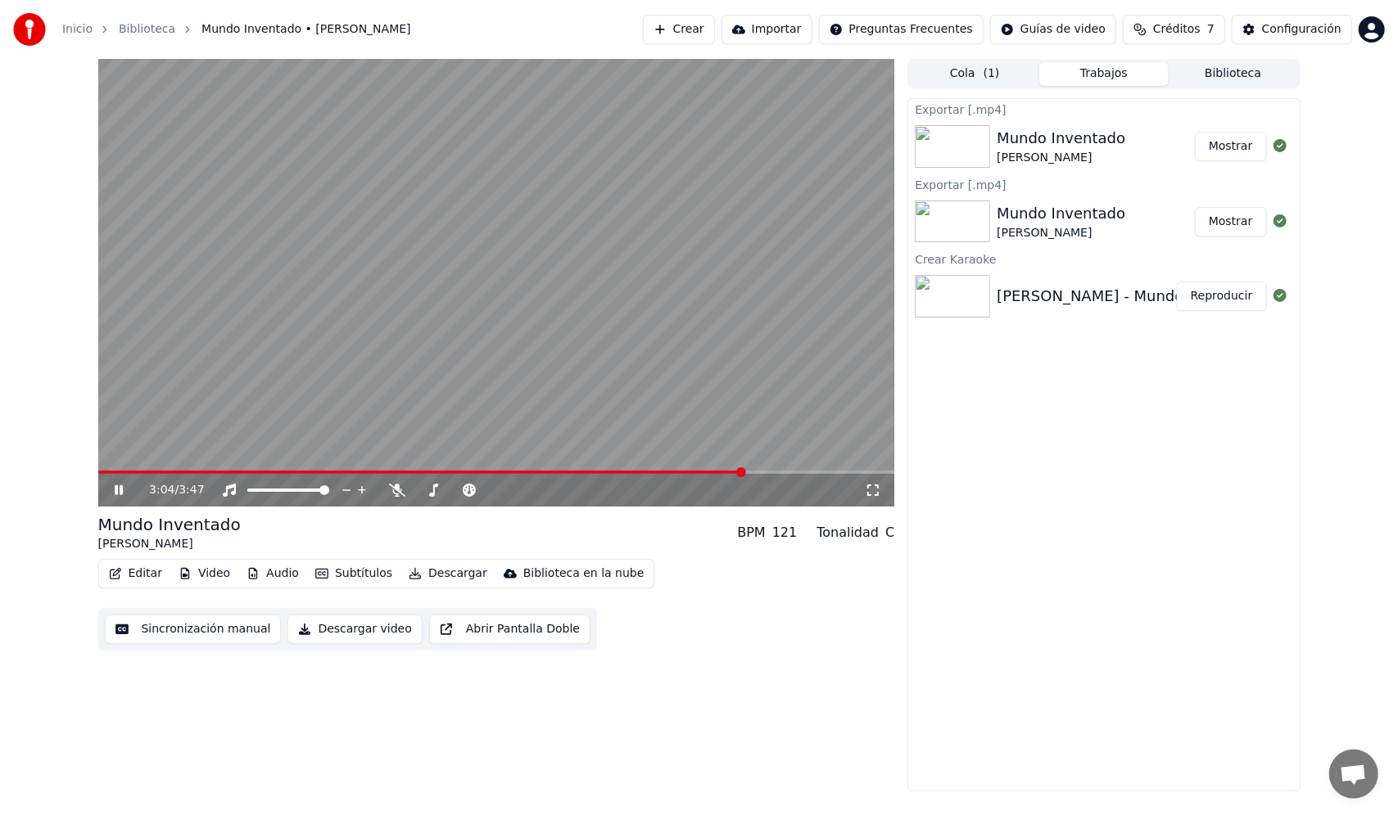
click at [493, 478] on div "3:04 / 3:47" at bounding box center [496, 283] width 797 height 448
click at [495, 477] on span at bounding box center [497, 473] width 10 height 10
click at [486, 337] on video at bounding box center [496, 283] width 797 height 448
click at [755, 475] on span at bounding box center [760, 473] width 10 height 10
click at [727, 477] on span at bounding box center [732, 473] width 10 height 10
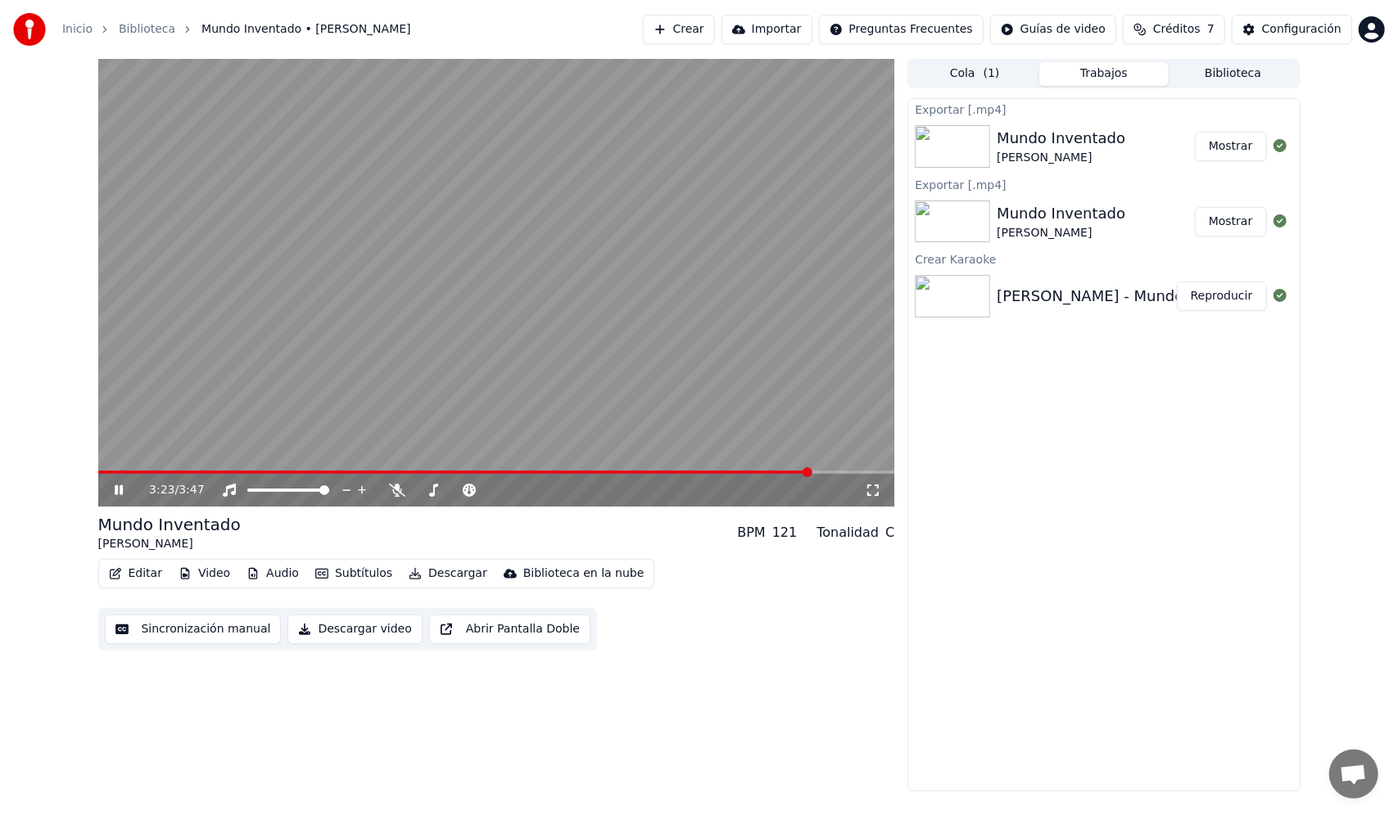
click at [745, 469] on video at bounding box center [496, 283] width 797 height 448
click at [707, 477] on span at bounding box center [704, 473] width 10 height 10
click at [431, 359] on video at bounding box center [496, 283] width 797 height 448
click at [698, 447] on video at bounding box center [496, 283] width 797 height 448
click at [564, 373] on video at bounding box center [496, 283] width 797 height 448
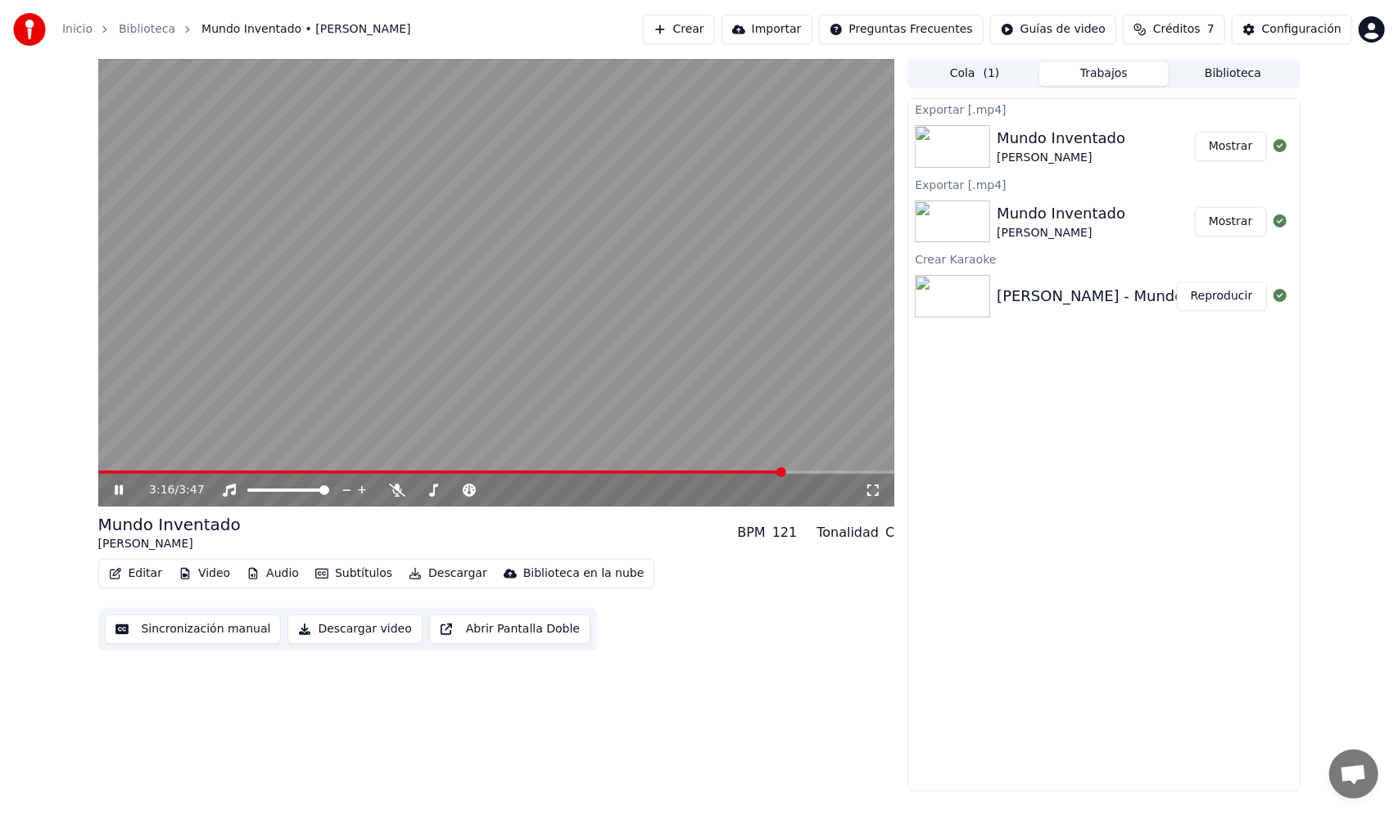
click at [712, 436] on video at bounding box center [496, 283] width 797 height 448
click at [782, 482] on div "3:16 / 3:47" at bounding box center [507, 490] width 716 height 16
click at [762, 473] on span at bounding box center [760, 473] width 10 height 10
click at [414, 281] on video at bounding box center [496, 283] width 797 height 448
drag, startPoint x: 439, startPoint y: 419, endPoint x: 431, endPoint y: 375, distance: 45.0
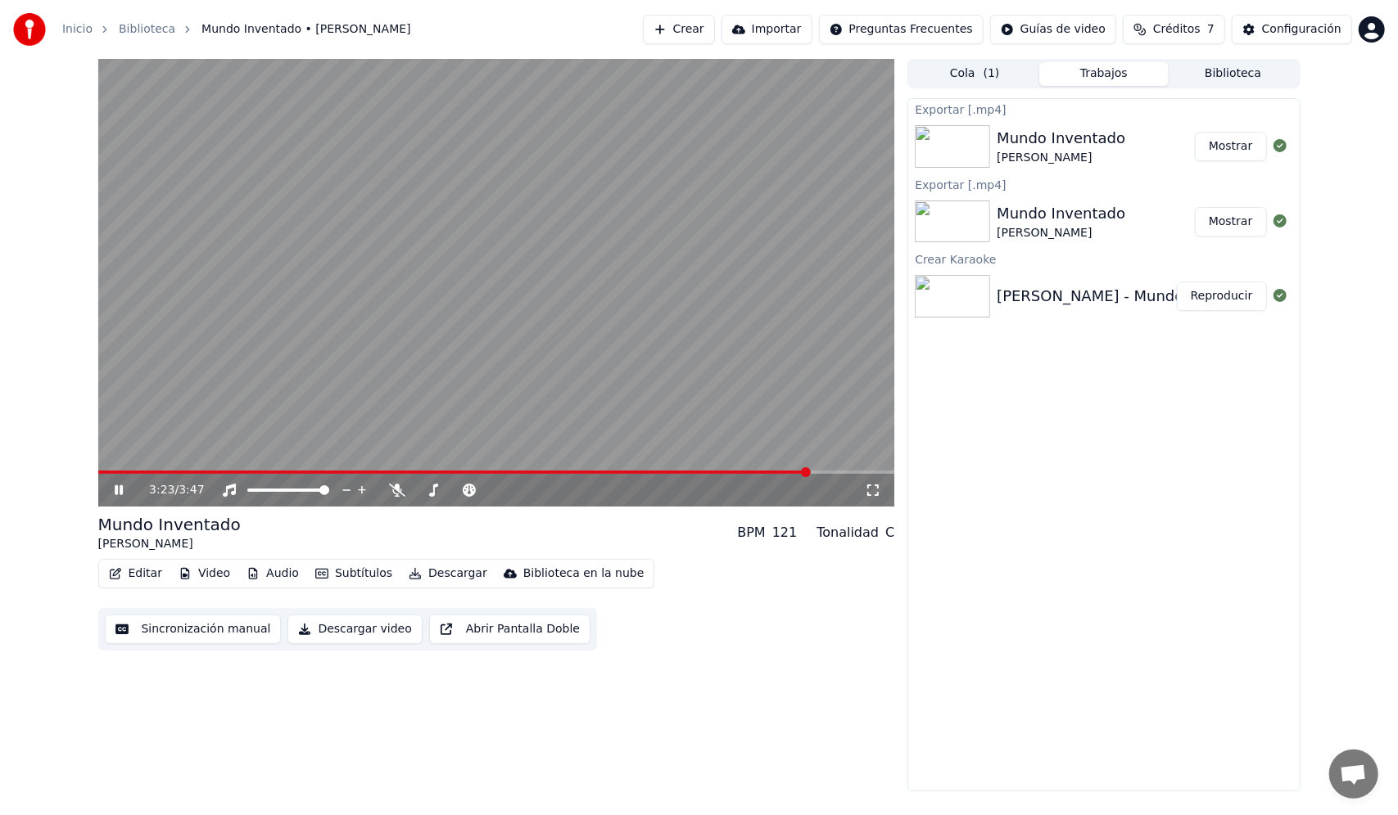
click at [431, 375] on video at bounding box center [496, 283] width 797 height 448
click at [1141, 448] on div "Exportar [.mp4] Mundo Inventado Kany García Mostrar Exportar [.mp4] Mundo Inven…" at bounding box center [1103, 444] width 392 height 693
click at [332, 626] on button "Descargar video" at bounding box center [354, 629] width 134 height 29
click at [1243, 149] on button "Mostrar" at bounding box center [1231, 146] width 72 height 29
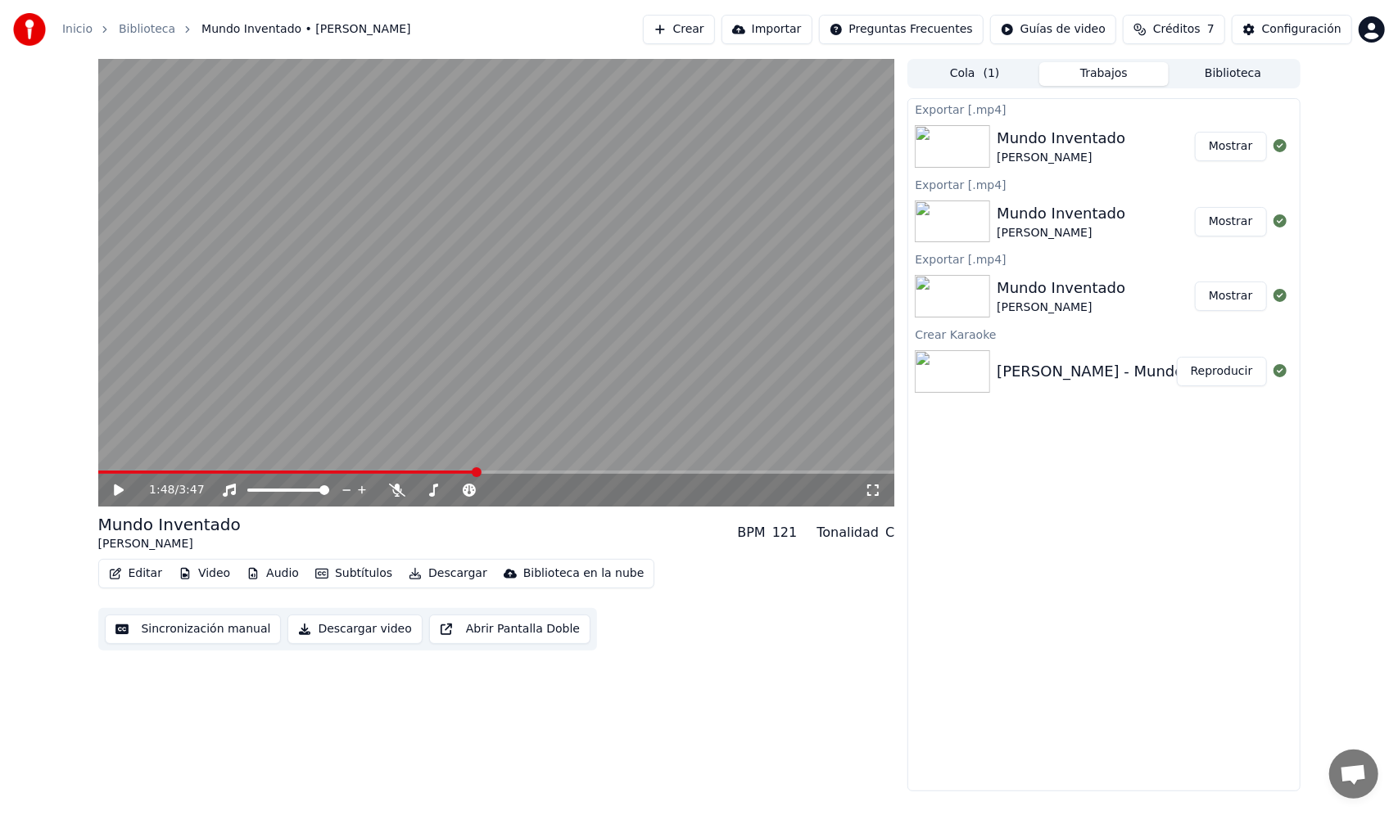
click at [474, 475] on span at bounding box center [477, 473] width 10 height 10
click at [445, 288] on video at bounding box center [496, 283] width 797 height 448
click at [800, 474] on span at bounding box center [805, 473] width 10 height 10
click at [786, 472] on span at bounding box center [791, 473] width 10 height 10
click at [316, 670] on div "3:47 / 3:47 Mundo Inventado Kany García BPM 121 Tonalidad C Editar Video Audio …" at bounding box center [496, 425] width 797 height 733
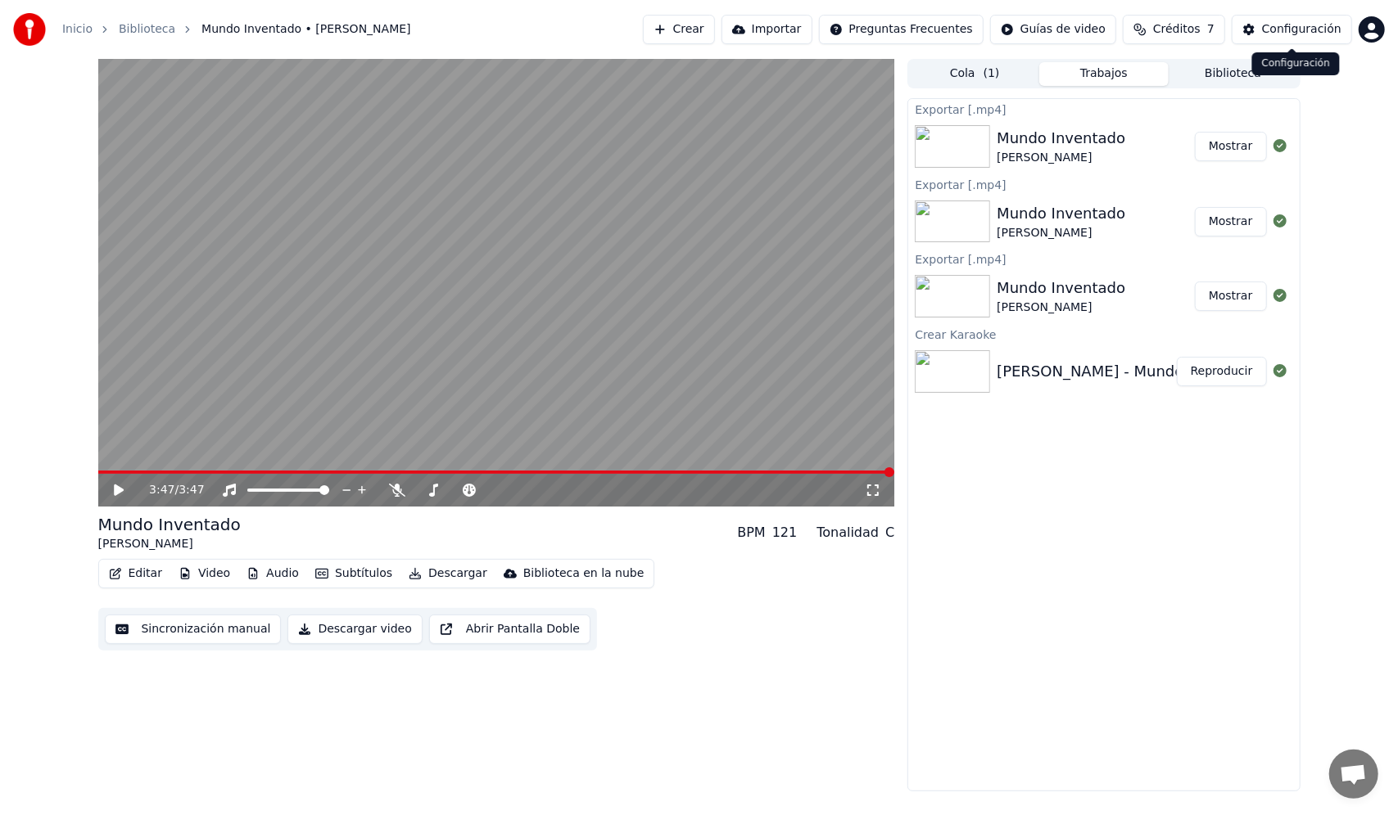
click at [1266, 29] on div "Configuración" at bounding box center [1301, 29] width 79 height 16
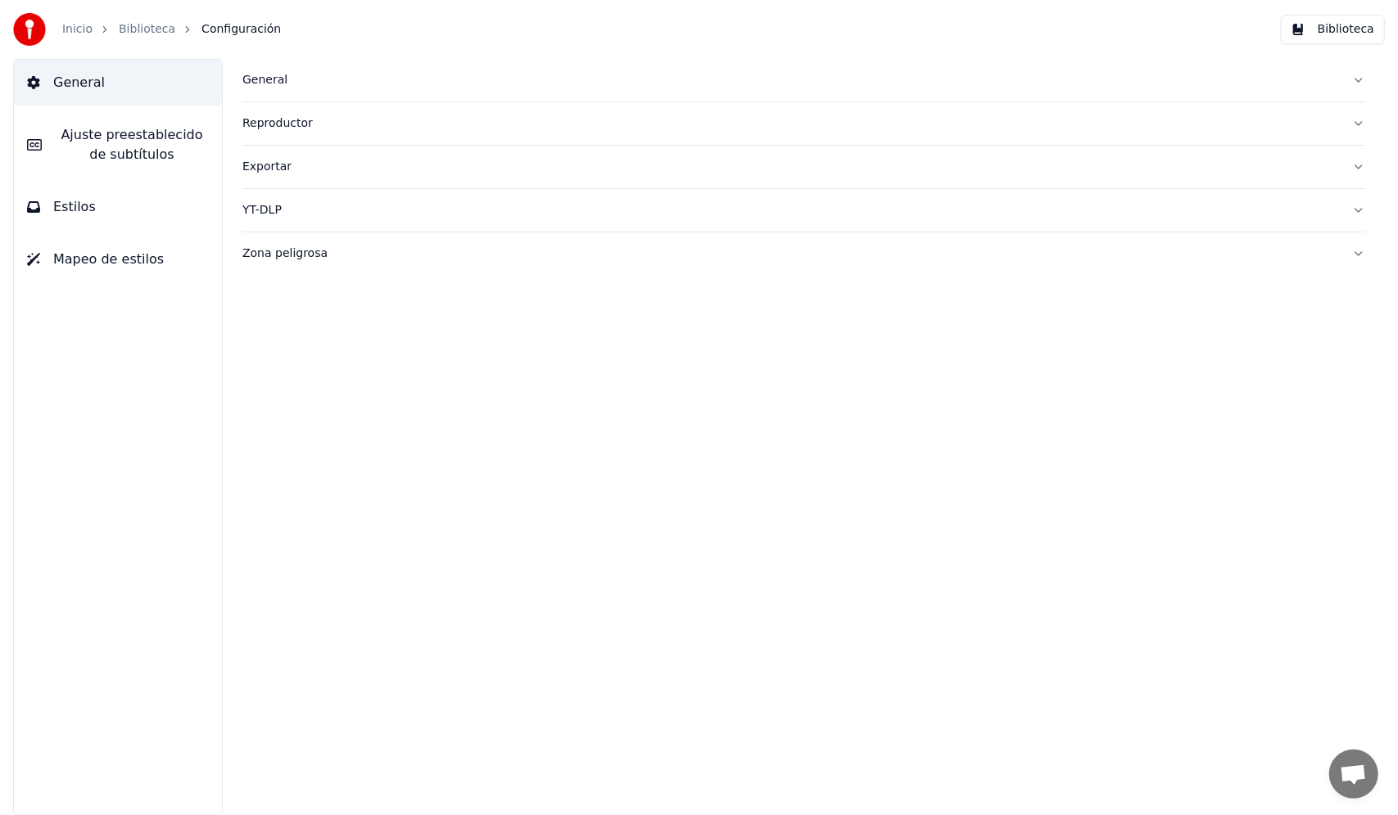
click at [287, 127] on div "Reproductor" at bounding box center [790, 123] width 1096 height 16
click at [138, 421] on div "General Ajuste preestablecido de subtítulos Estilos Mapeo de estilos" at bounding box center [118, 437] width 210 height 757
click at [1330, 40] on button "Biblioteca" at bounding box center [1333, 29] width 104 height 29
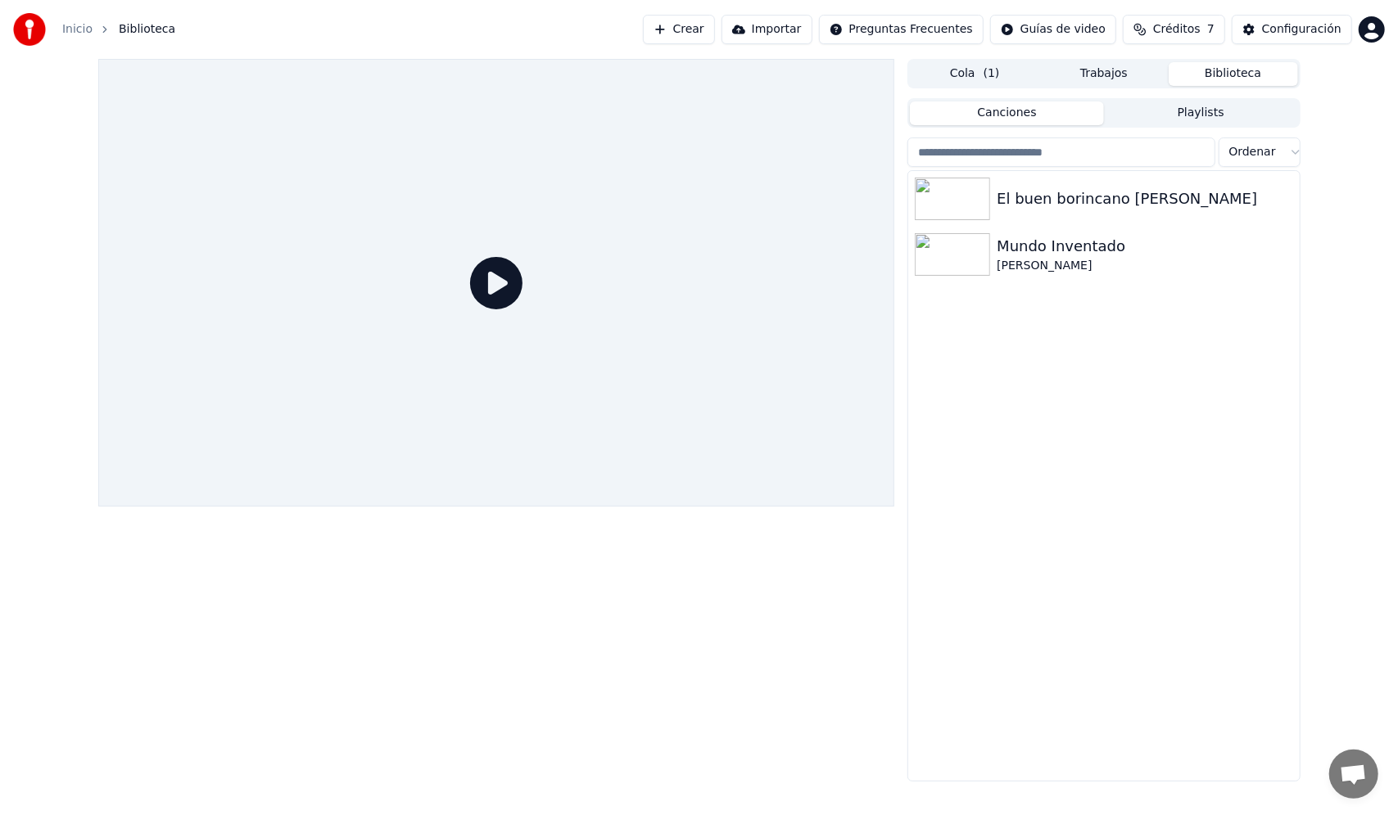
click at [66, 28] on link "Inicio" at bounding box center [77, 29] width 30 height 16
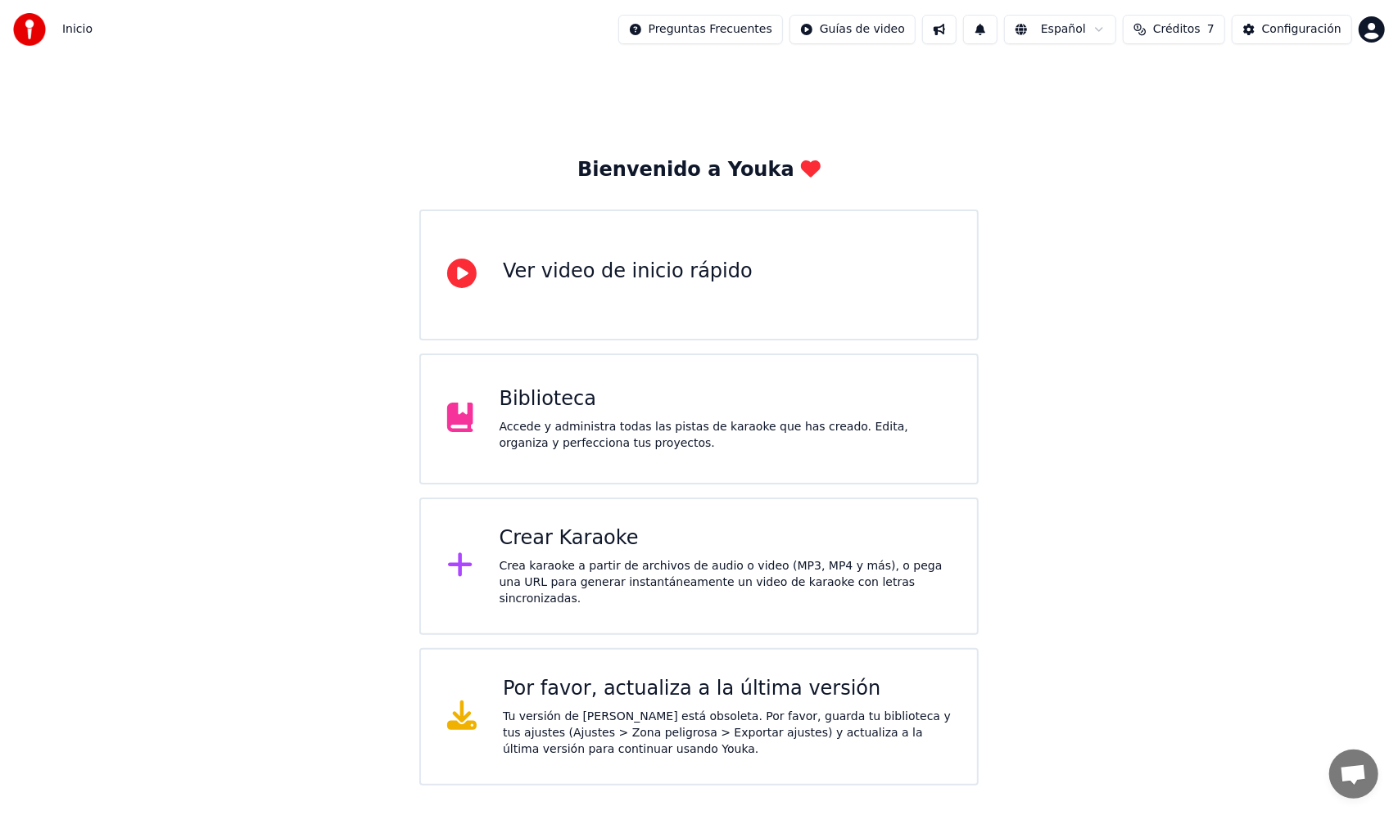
click at [641, 419] on div "Accede y administra todas las pistas de karaoke que has creado. Edita, organiza…" at bounding box center [724, 435] width 451 height 33
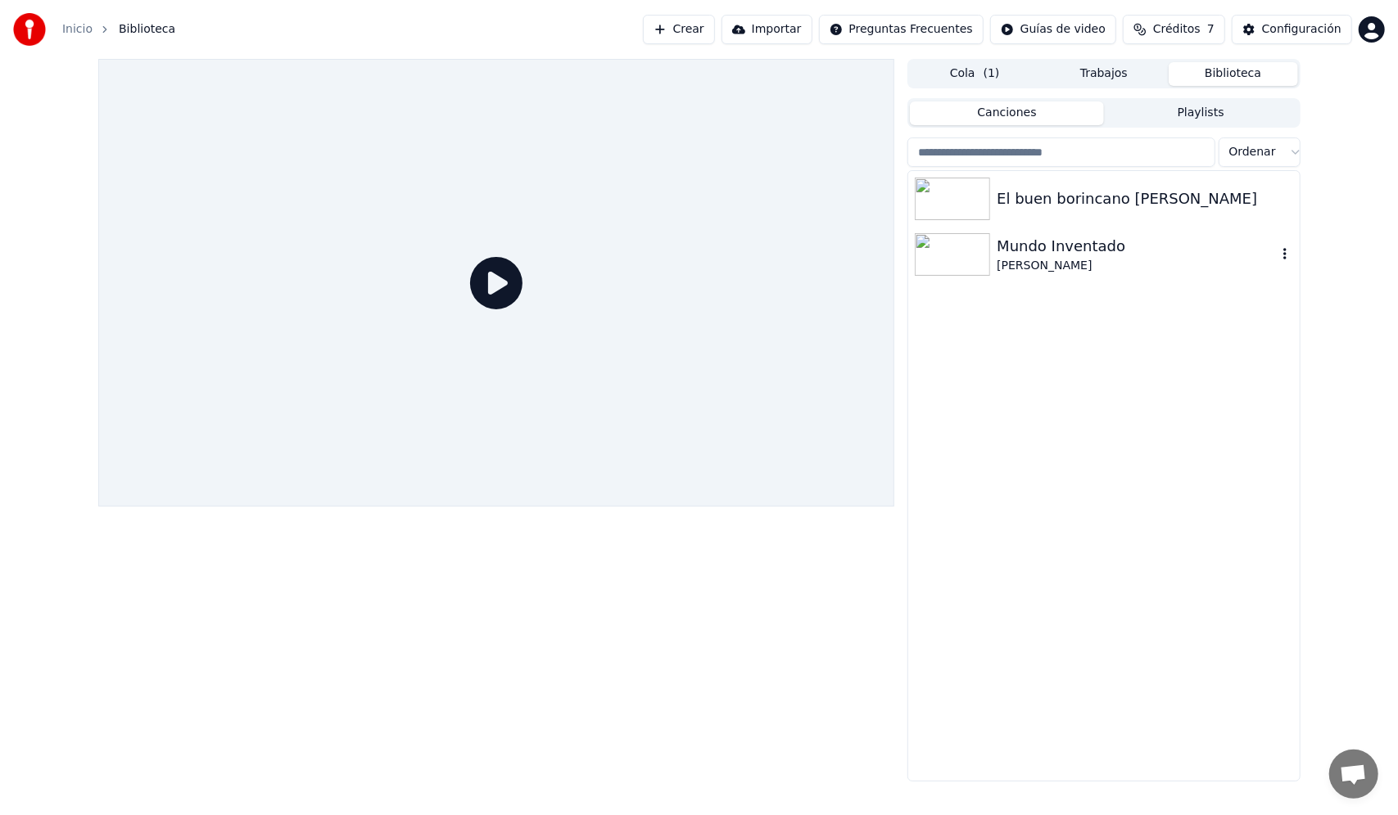
click at [968, 254] on img at bounding box center [952, 254] width 75 height 43
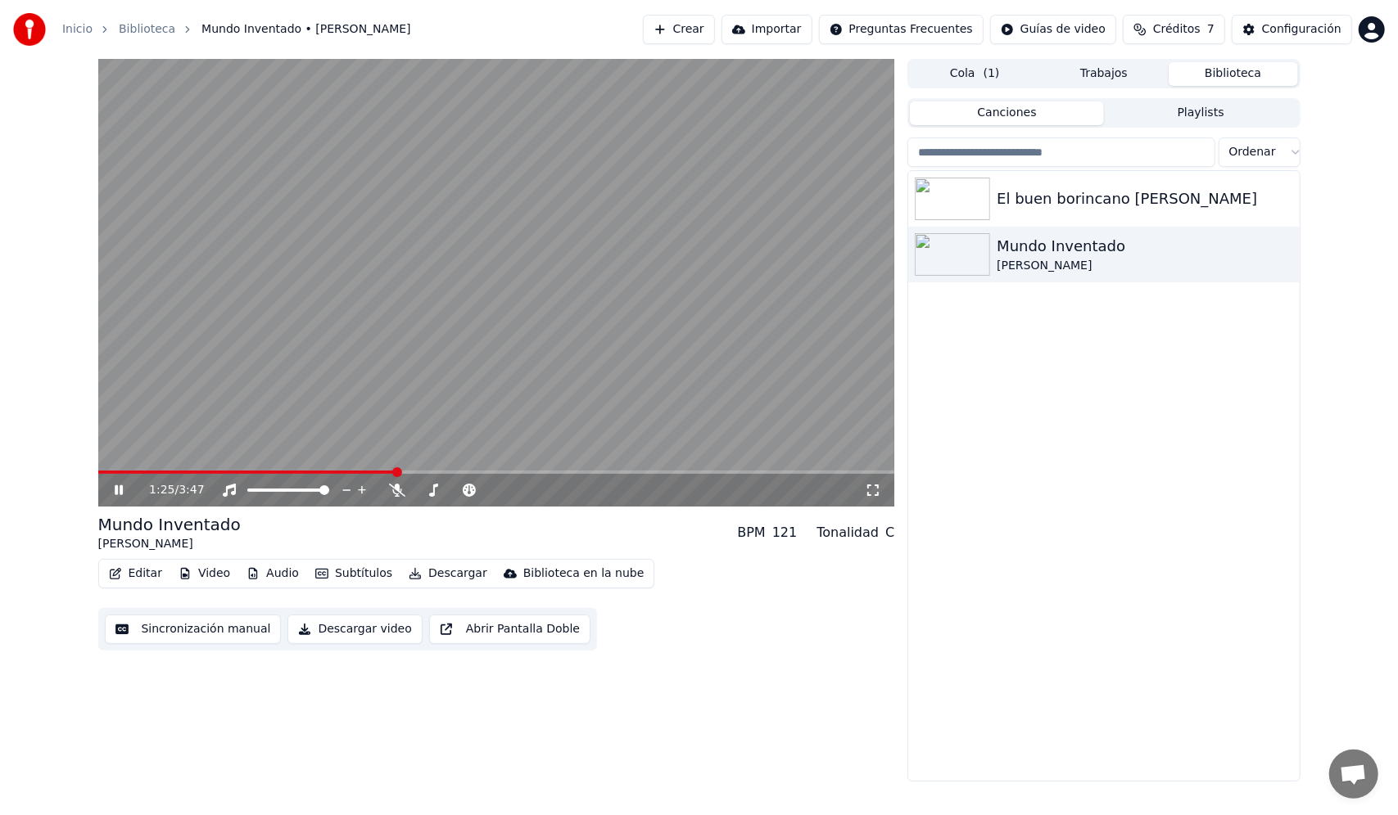
click at [357, 468] on video at bounding box center [496, 283] width 797 height 448
click at [368, 470] on span at bounding box center [373, 473] width 10 height 10
click at [357, 375] on video at bounding box center [496, 283] width 797 height 448
click at [1173, 29] on span "Créditos" at bounding box center [1176, 29] width 47 height 16
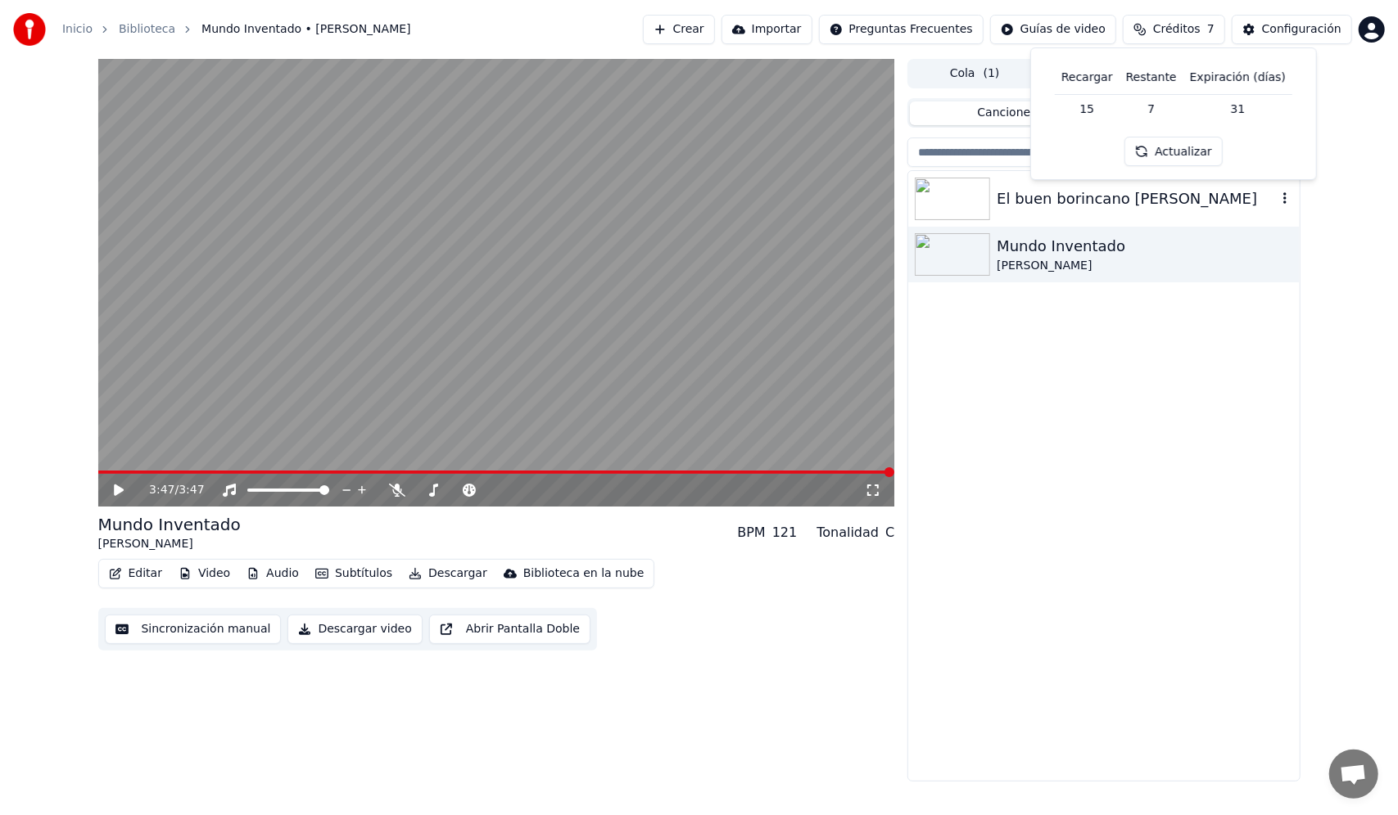
click at [978, 201] on img at bounding box center [952, 199] width 75 height 43
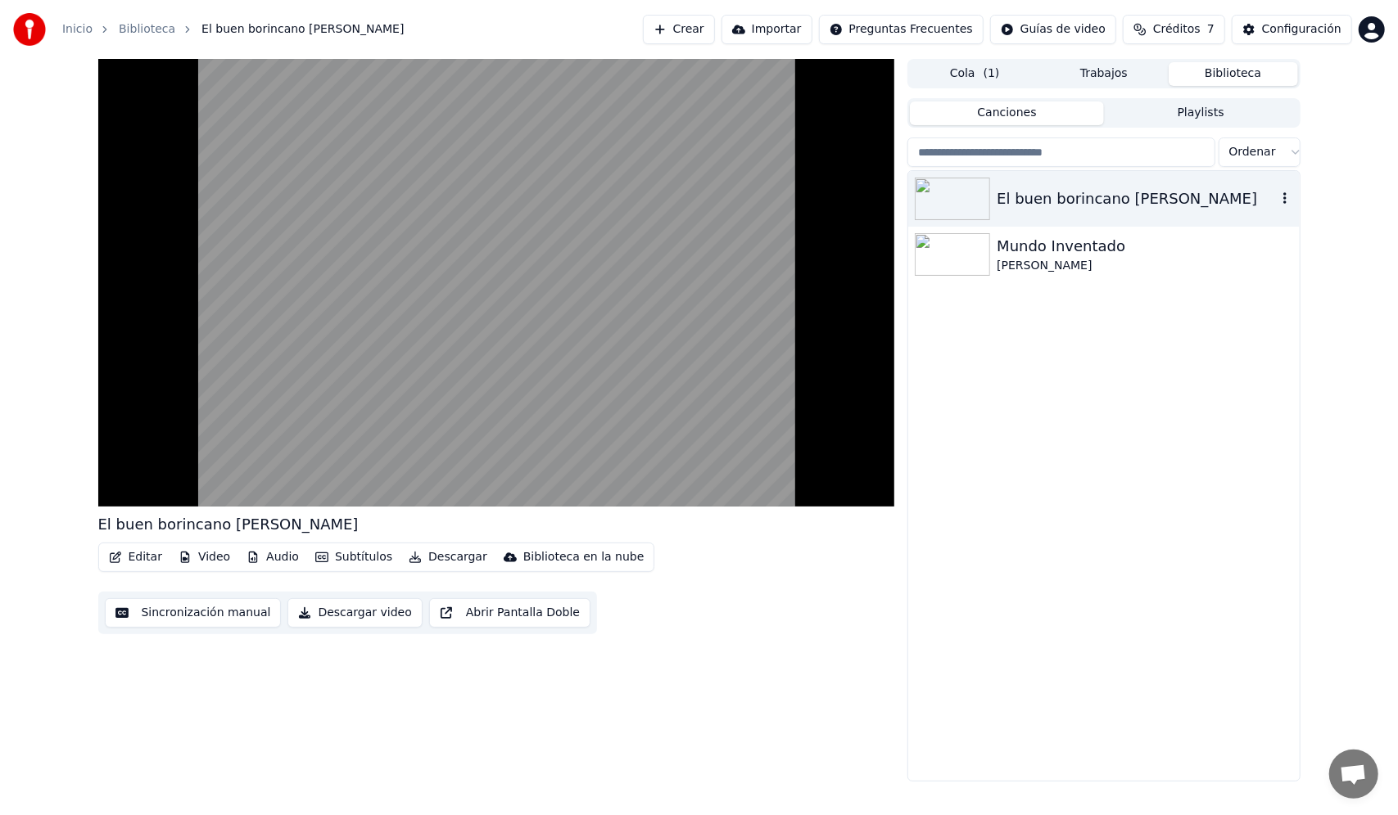
click at [978, 201] on img at bounding box center [952, 199] width 75 height 43
click at [976, 724] on div "El buen borincano Andy Montanez Mundo Inventado Kany García" at bounding box center [1103, 476] width 391 height 610
click at [251, 629] on div "Sincronización manual Descargar video Abrir Pantalla Doble" at bounding box center [347, 613] width 499 height 43
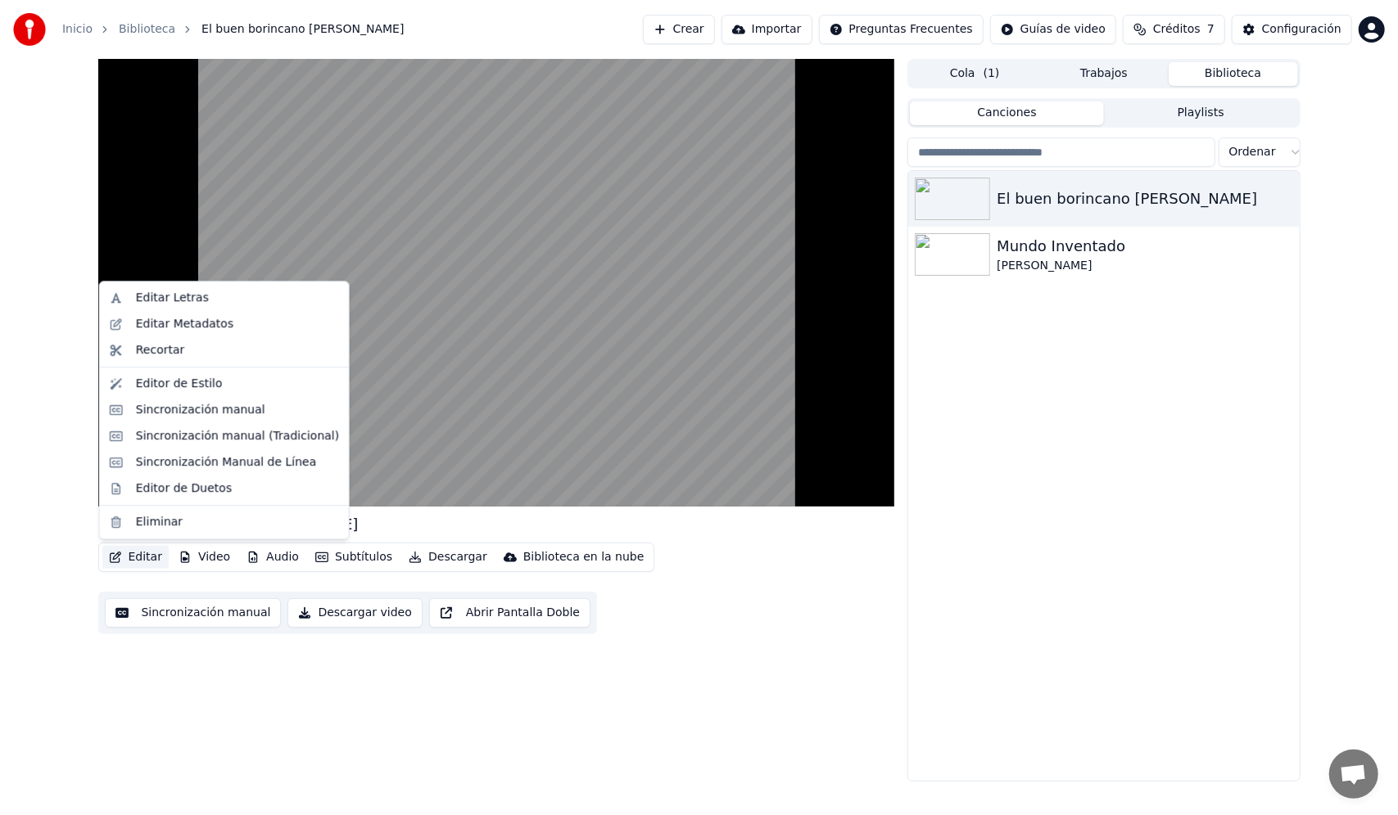
click at [124, 558] on button "Editar" at bounding box center [135, 557] width 66 height 23
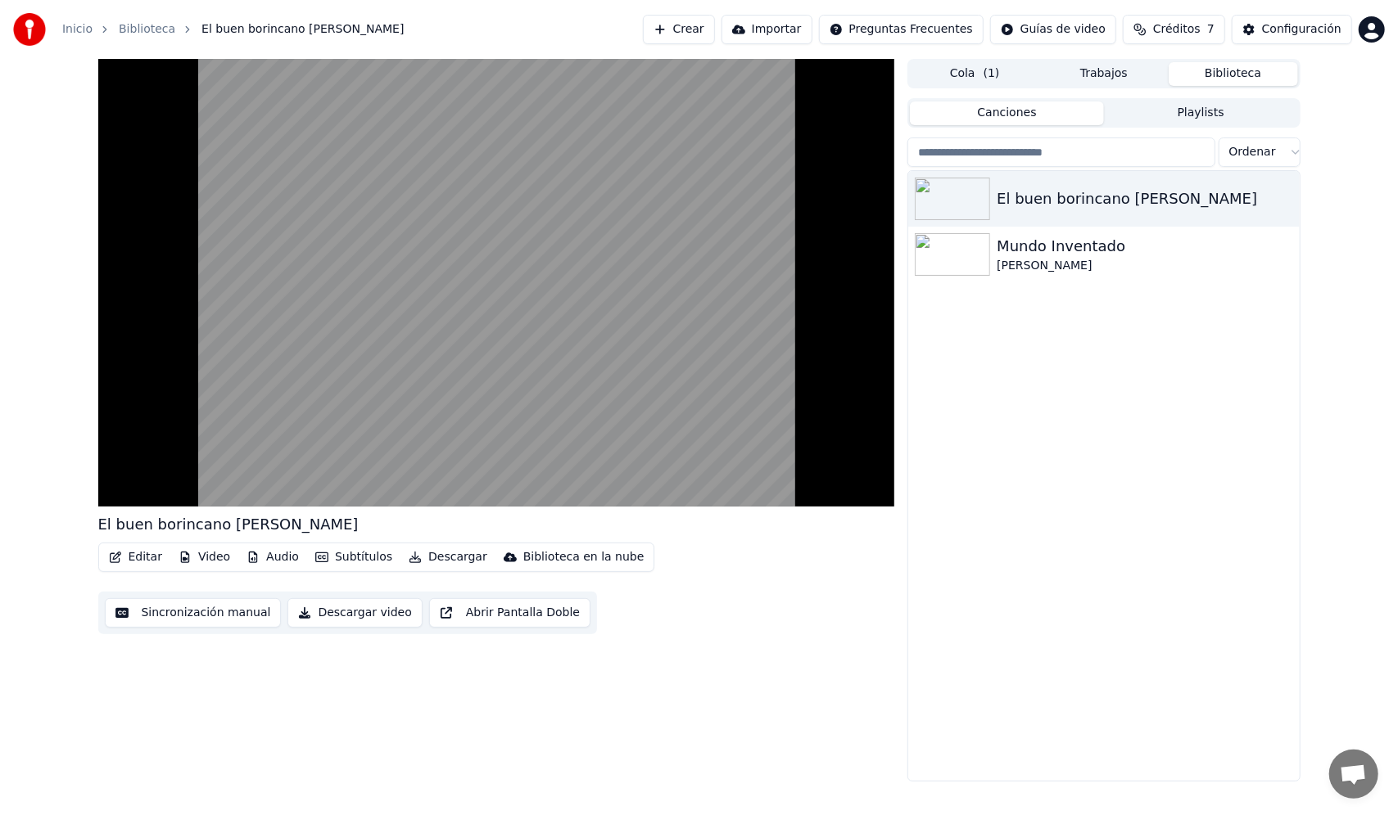
click at [289, 796] on div "Inicio Biblioteca El buen borincano Andy Montanez Crear Importar Preguntas Frec…" at bounding box center [699, 407] width 1398 height 815
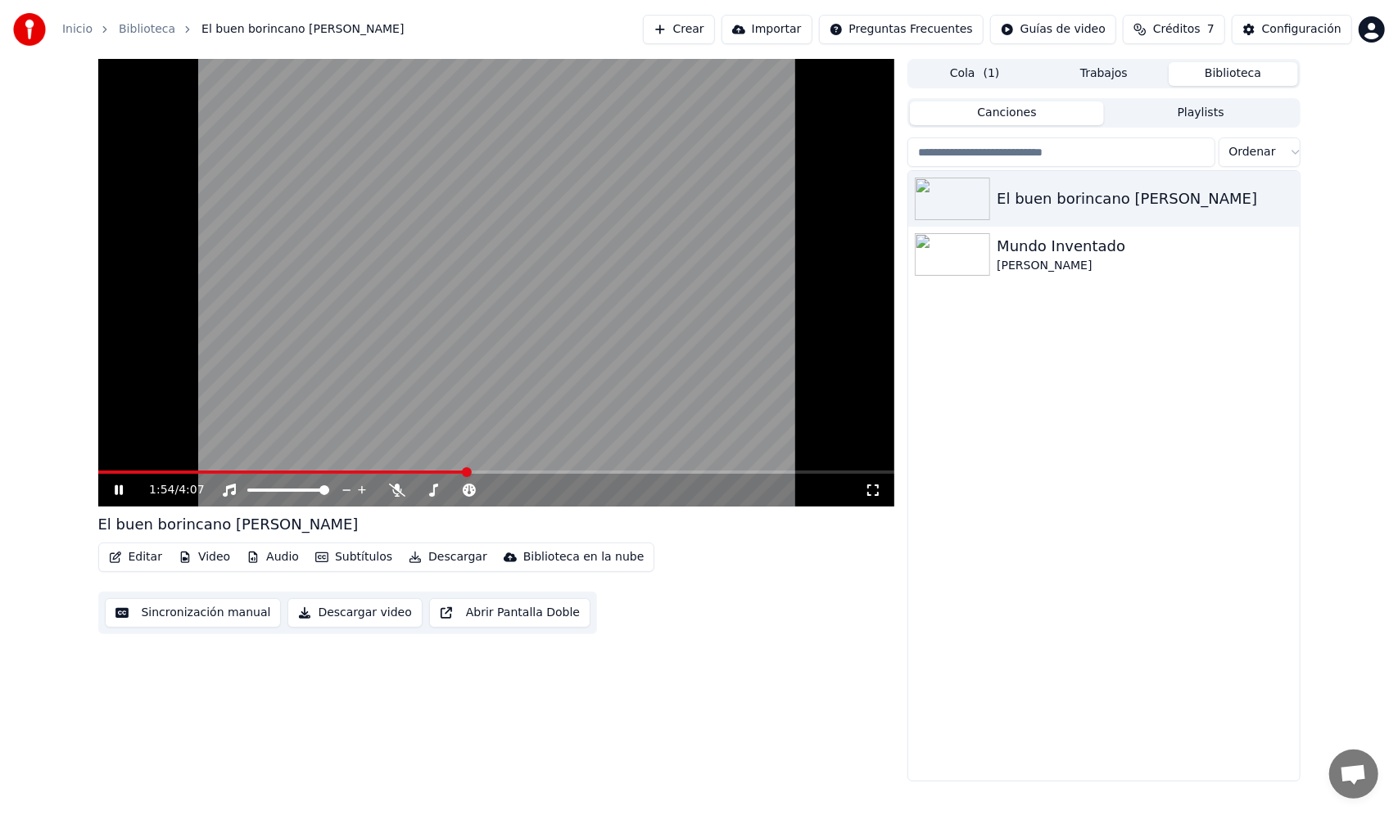
click at [508, 281] on video at bounding box center [496, 283] width 797 height 448
click at [7, 375] on div "1:54 / 4:07 El buen borincano Andy Montanez Editar Video Audio Subtítulos Desca…" at bounding box center [699, 420] width 1398 height 723
